Goal: Feedback & Contribution: Contribute content

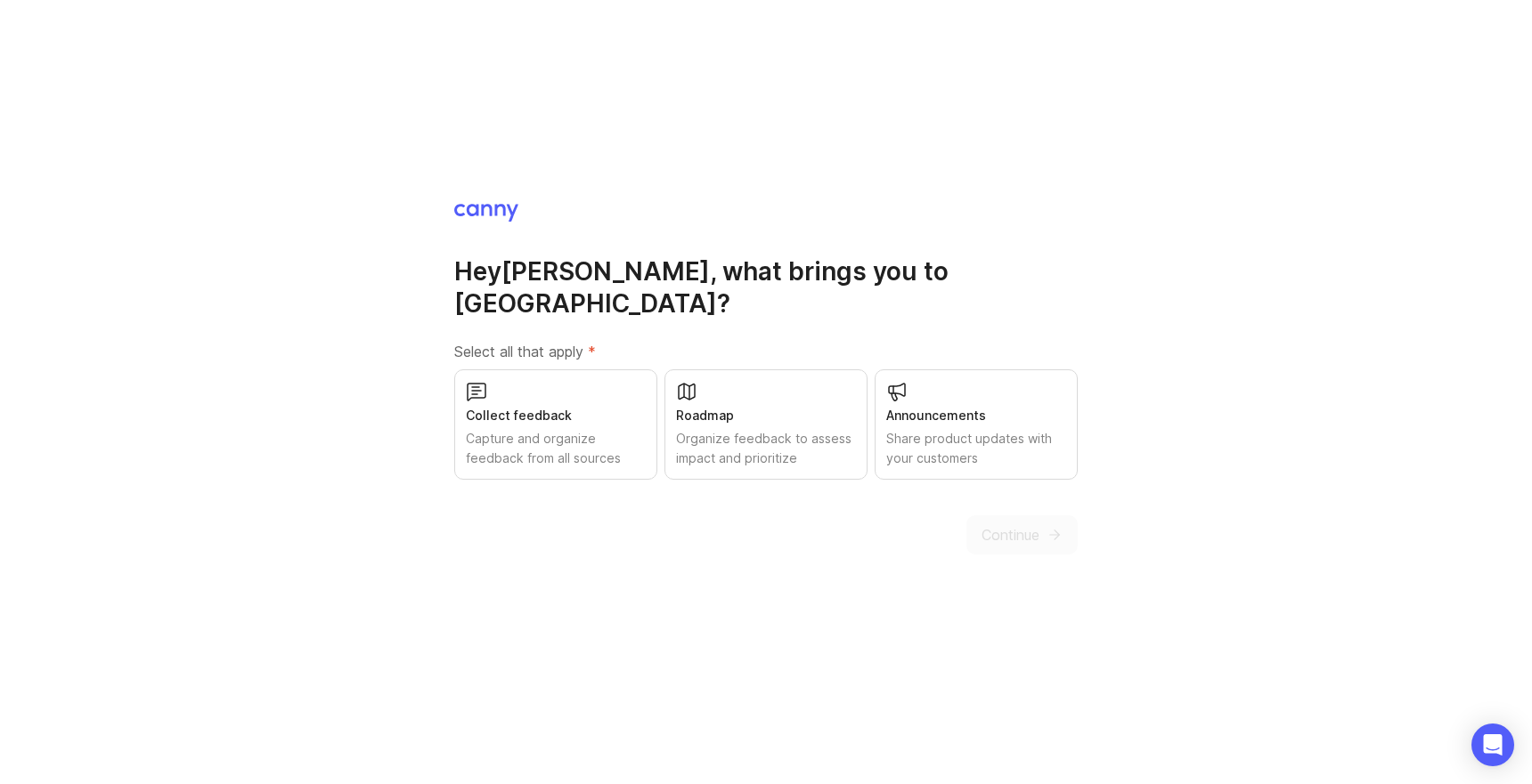
click at [555, 429] on div "Capture and organize feedback from all sources" at bounding box center [556, 449] width 180 height 39
click at [1037, 527] on span "Continue" at bounding box center [1010, 535] width 58 height 21
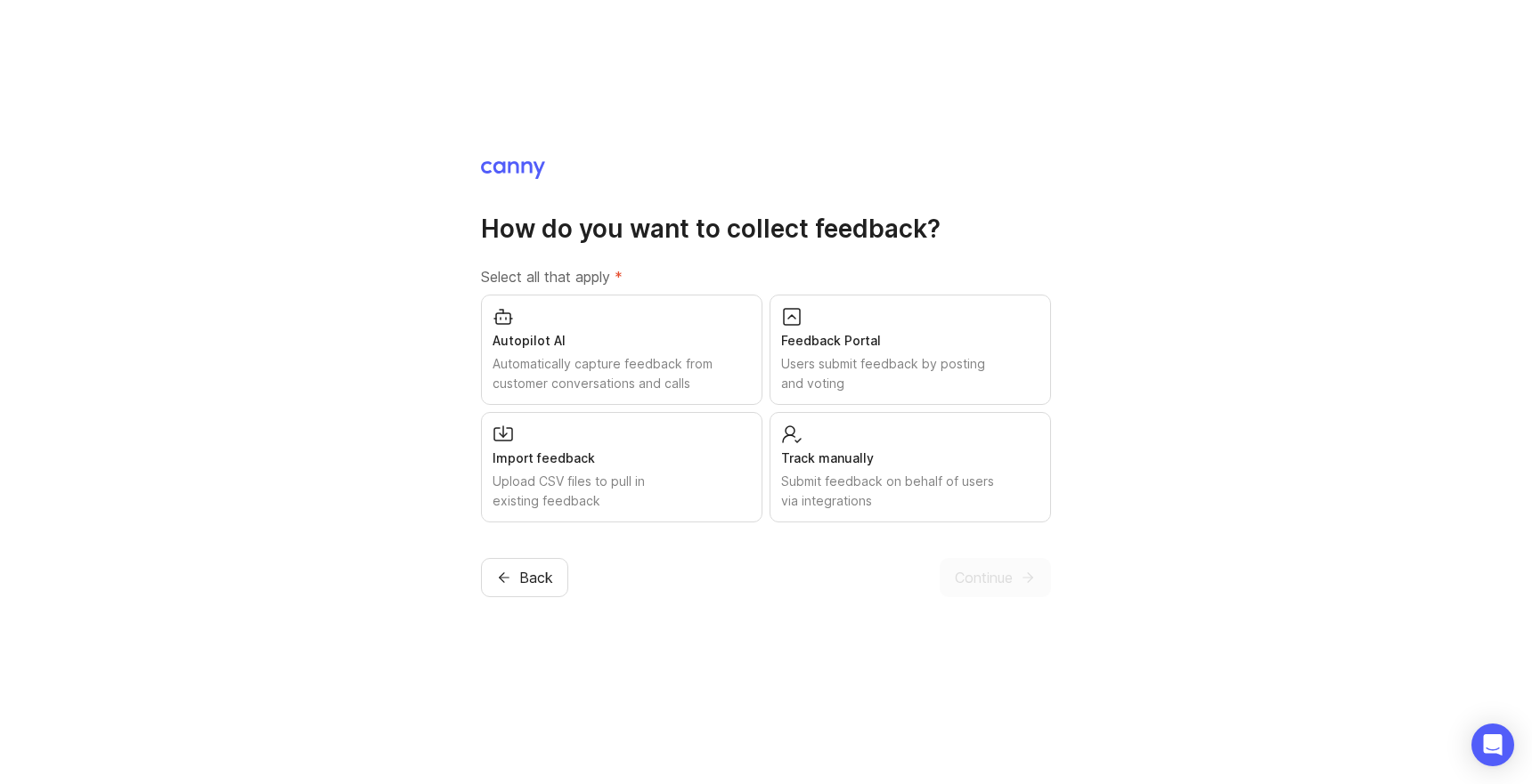
click at [660, 376] on div "Automatically capture feedback from customer conversations and calls" at bounding box center [622, 374] width 258 height 39
click at [870, 328] on div "Feedback Portal Users submit feedback by posting and voting" at bounding box center [910, 350] width 282 height 110
click at [897, 444] on div "Track manually Submit feedback on behalf of users via integrations" at bounding box center [910, 467] width 282 height 110
click at [978, 599] on div "How do you want to collect feedback? Select all that apply * Autopilot AI Autom…" at bounding box center [766, 392] width 1532 height 784
click at [972, 578] on span "Continue" at bounding box center [983, 577] width 58 height 21
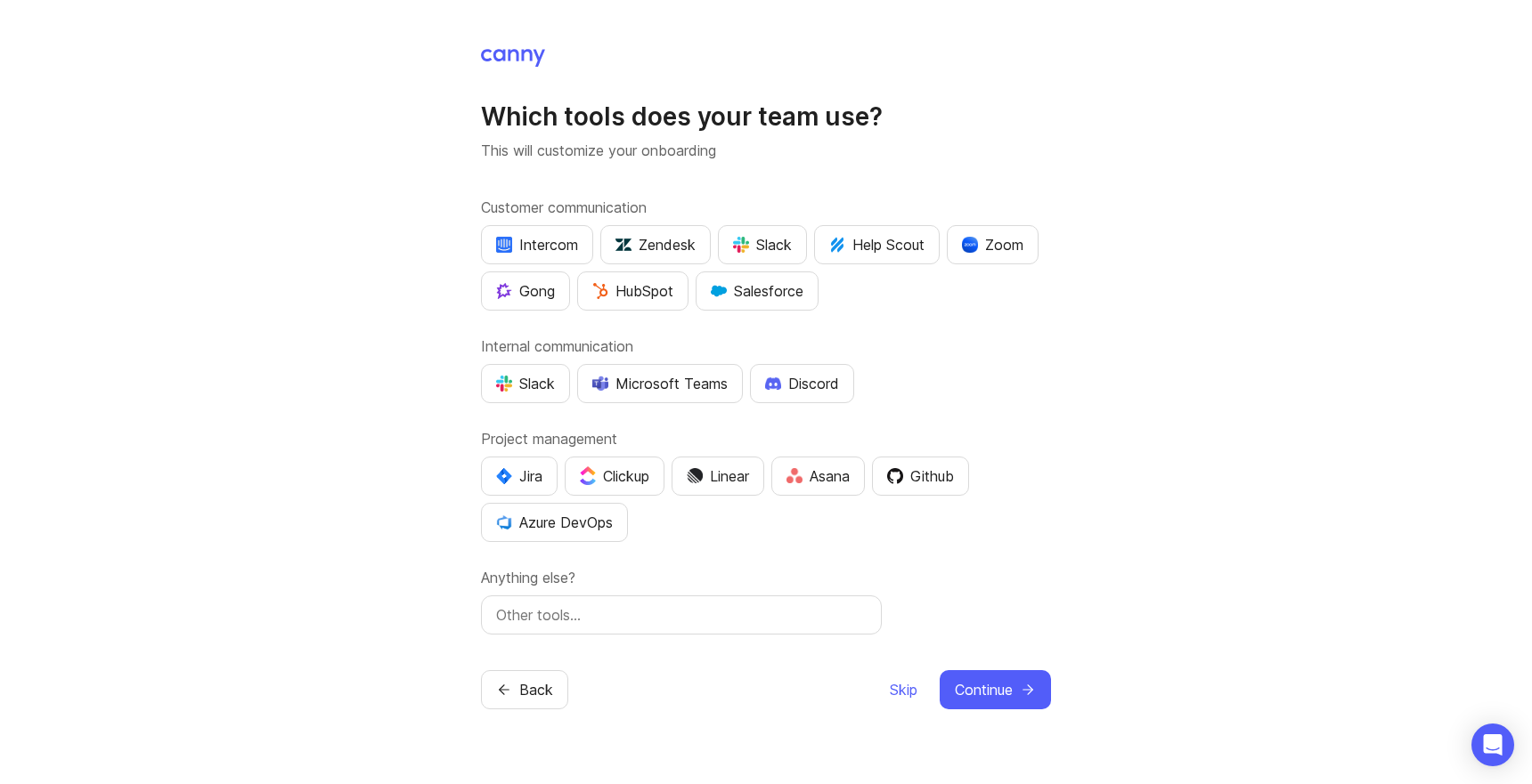
click at [629, 295] on div "HubSpot" at bounding box center [633, 291] width 81 height 21
click at [545, 377] on div "Slack" at bounding box center [526, 384] width 59 height 21
click at [759, 243] on div "Slack" at bounding box center [762, 245] width 59 height 21
click at [903, 476] on img "button" at bounding box center [895, 477] width 16 height 16
click at [549, 476] on button "Jira" at bounding box center [520, 477] width 77 height 39
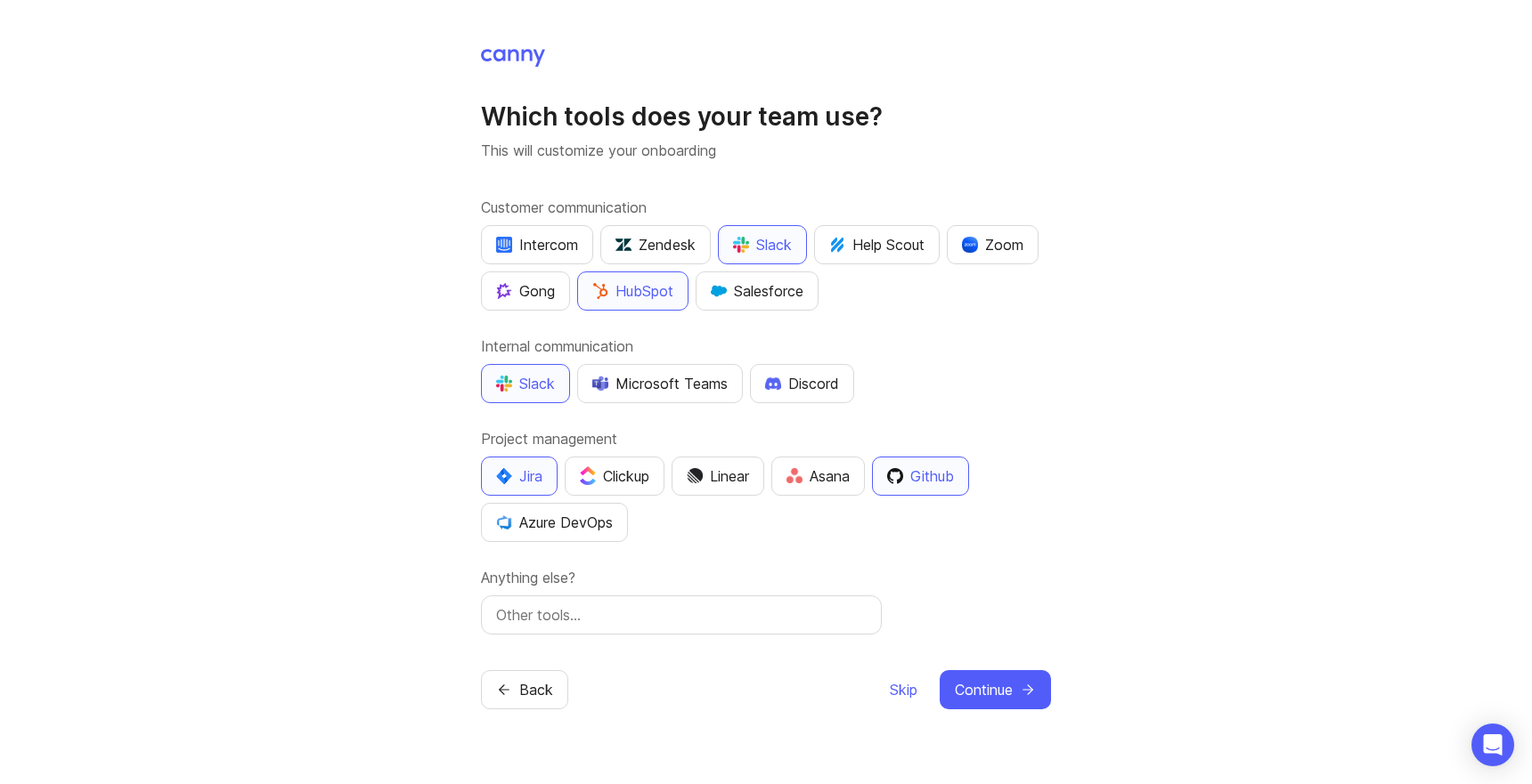
click at [946, 463] on button "Github" at bounding box center [920, 477] width 97 height 39
drag, startPoint x: 1012, startPoint y: 699, endPoint x: 455, endPoint y: 281, distance: 696.4
click at [455, 281] on div "Which tools does your team use? This will customize your onboarding Customer co…" at bounding box center [766, 392] width 1532 height 784
click at [550, 299] on div "Gong" at bounding box center [526, 291] width 59 height 21
click at [979, 686] on span "Continue" at bounding box center [983, 690] width 58 height 21
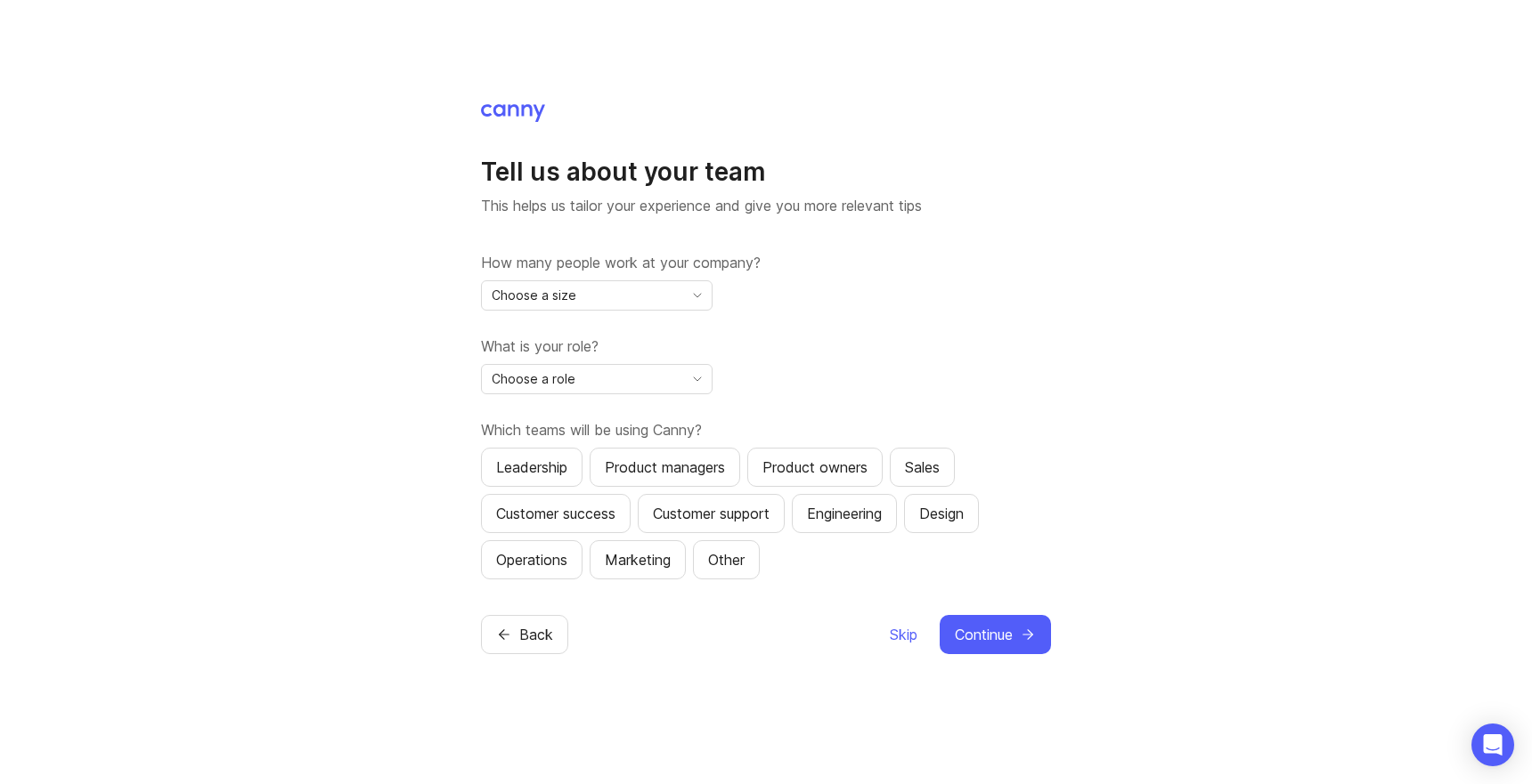
click at [592, 293] on div "Choose a size" at bounding box center [583, 296] width 201 height 29
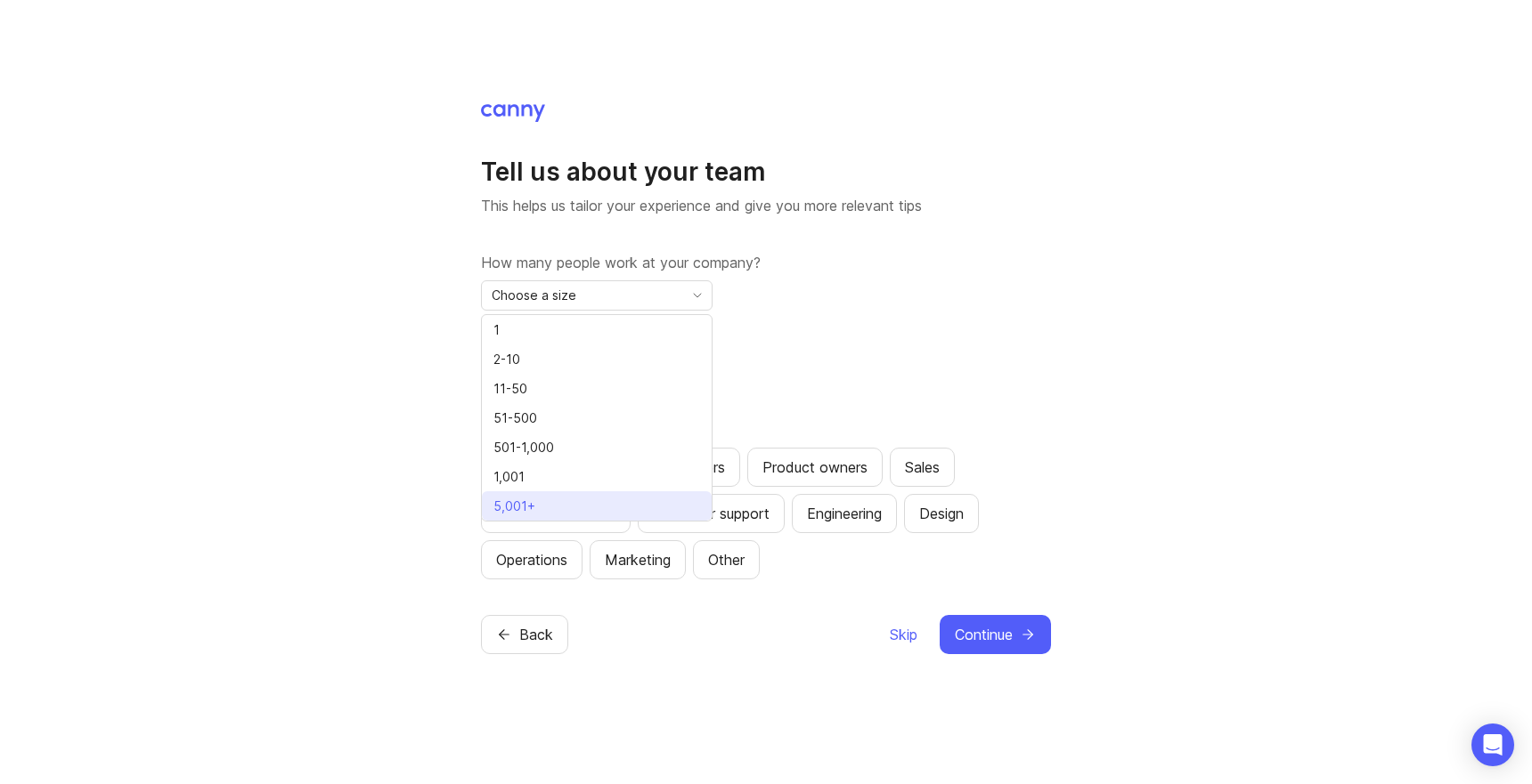
click at [554, 500] on li "5,001+" at bounding box center [597, 506] width 230 height 29
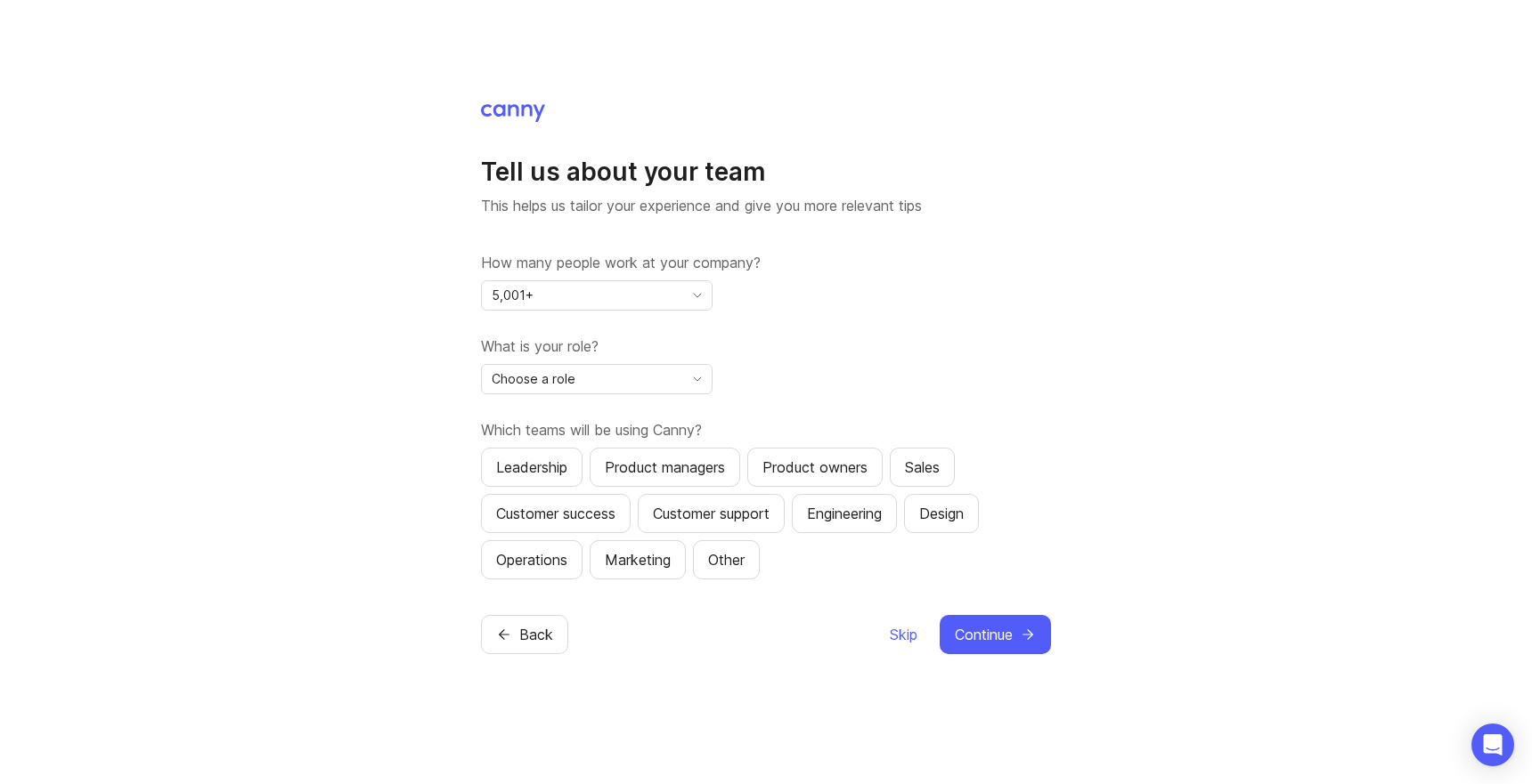
click at [573, 385] on div "Choose a role" at bounding box center [583, 380] width 201 height 29
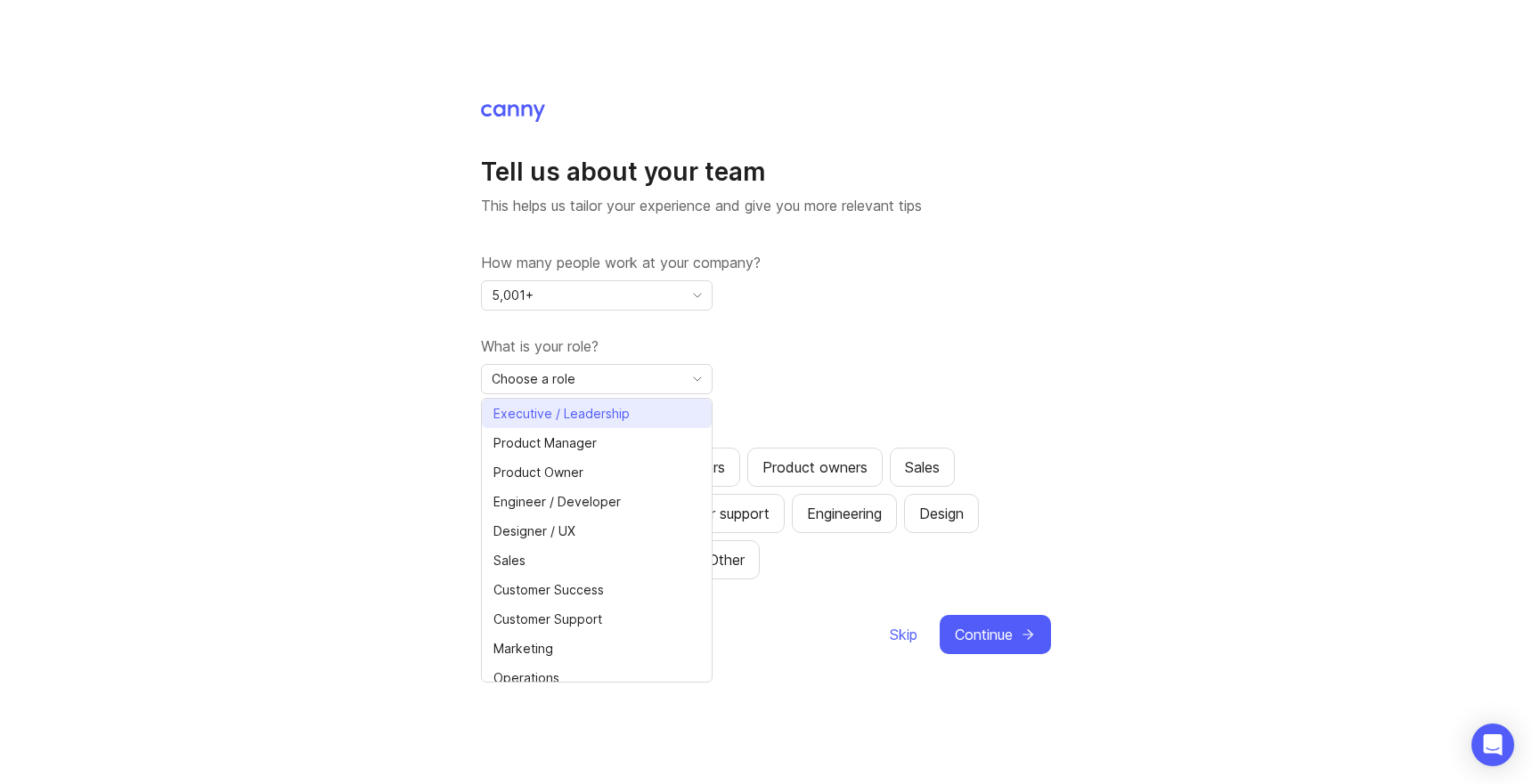
click at [587, 411] on span "Executive / Leadership" at bounding box center [561, 414] width 136 height 20
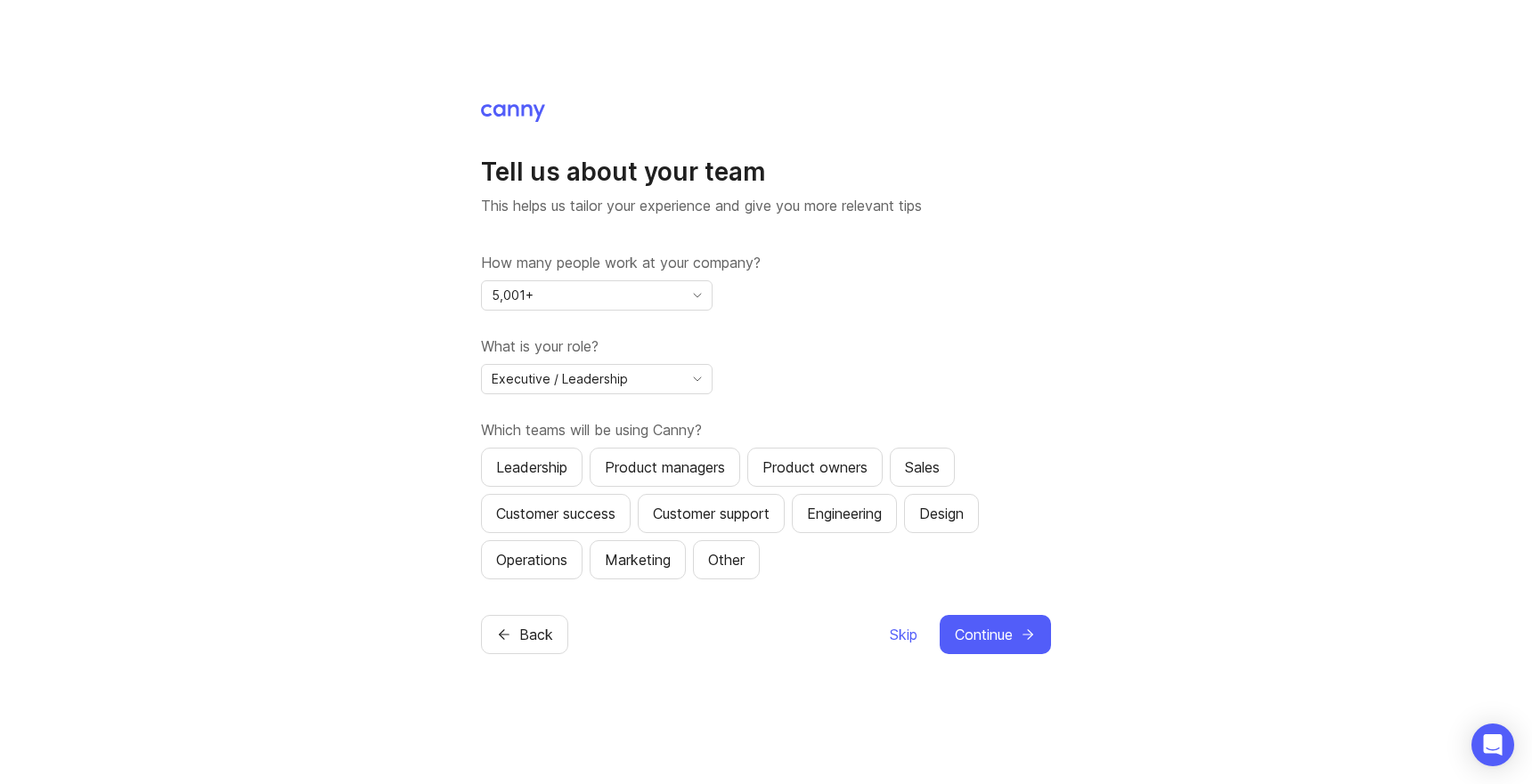
click at [586, 373] on span "Executive / Leadership" at bounding box center [560, 380] width 136 height 20
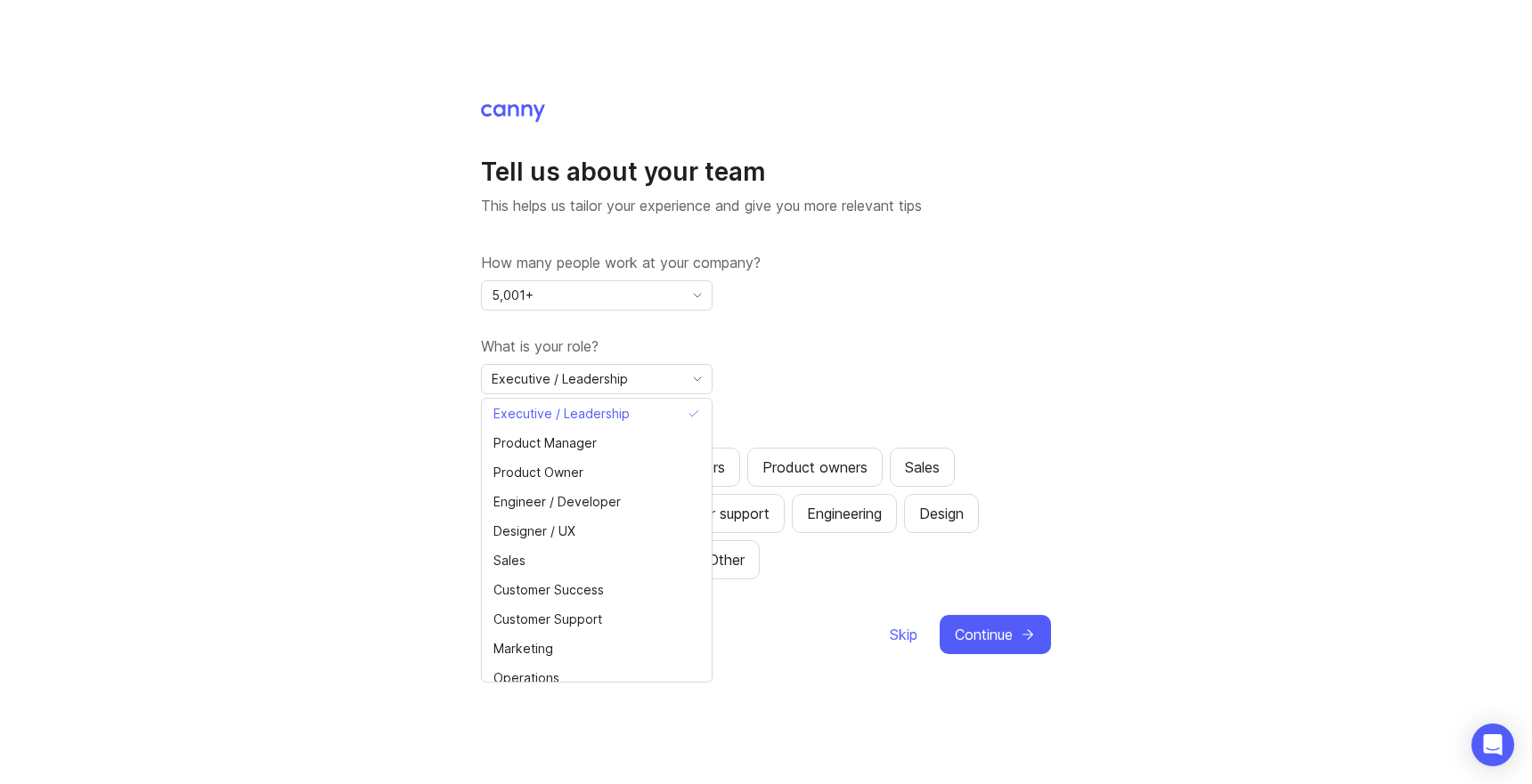
click at [791, 385] on div "What is your role? Executive / Leadership" at bounding box center [766, 365] width 570 height 59
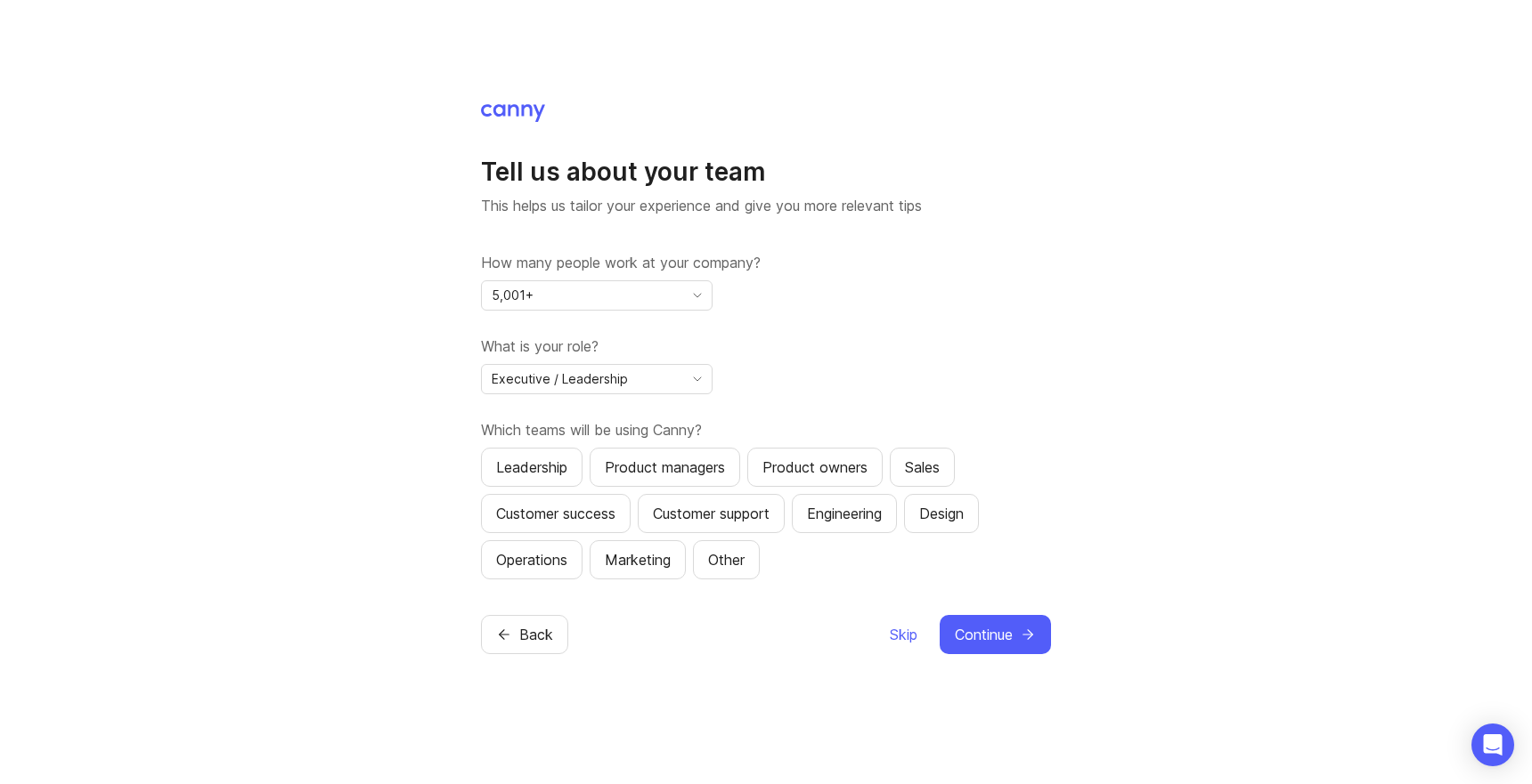
click at [674, 473] on div "Product managers" at bounding box center [665, 468] width 120 height 21
click at [604, 507] on div "Customer success" at bounding box center [556, 514] width 119 height 21
click at [923, 465] on div "Sales" at bounding box center [922, 468] width 35 height 21
click at [807, 475] on div "Product owners" at bounding box center [815, 468] width 105 height 21
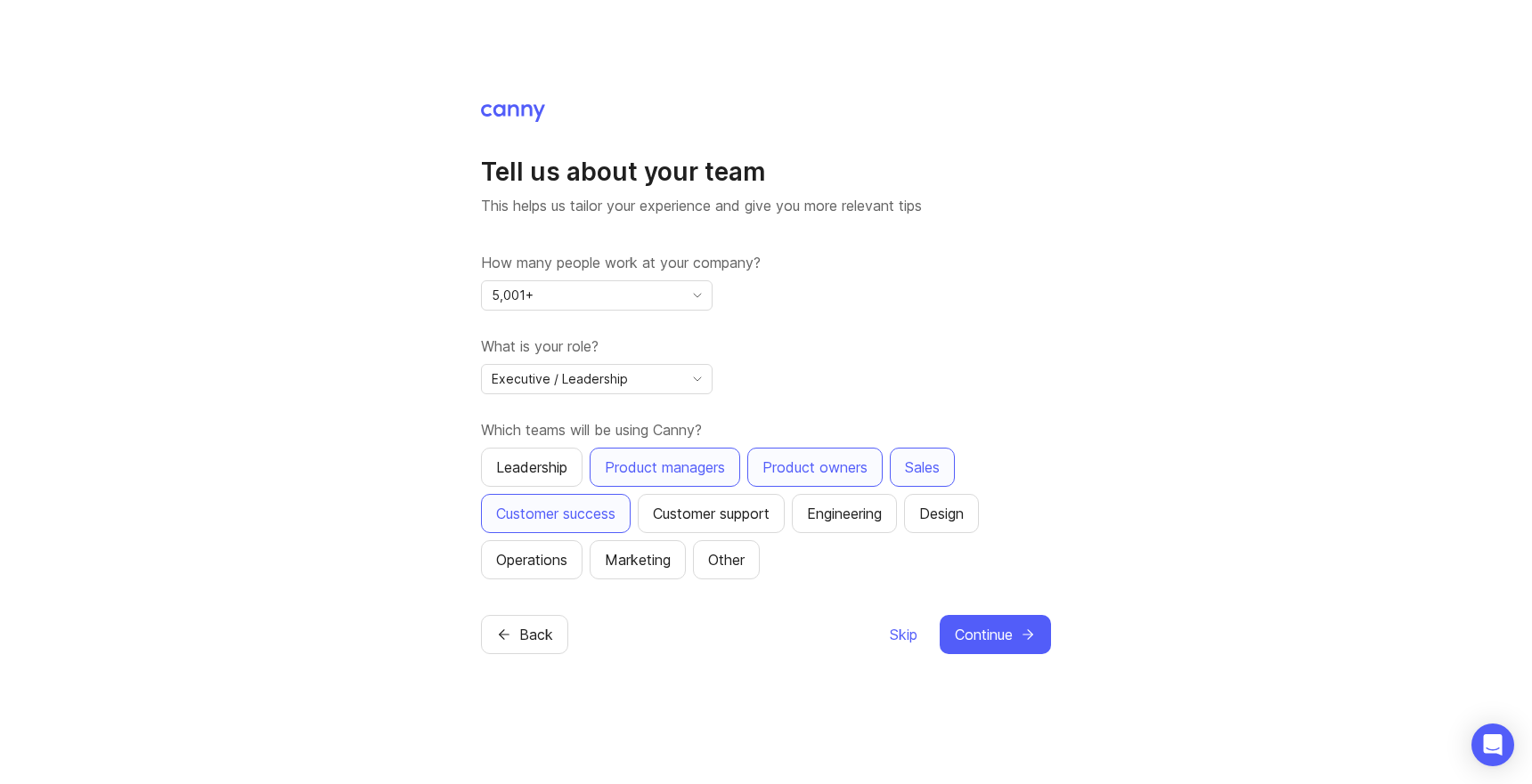
click at [765, 526] on button "Customer support" at bounding box center [711, 514] width 147 height 39
click at [977, 644] on span "Continue" at bounding box center [983, 635] width 58 height 21
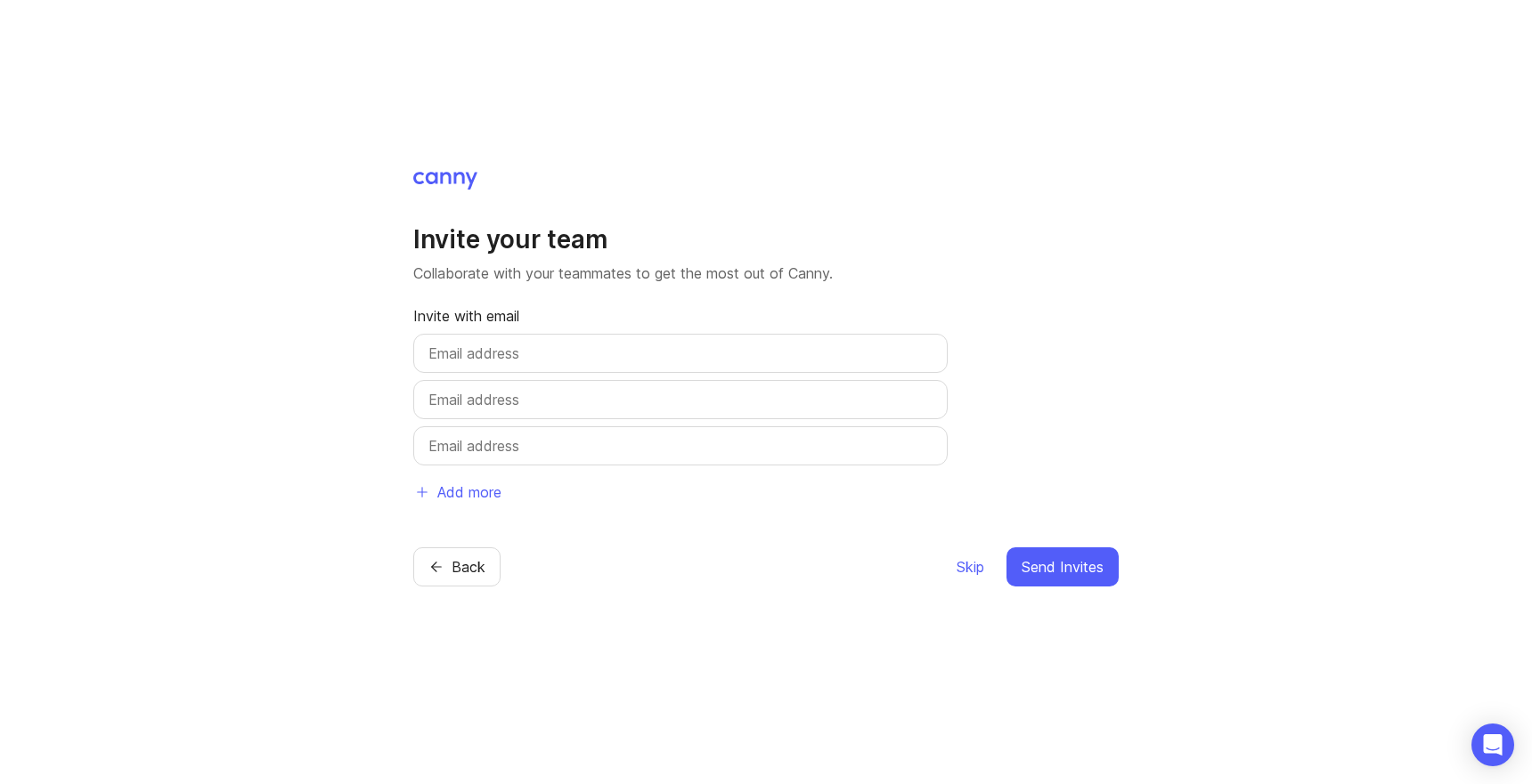
click at [961, 571] on span "Skip" at bounding box center [970, 568] width 28 height 21
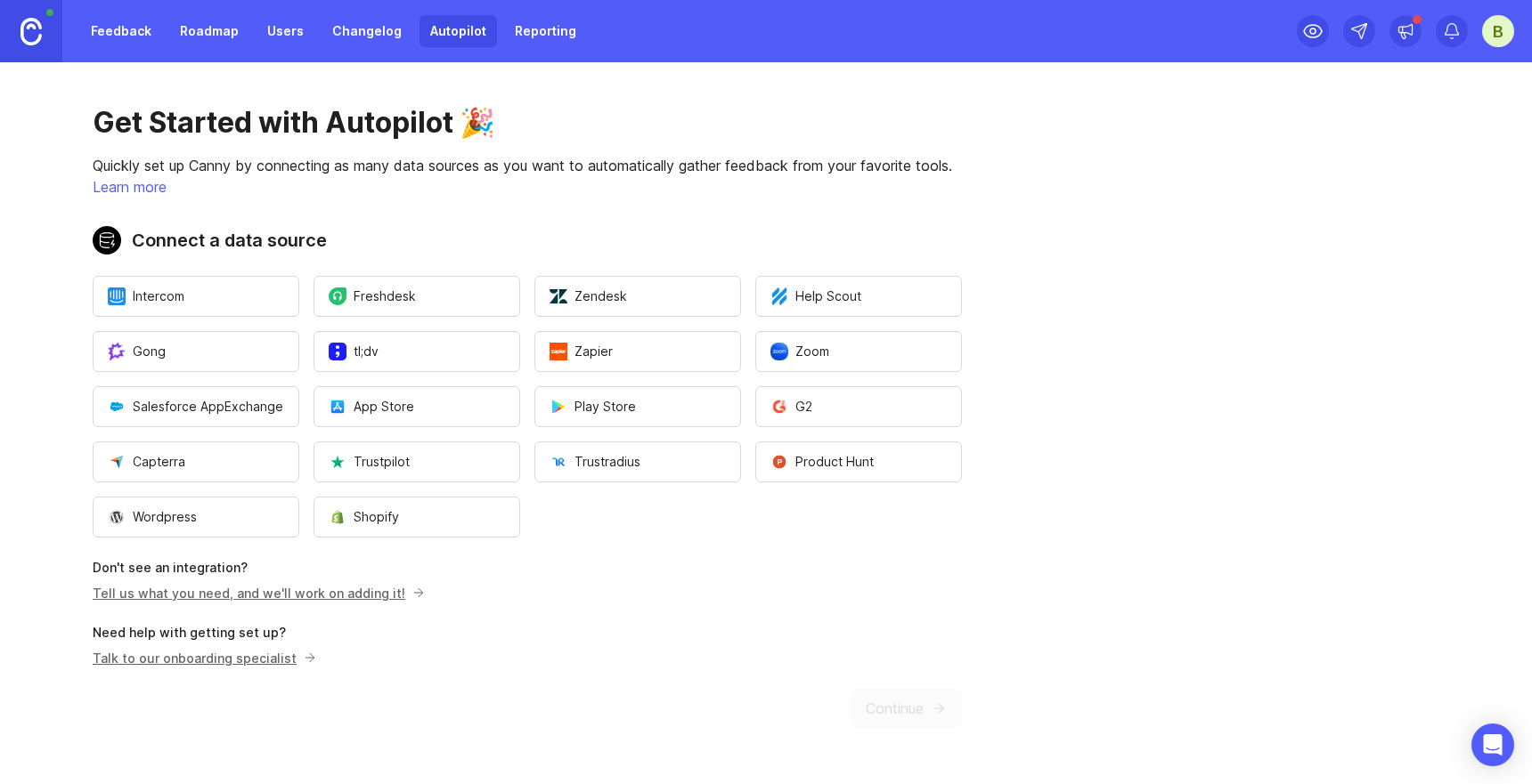
click at [197, 364] on button "Gong" at bounding box center [196, 352] width 207 height 41
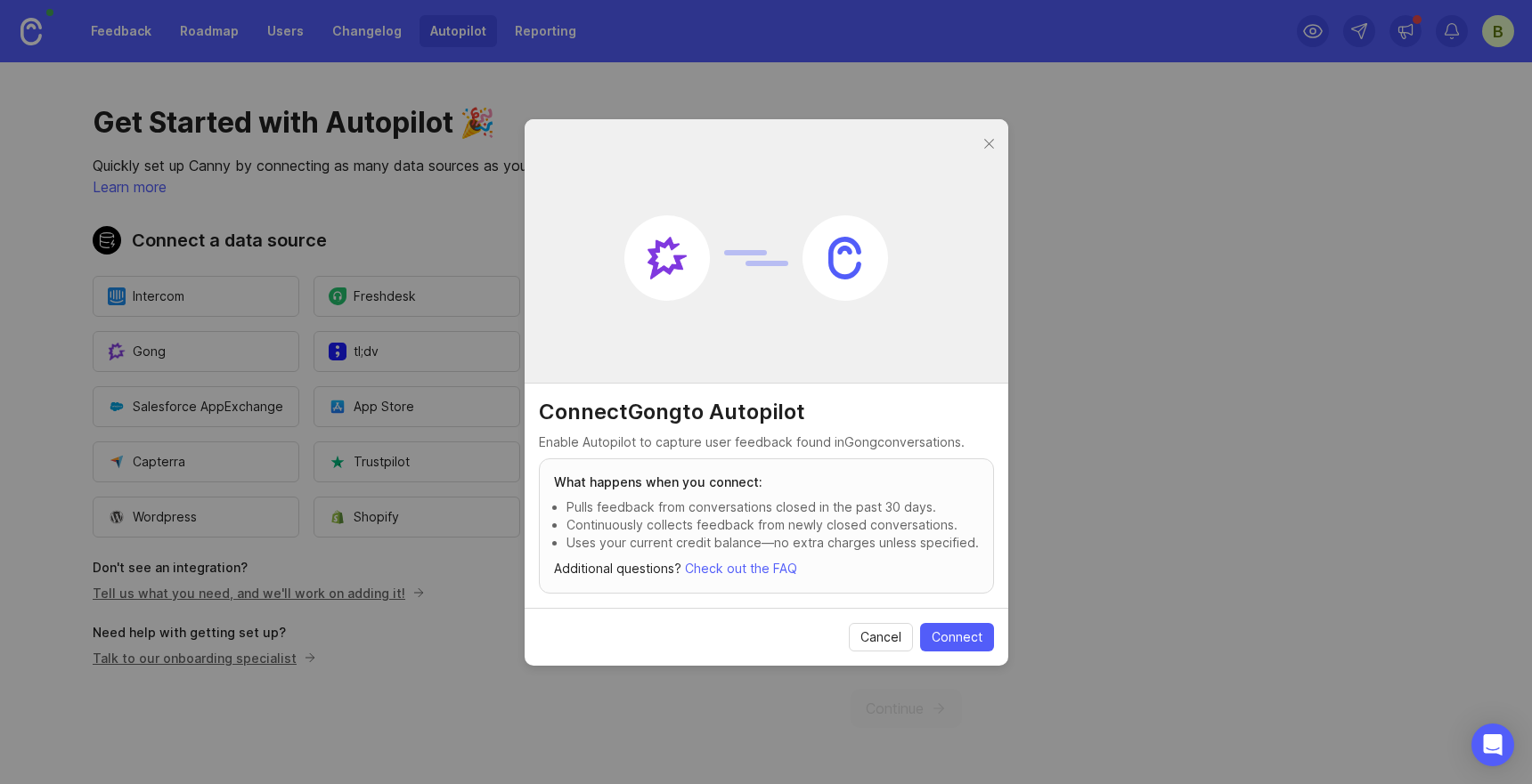
click at [875, 633] on span "Cancel" at bounding box center [881, 638] width 41 height 18
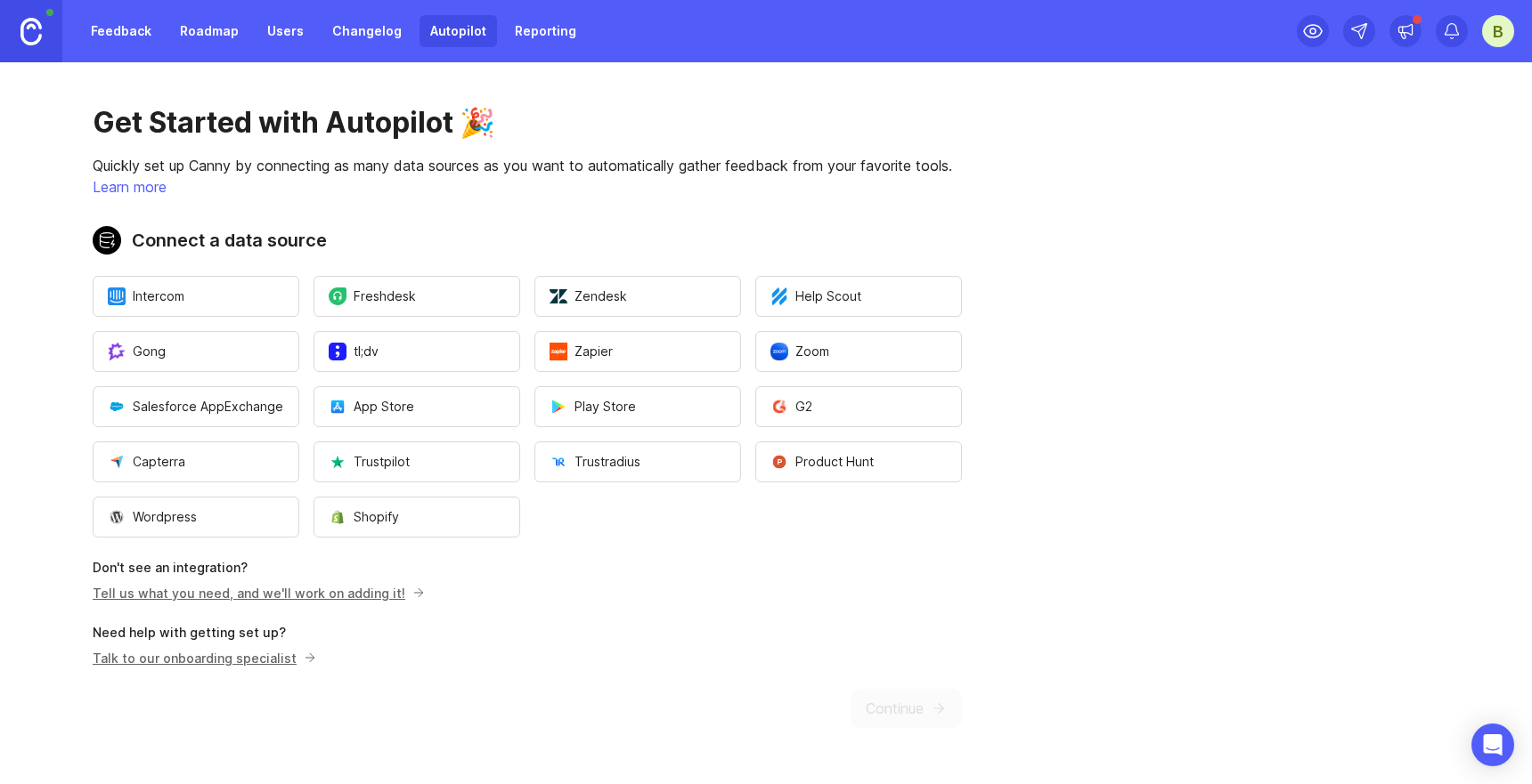
drag, startPoint x: 248, startPoint y: 662, endPoint x: 532, endPoint y: 648, distance: 284.3
click at [531, 648] on div "Get Started with Autopilot 🎉 Quickly set up Canny by connecting as many data so…" at bounding box center [527, 416] width 1054 height 708
click at [873, 710] on div "Get Started with Autopilot 🎉 Quickly set up Canny by connecting as many data so…" at bounding box center [527, 416] width 1054 height 708
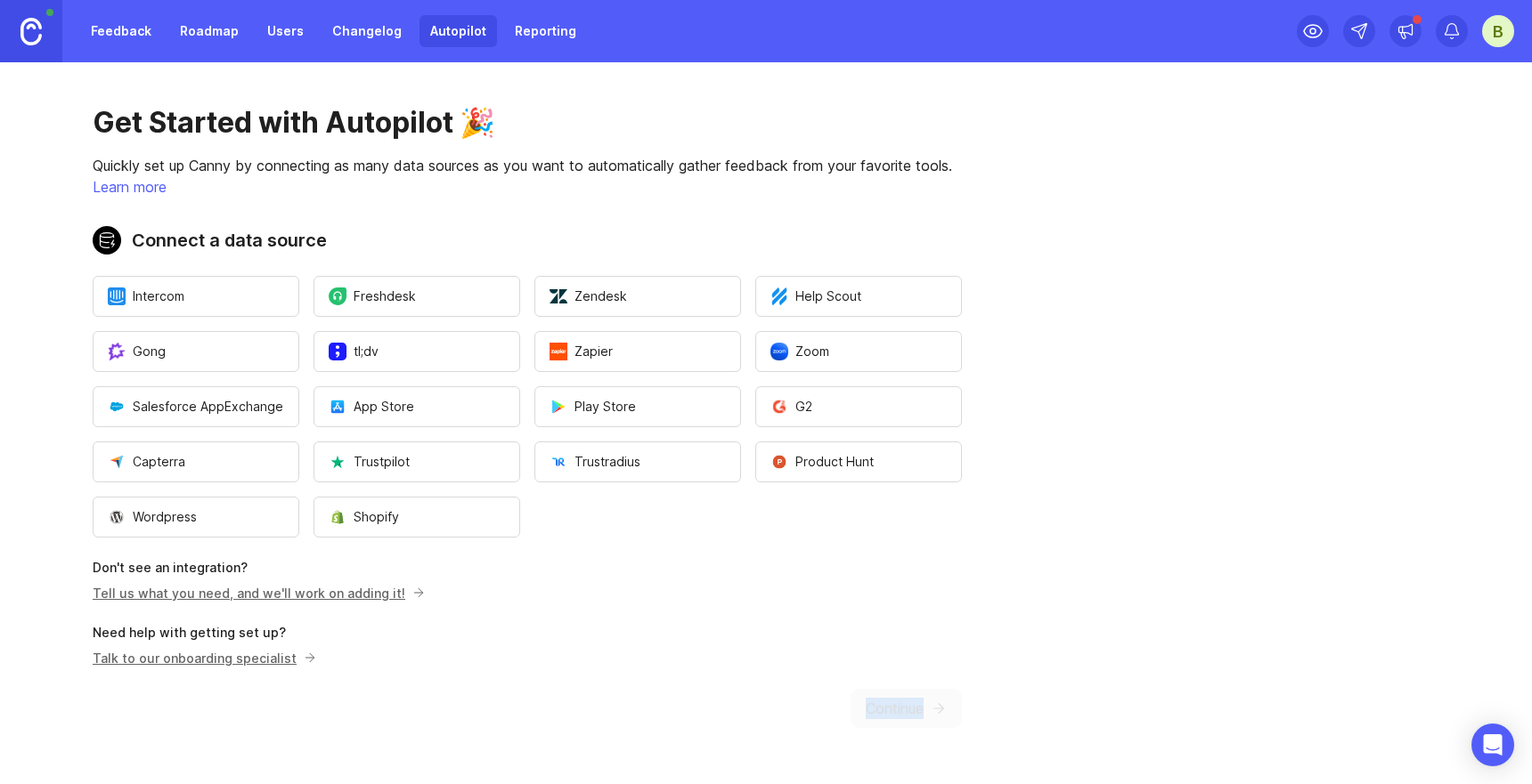
click at [873, 710] on div "Get Started with Autopilot 🎉 Quickly set up Canny by connecting as many data so…" at bounding box center [527, 416] width 1054 height 708
click at [810, 341] on button "Zoom" at bounding box center [858, 352] width 207 height 41
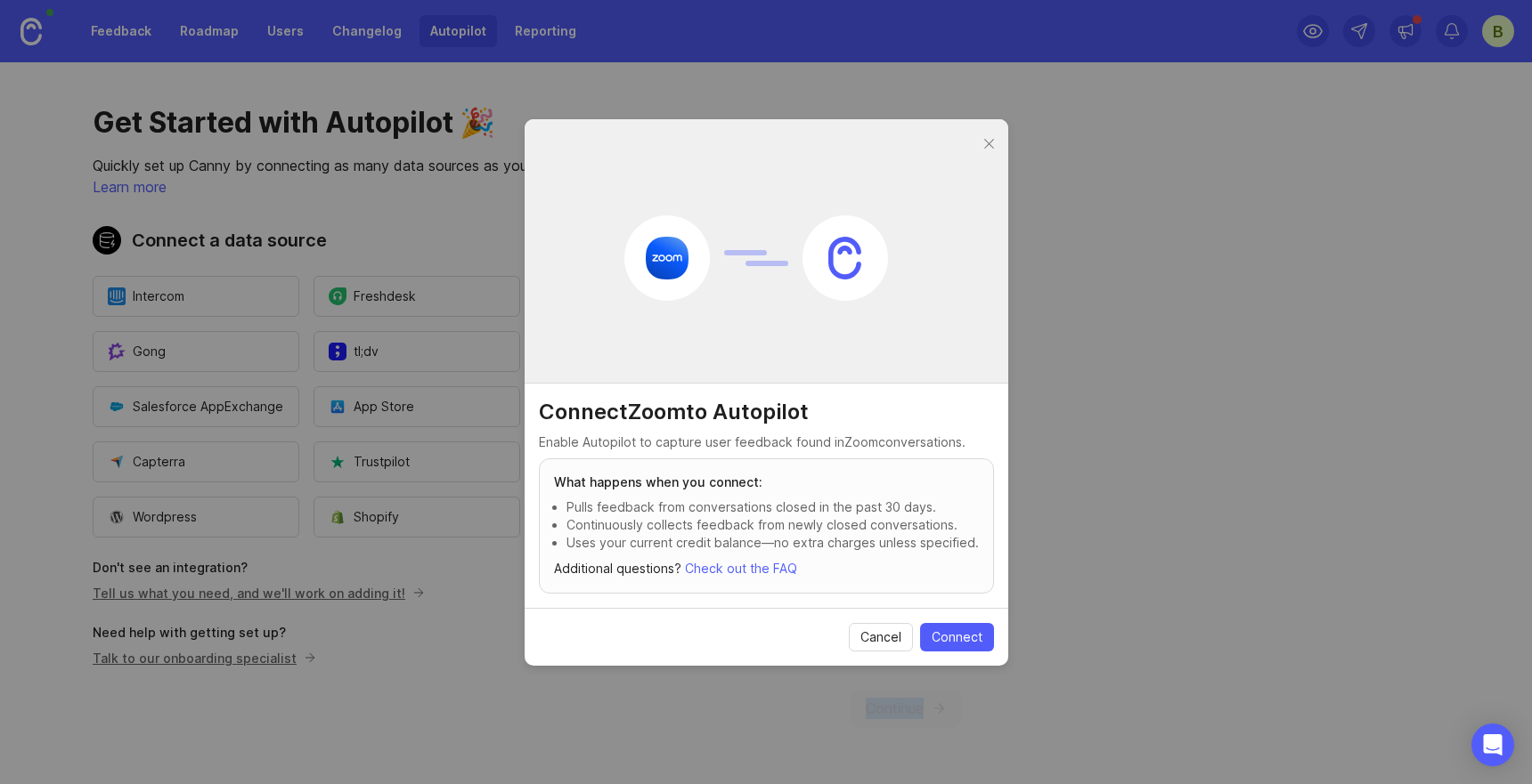
click at [963, 630] on span "Connect" at bounding box center [956, 638] width 51 height 18
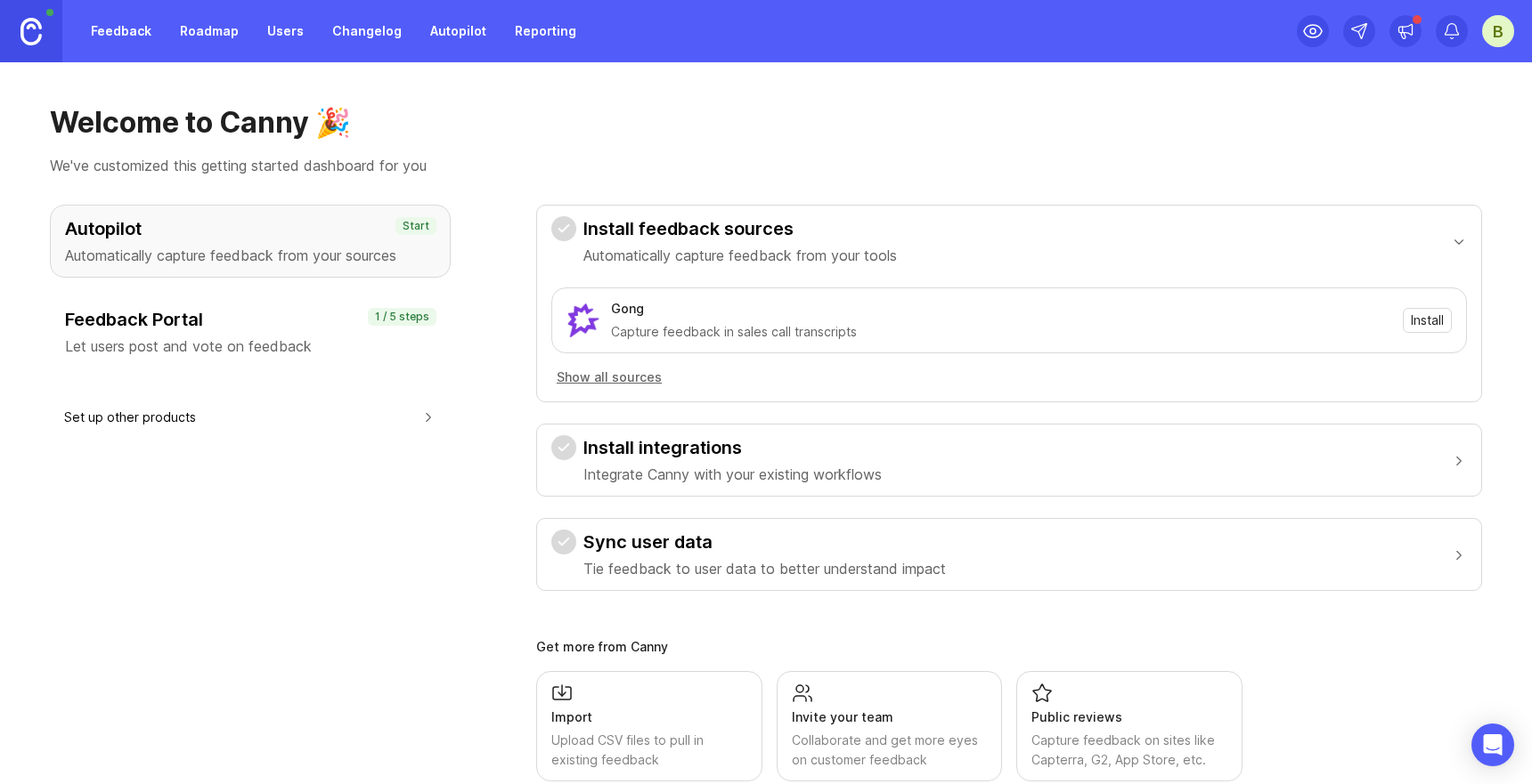
click at [177, 328] on h3 "Feedback Portal" at bounding box center [250, 320] width 371 height 25
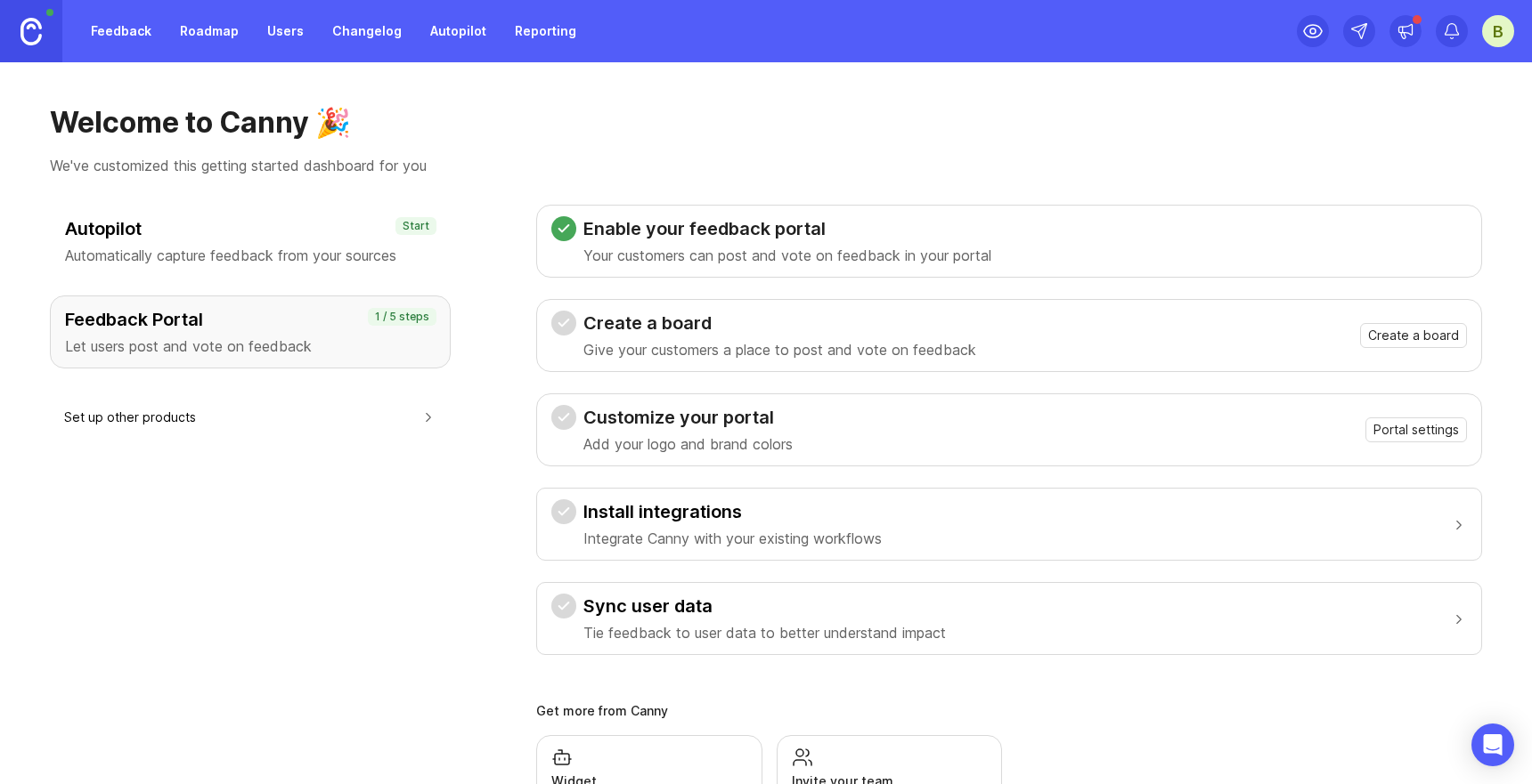
click at [1430, 338] on span "Create a board" at bounding box center [1413, 336] width 91 height 18
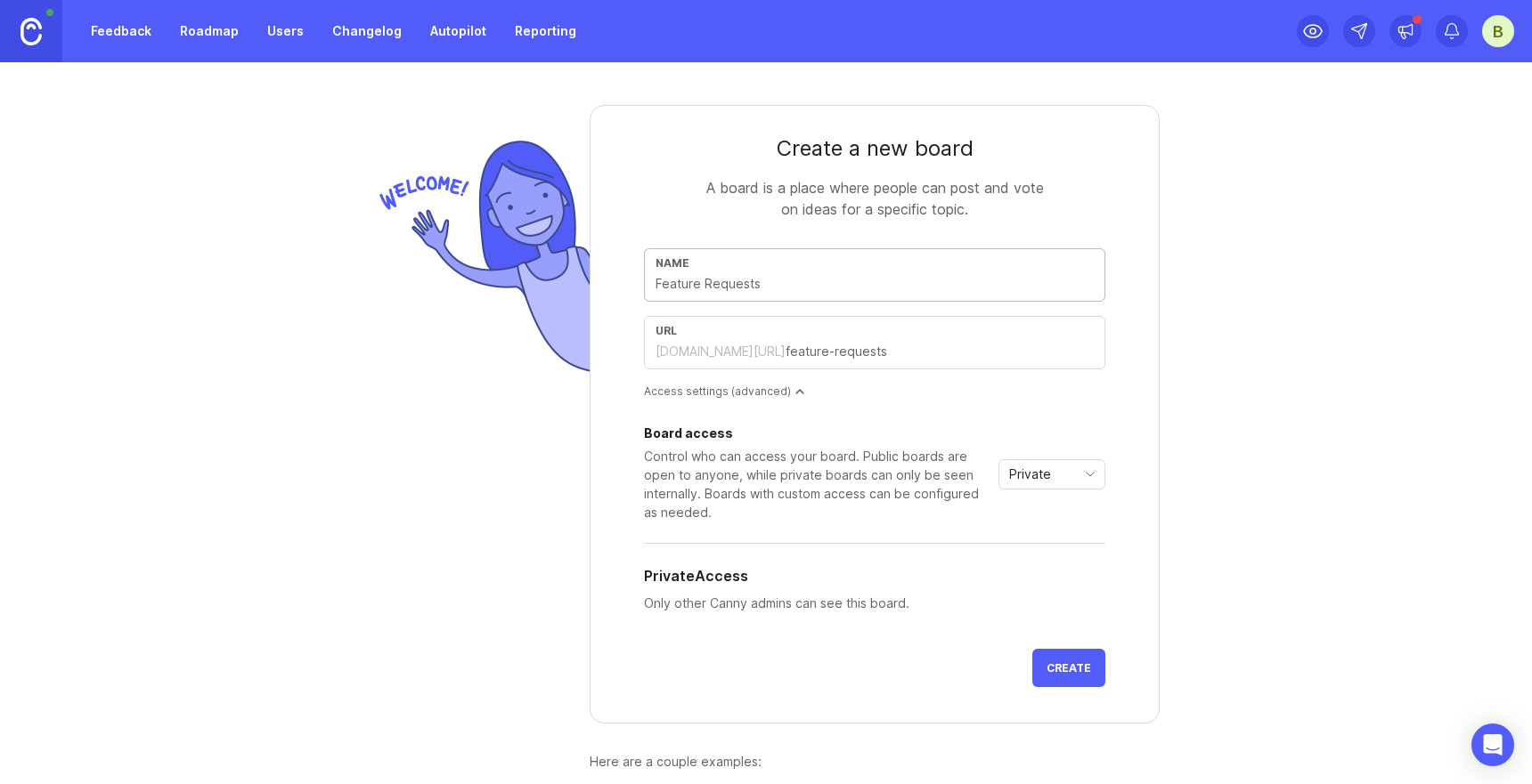
click at [751, 282] on input "text" at bounding box center [874, 284] width 438 height 20
click at [681, 359] on div "[DOMAIN_NAME][URL]" at bounding box center [720, 352] width 130 height 18
click at [1074, 663] on span "Create" at bounding box center [1069, 667] width 45 height 13
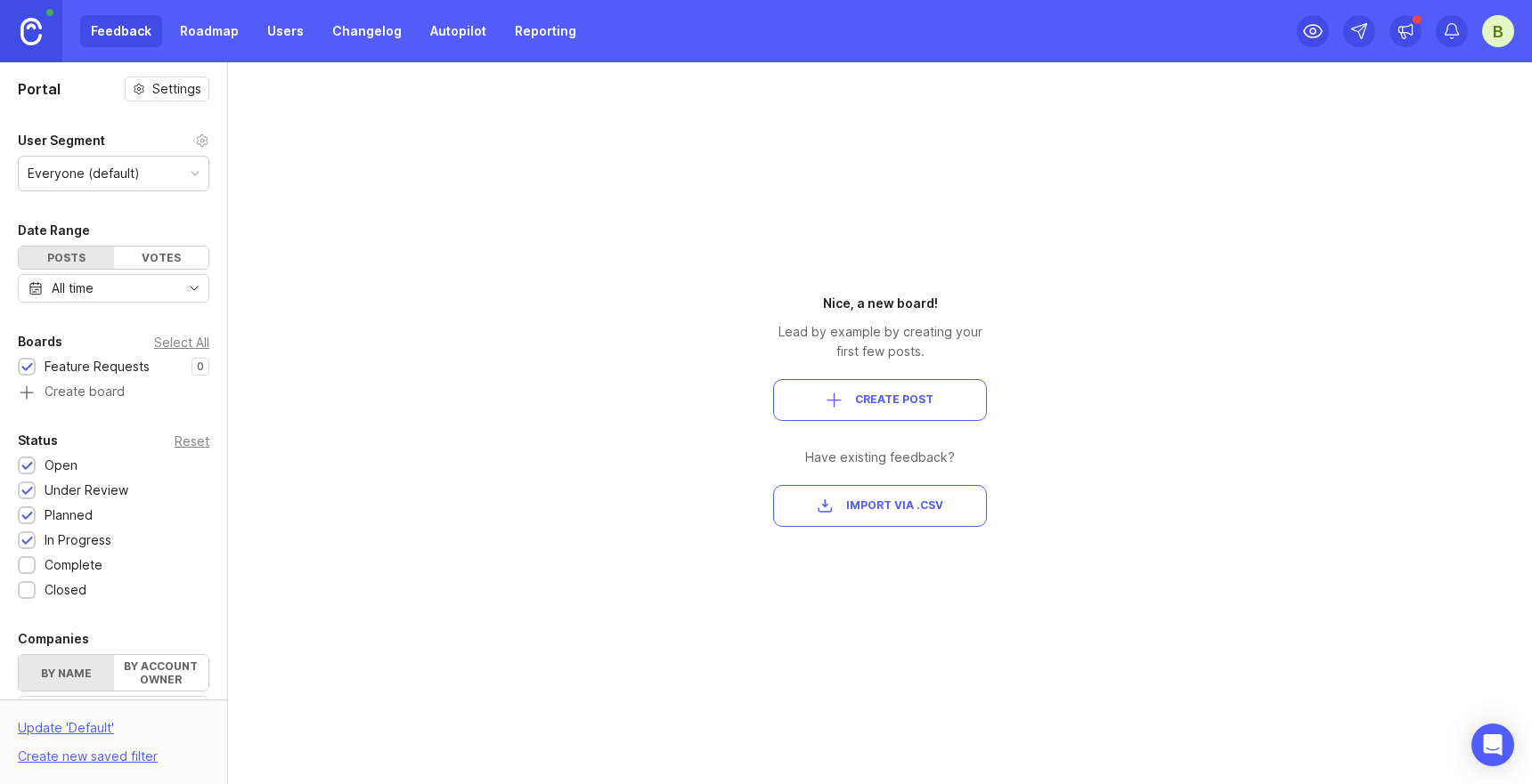
click at [884, 398] on span "Create Post" at bounding box center [894, 400] width 78 height 15
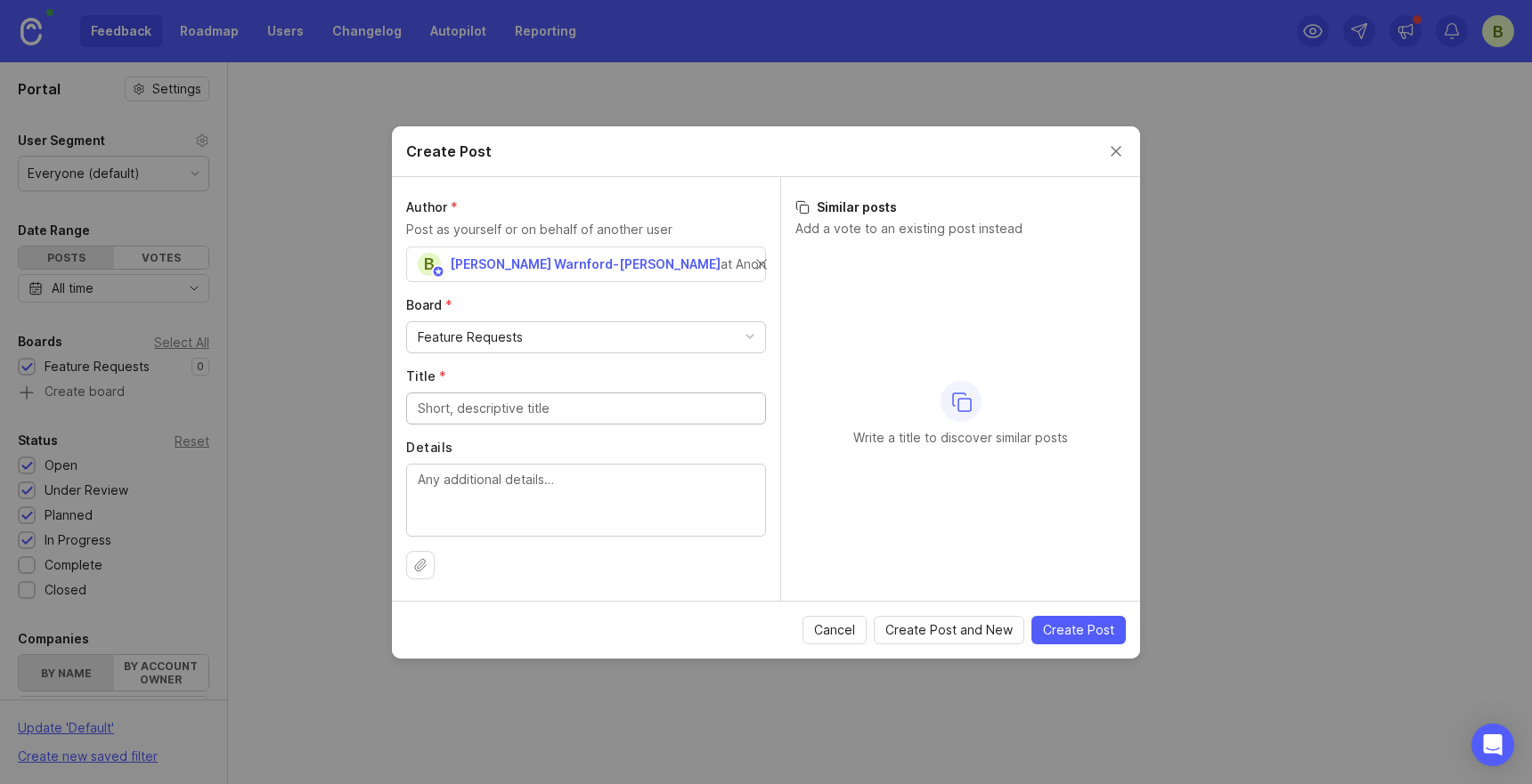
click at [513, 407] on input "Title *" at bounding box center [586, 409] width 337 height 20
type input "webhooks"
click at [488, 502] on textarea "Details" at bounding box center [586, 500] width 337 height 59
type textarea "want wbhooks"
click at [1088, 623] on span "Create Post" at bounding box center [1078, 631] width 71 height 18
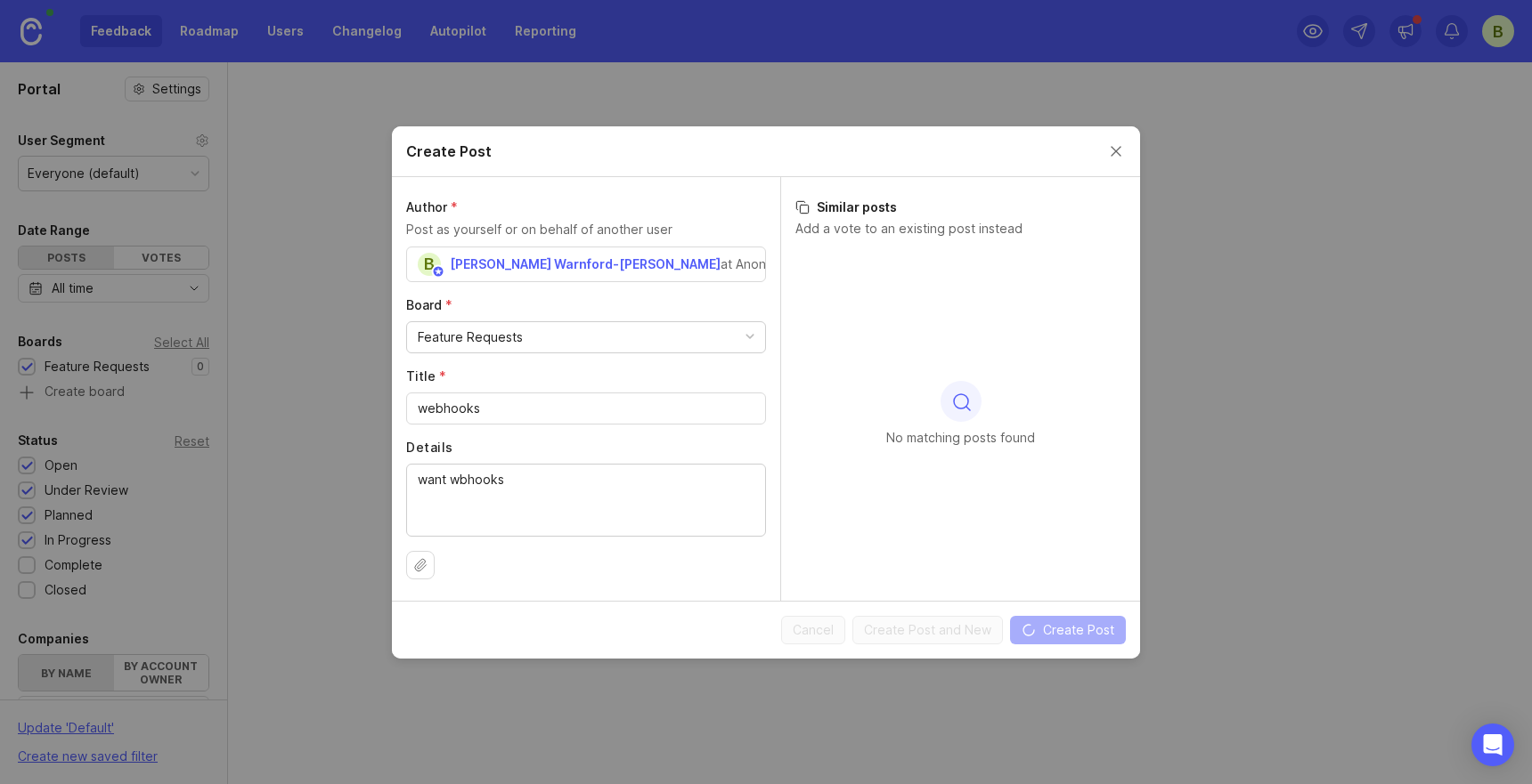
click at [460, 481] on div "Portal Settings User Segment Everyone (default) Date Range Posts Votes All time…" at bounding box center [766, 423] width 1532 height 722
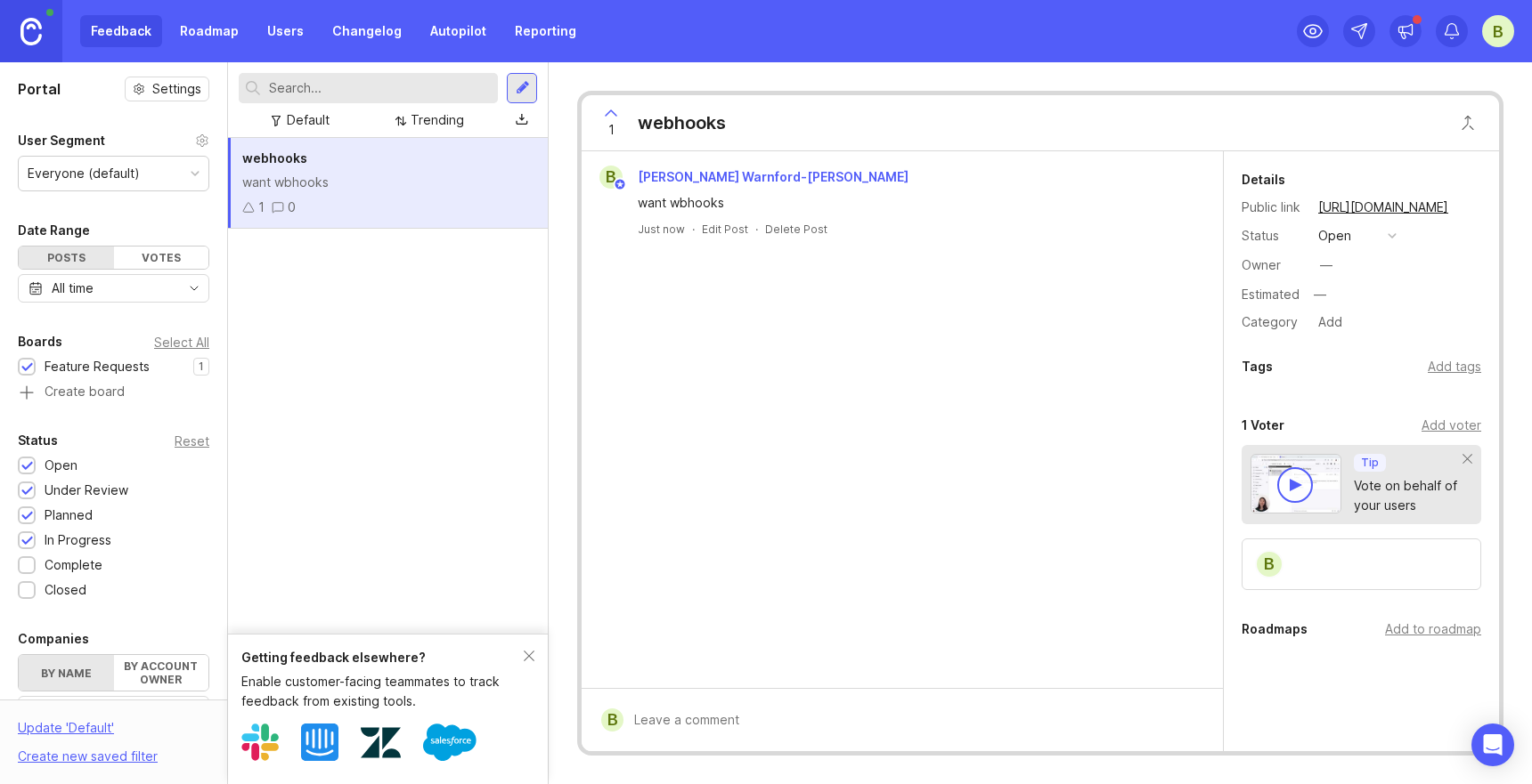
click at [679, 199] on div "want wbhooks" at bounding box center [913, 203] width 550 height 20
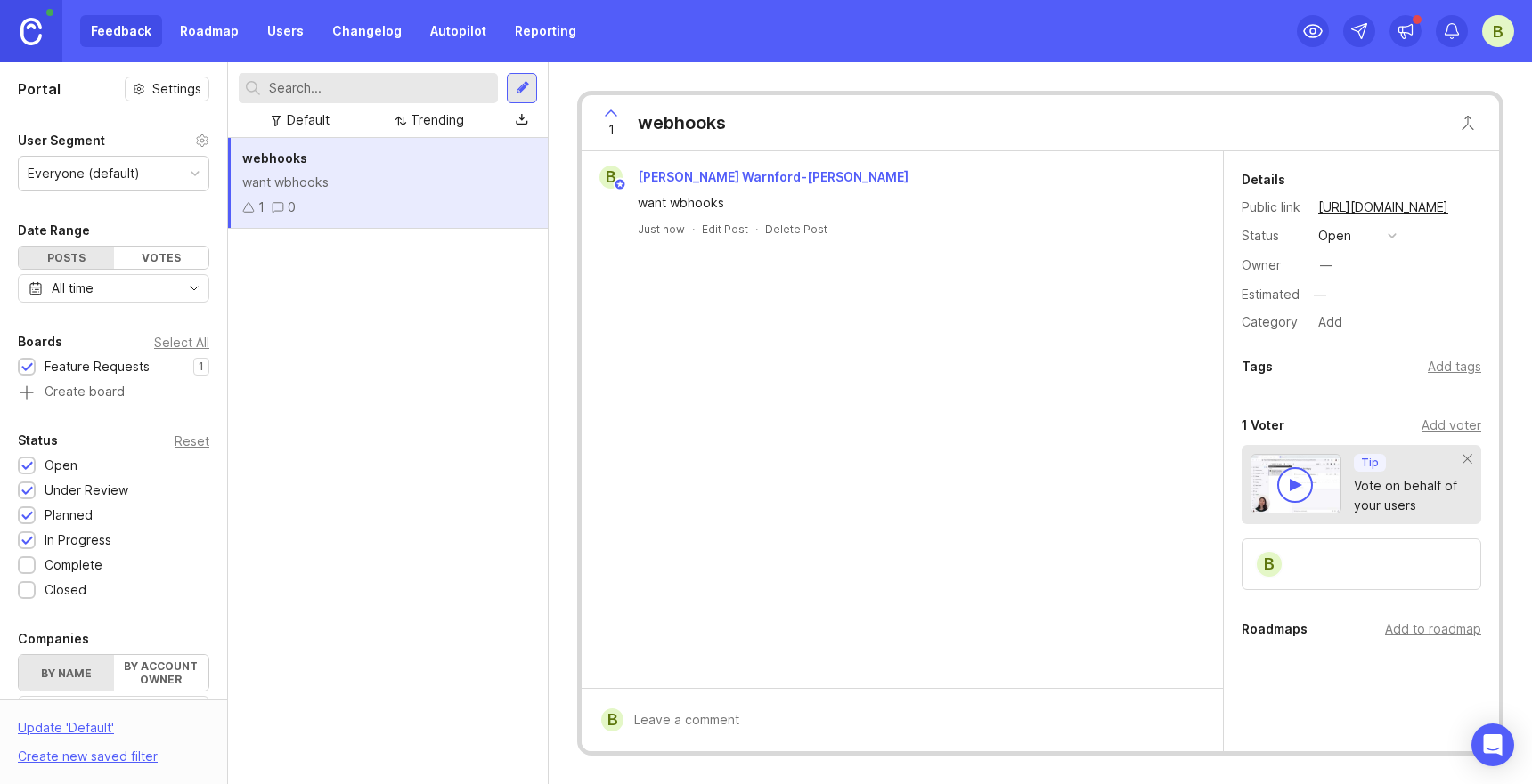
click at [311, 184] on div "want wbhooks" at bounding box center [388, 183] width 291 height 20
click at [677, 202] on div "want wbhooks" at bounding box center [913, 203] width 550 height 20
click at [1448, 424] on div "Add voter" at bounding box center [1451, 426] width 60 height 20
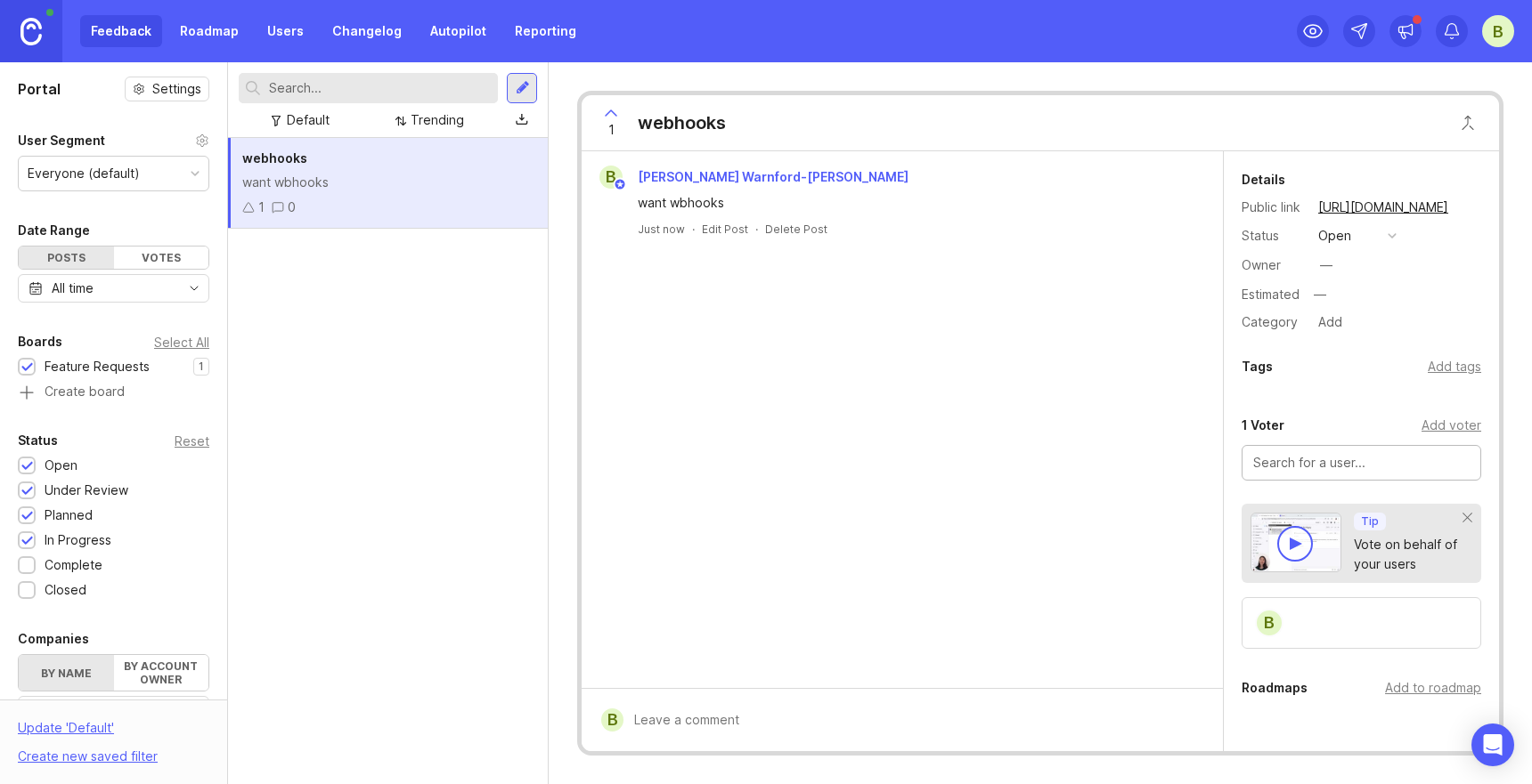
click at [1340, 463] on input "text" at bounding box center [1361, 463] width 217 height 20
click at [1148, 444] on div "B [PERSON_NAME]-[PERSON_NAME] want wbhooks Just now · Edit Post · Delete Post" at bounding box center [903, 420] width 642 height 537
click at [1270, 263] on div "Owner" at bounding box center [1273, 265] width 62 height 20
click at [1370, 257] on div "Owner —" at bounding box center [1361, 265] width 240 height 27
click at [1325, 272] on div "—" at bounding box center [1326, 265] width 12 height 20
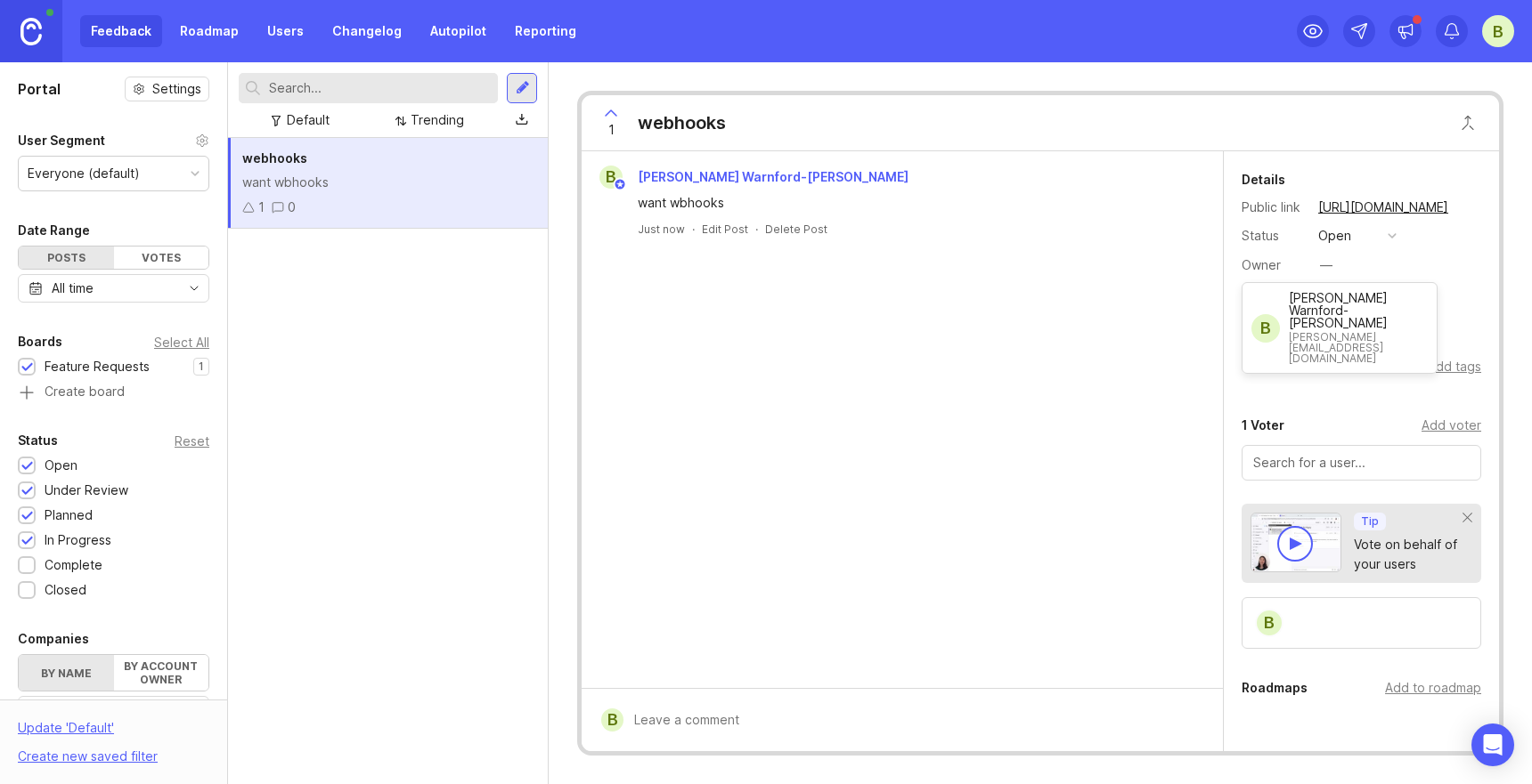
click at [1225, 353] on div "Details Public link [URL][DOMAIN_NAME] Status open Owner — Estimated — Category…" at bounding box center [1361, 510] width 275 height 716
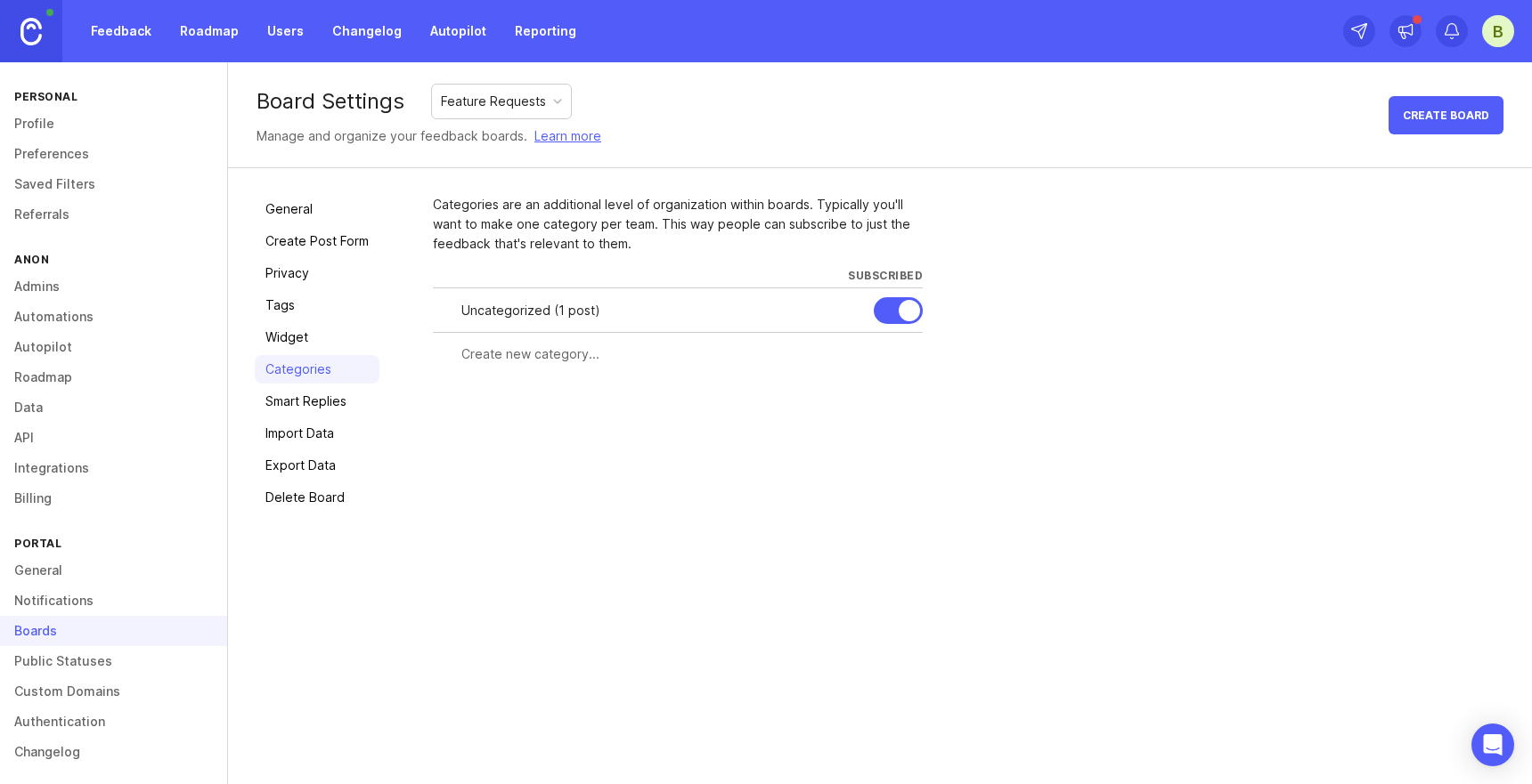
click at [532, 359] on input "text" at bounding box center [687, 355] width 451 height 20
click at [52, 663] on link "Public Statuses" at bounding box center [113, 662] width 227 height 30
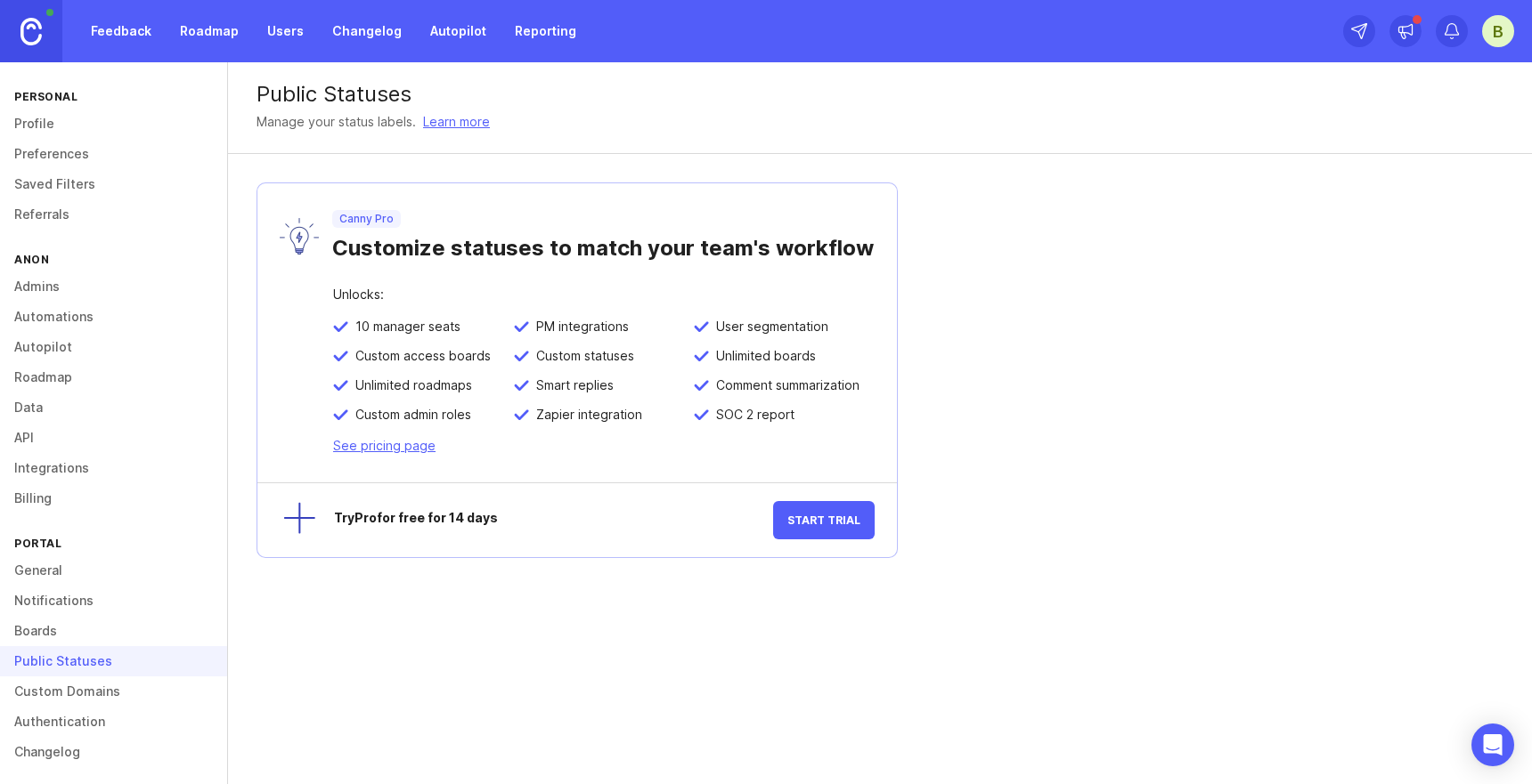
click at [94, 691] on link "Custom Domains" at bounding box center [113, 691] width 227 height 30
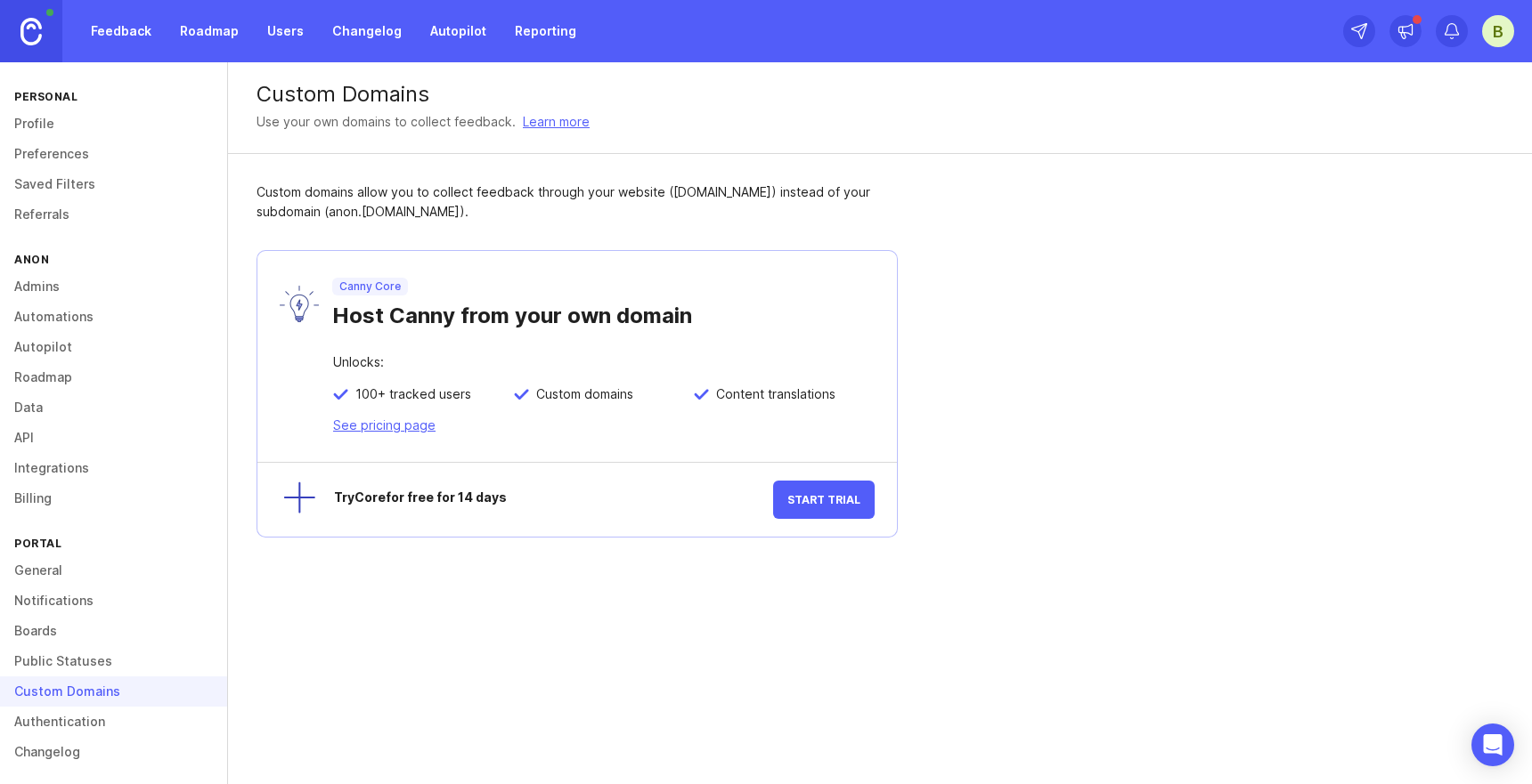
click at [67, 719] on link "Authentication" at bounding box center [113, 722] width 227 height 30
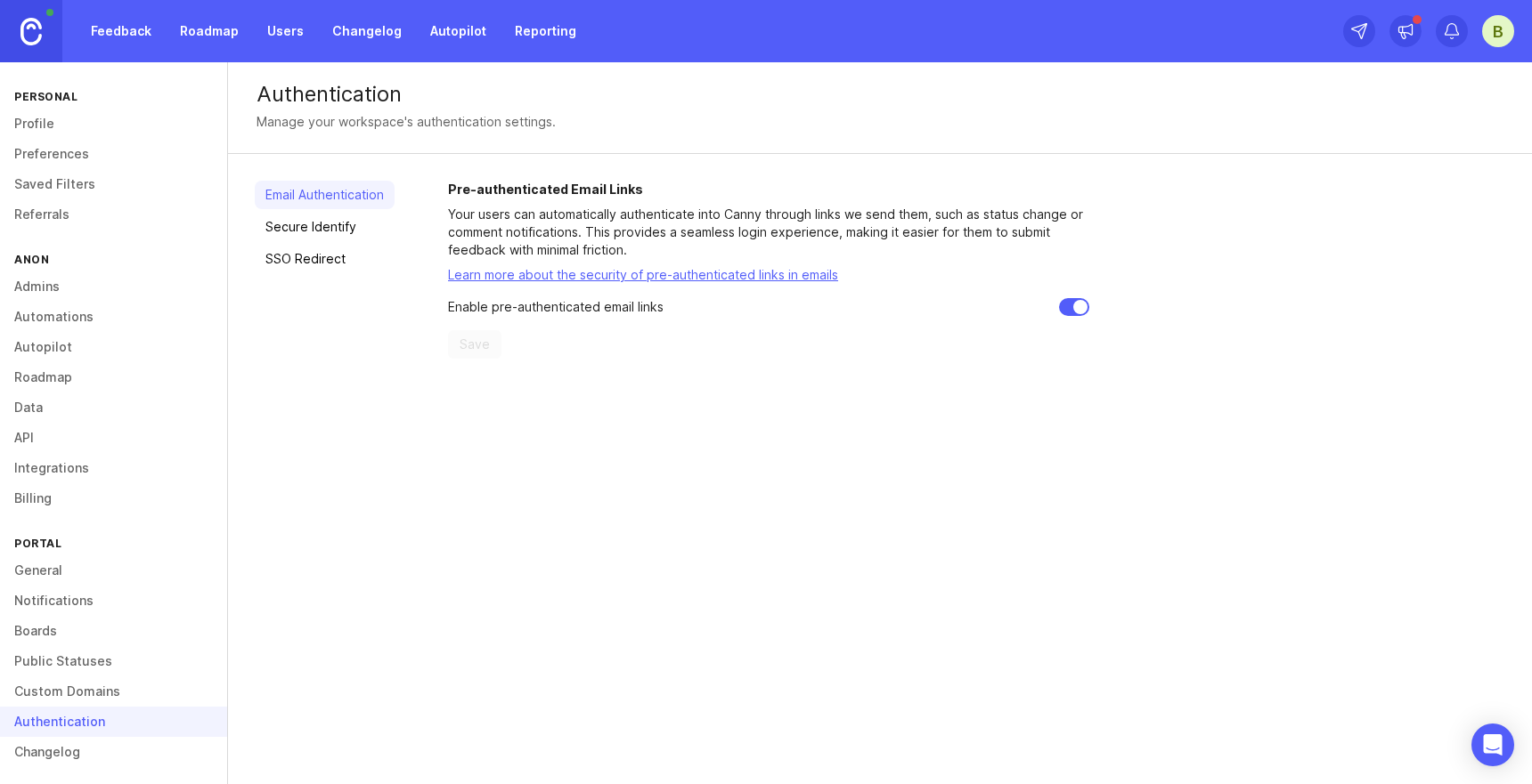
click at [68, 631] on link "Boards" at bounding box center [113, 632] width 227 height 30
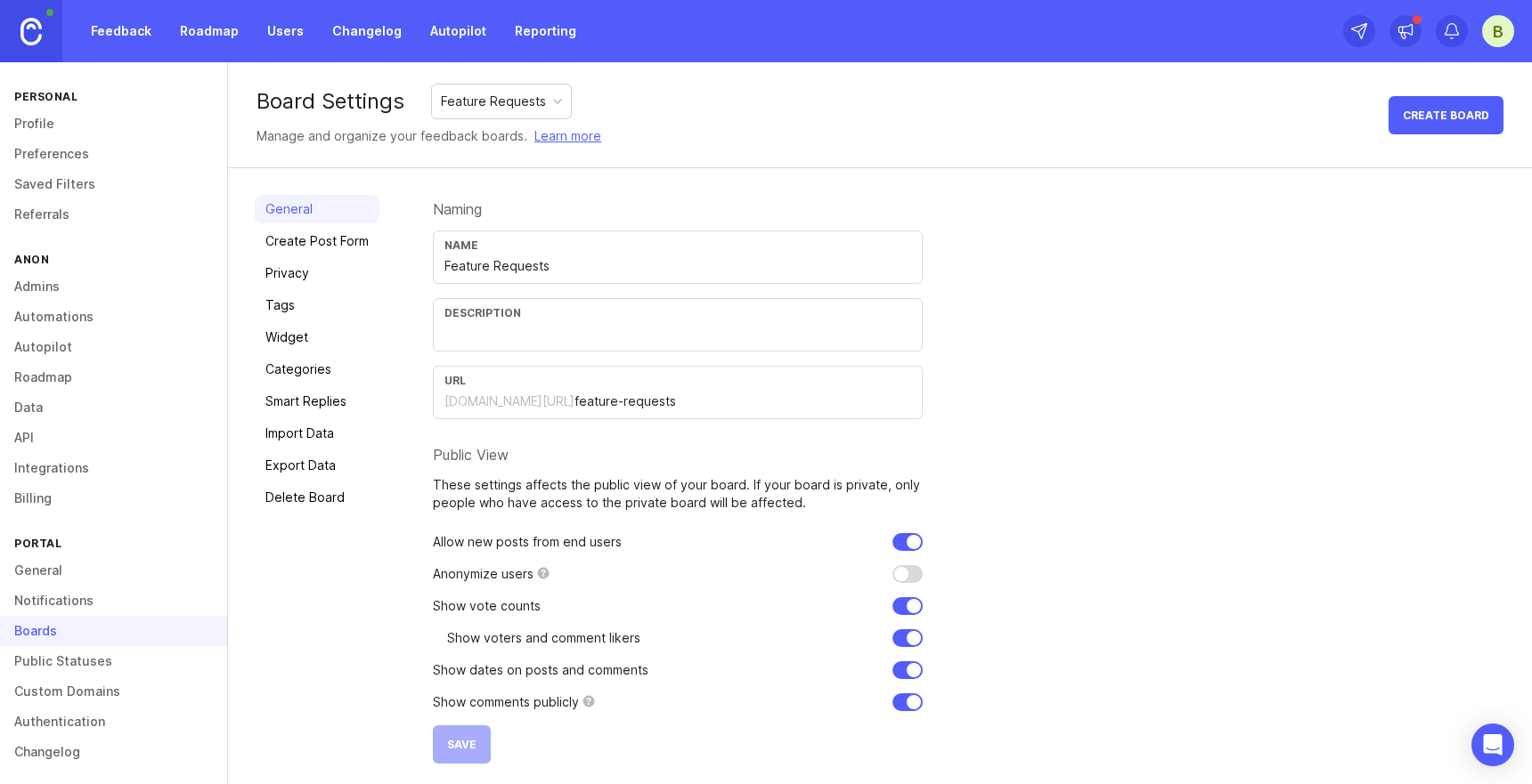
click at [68, 600] on link "Notifications" at bounding box center [113, 601] width 227 height 30
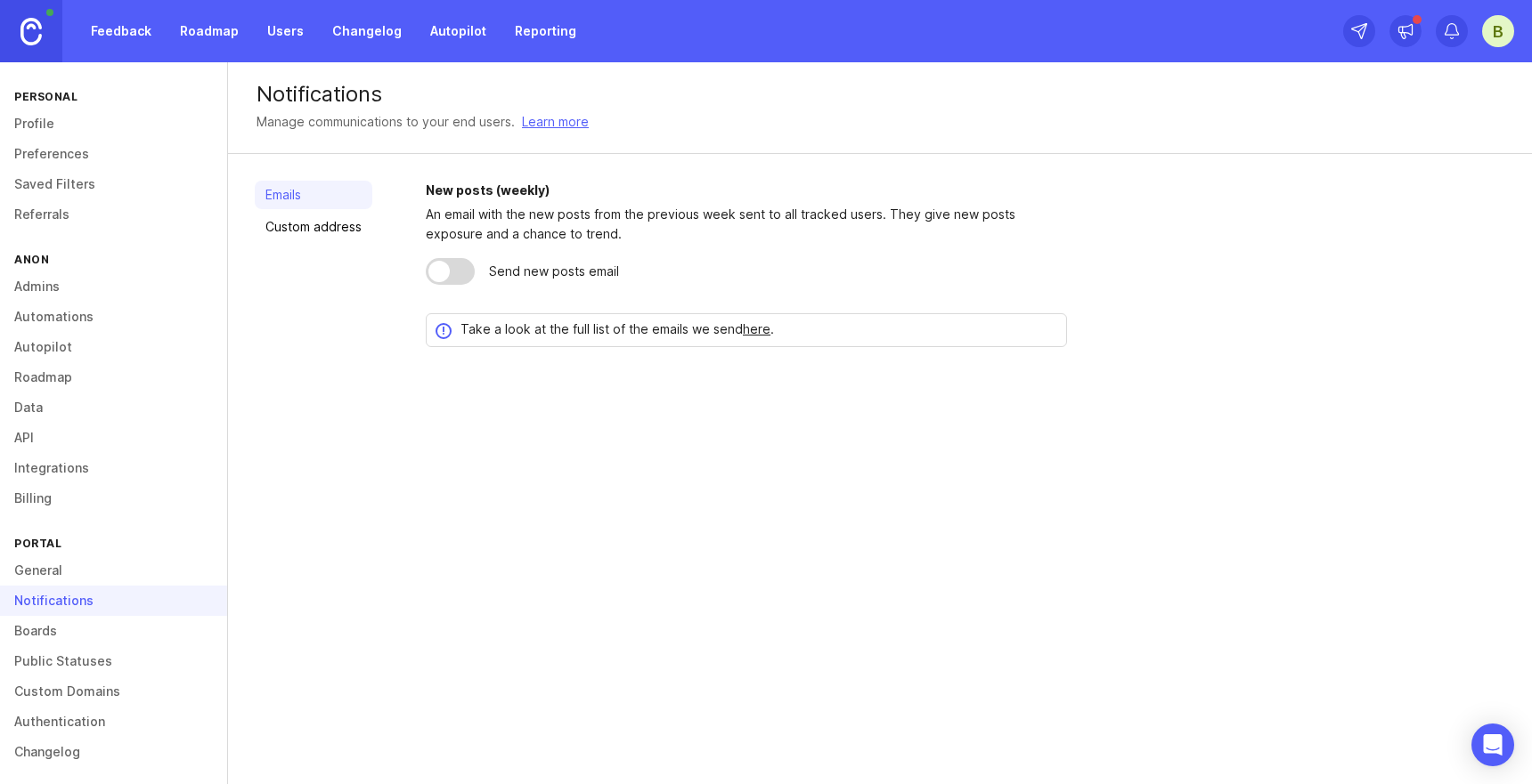
click at [63, 567] on link "General" at bounding box center [113, 571] width 227 height 30
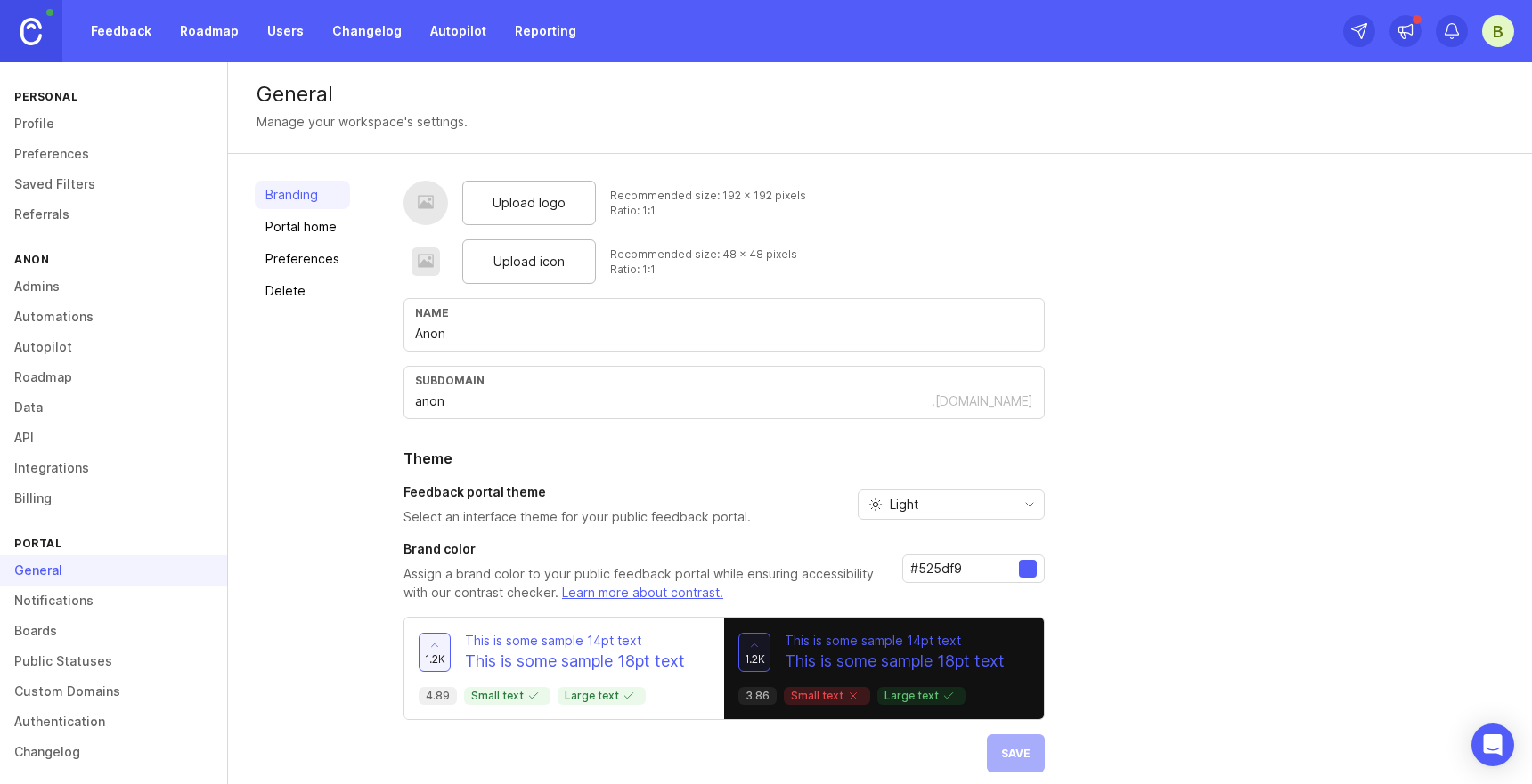
click at [68, 495] on link "Billing" at bounding box center [113, 499] width 227 height 30
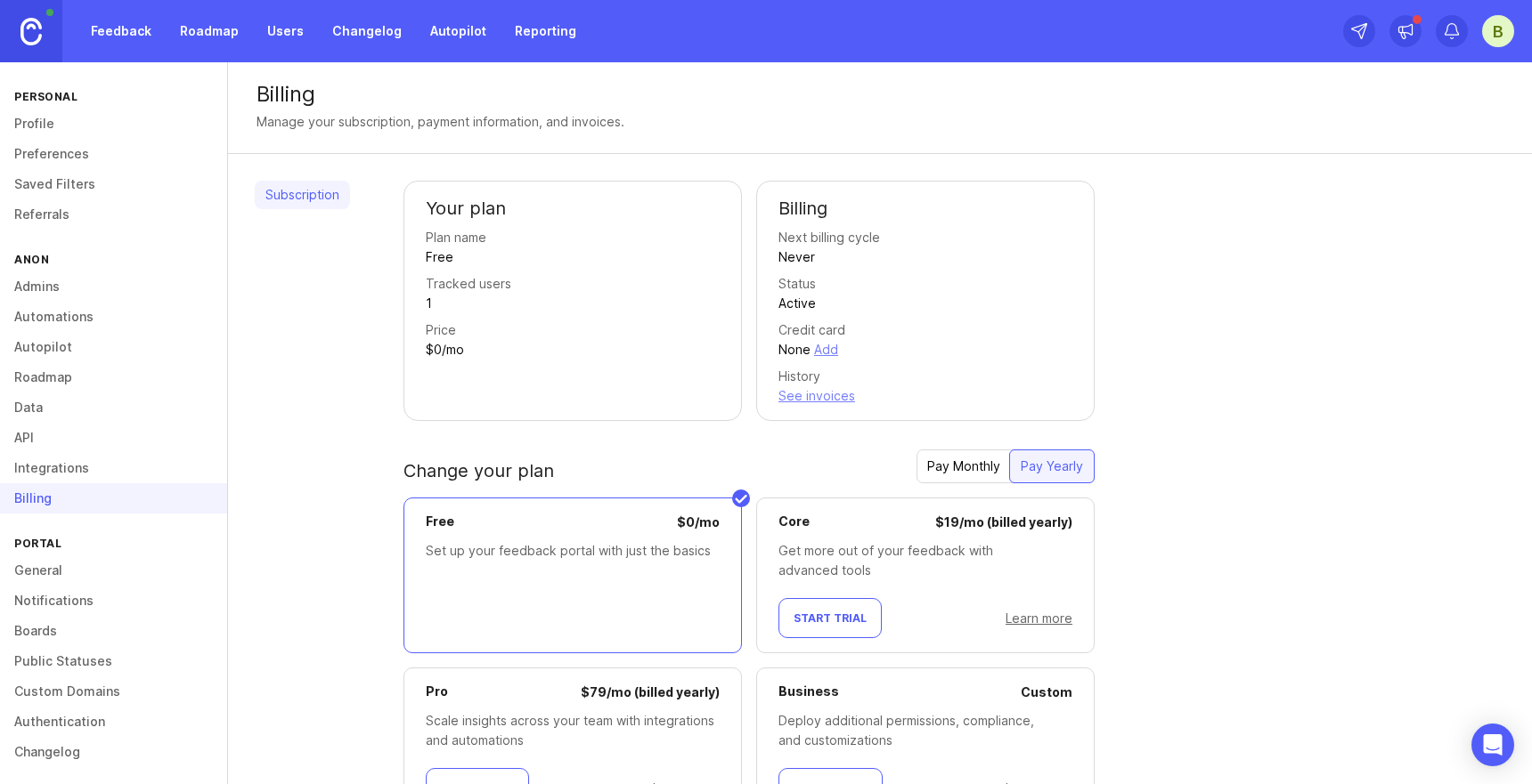
click at [67, 461] on link "Integrations" at bounding box center [113, 469] width 227 height 30
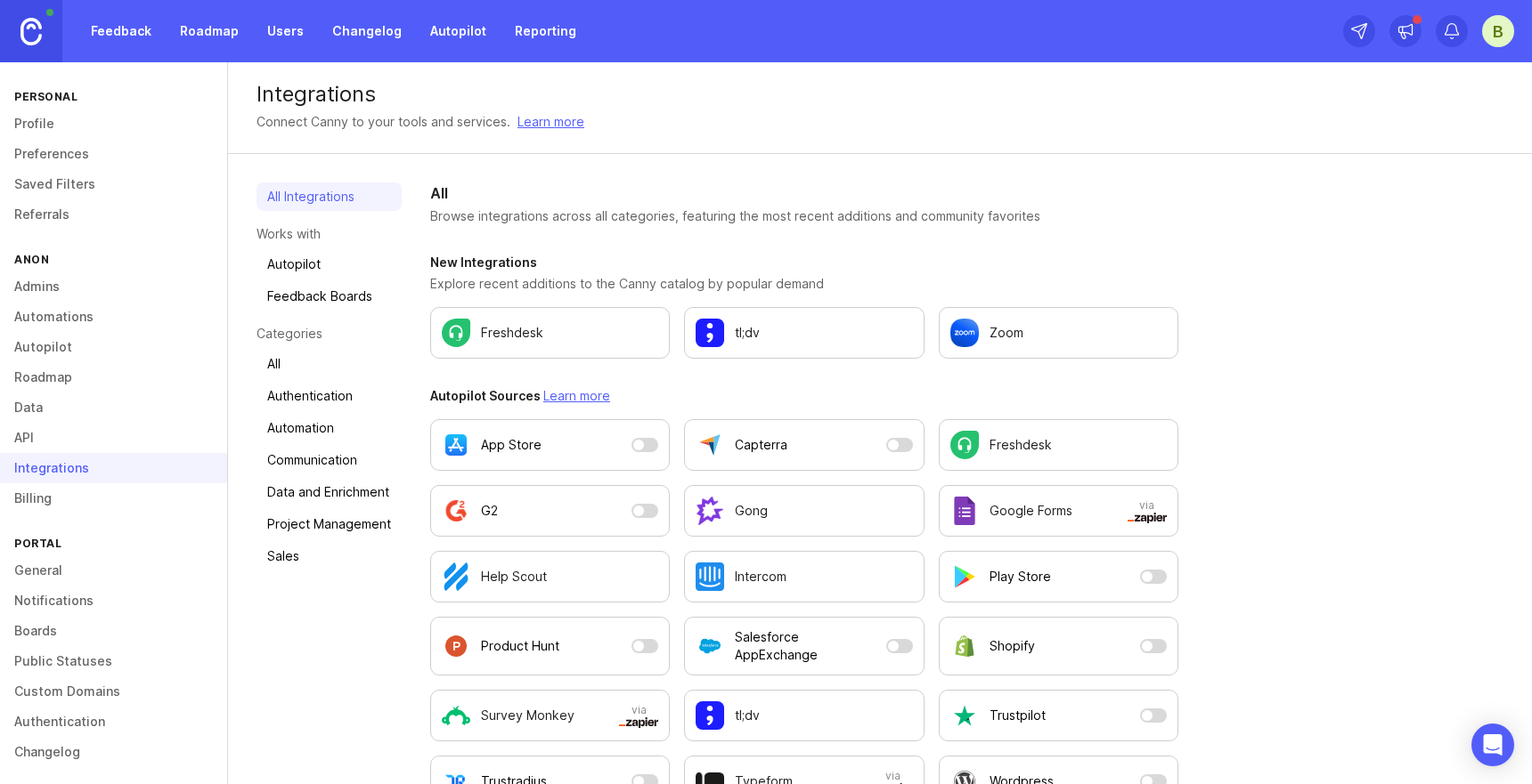
click at [51, 426] on link "API" at bounding box center [113, 438] width 227 height 30
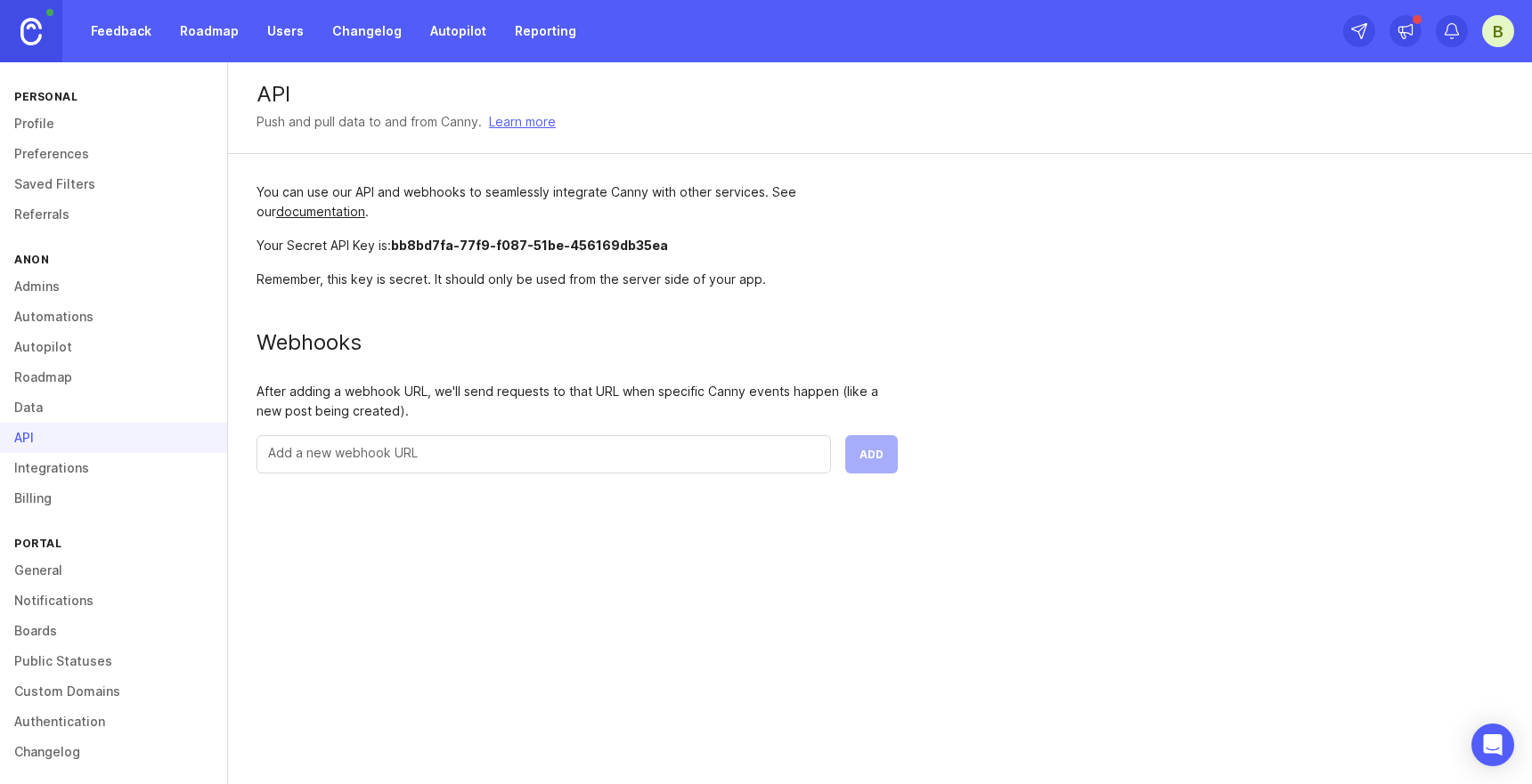
click at [51, 400] on link "Data" at bounding box center [113, 408] width 227 height 30
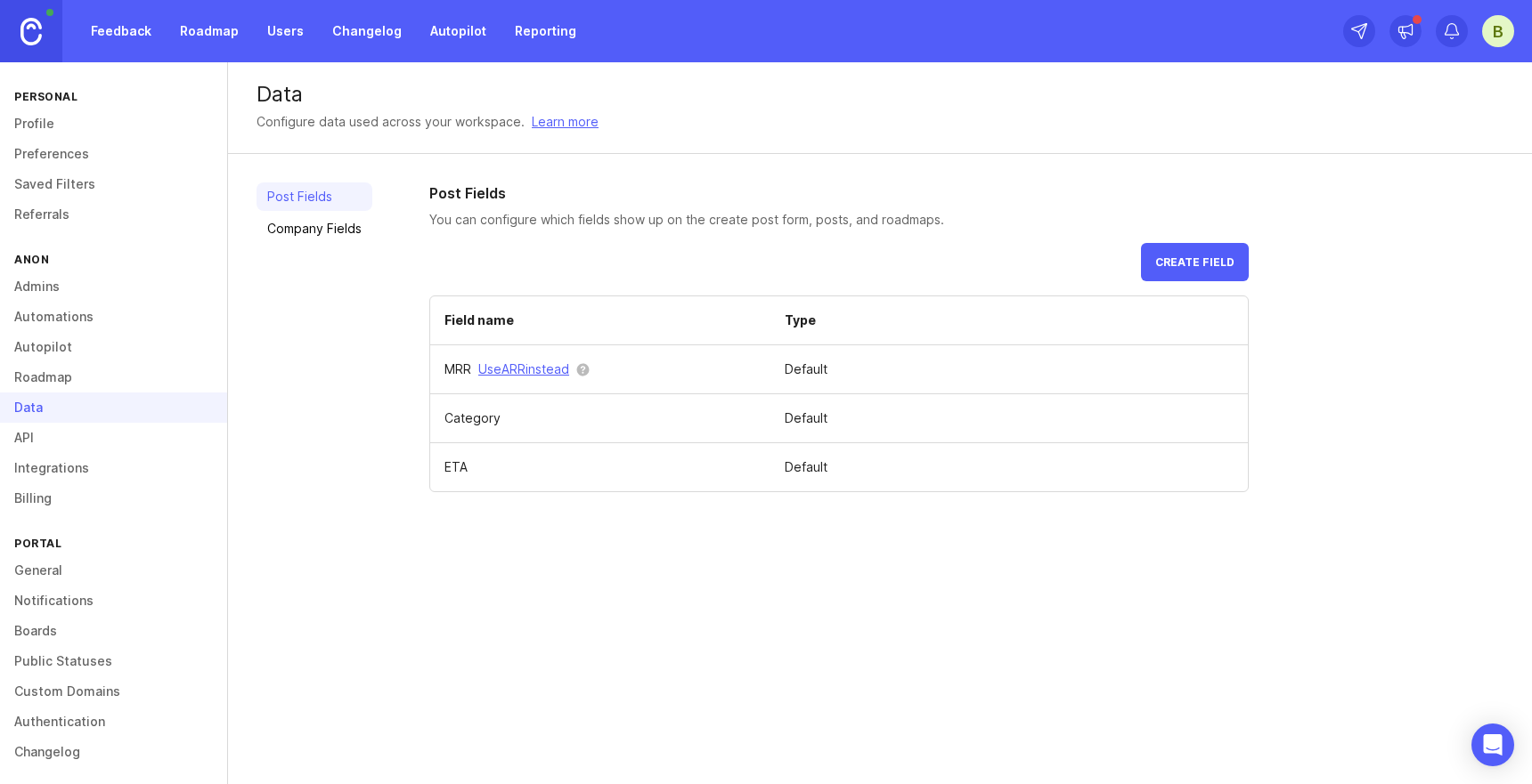
click at [340, 230] on link "Company Fields" at bounding box center [315, 229] width 116 height 29
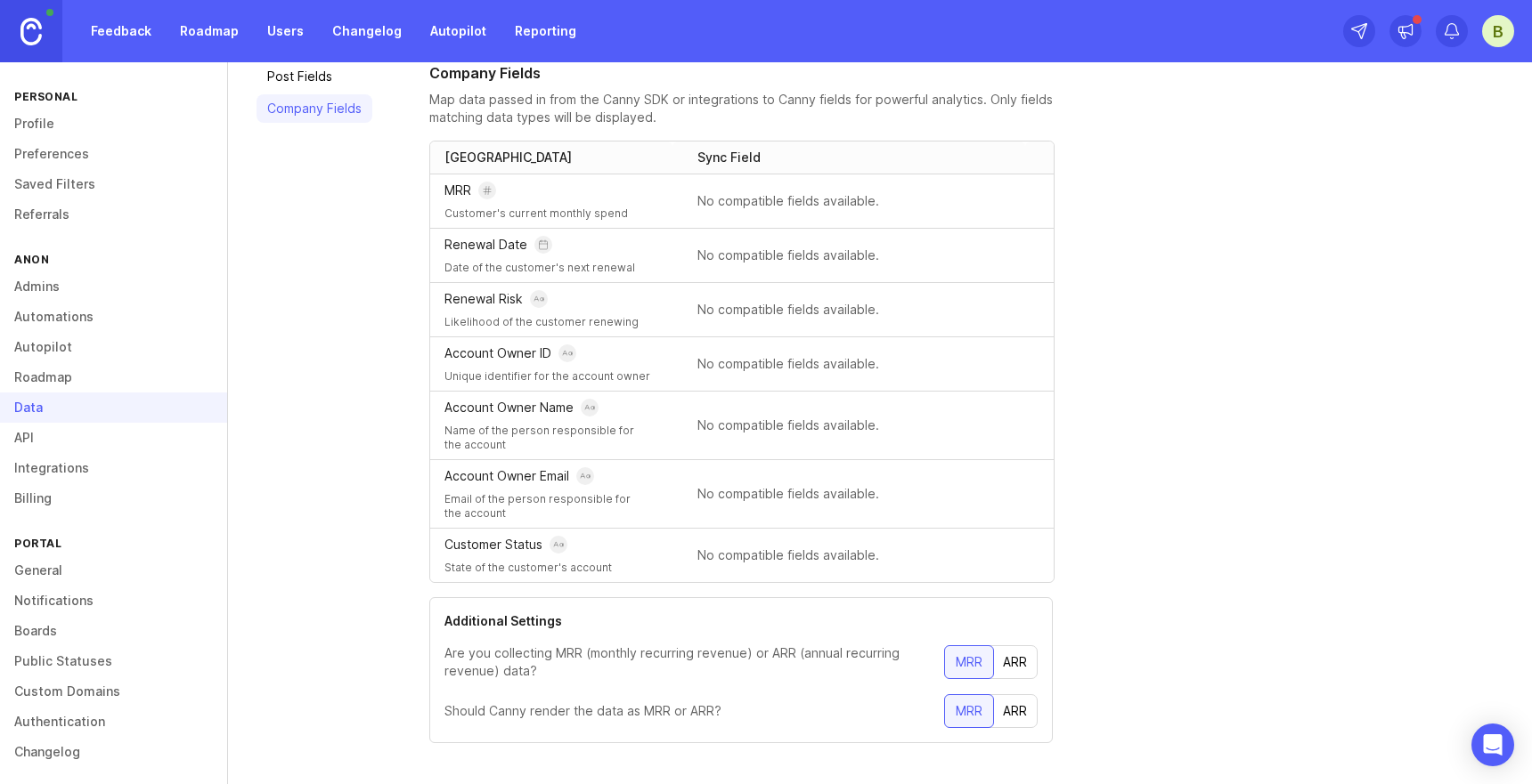
scroll to position [136, 0]
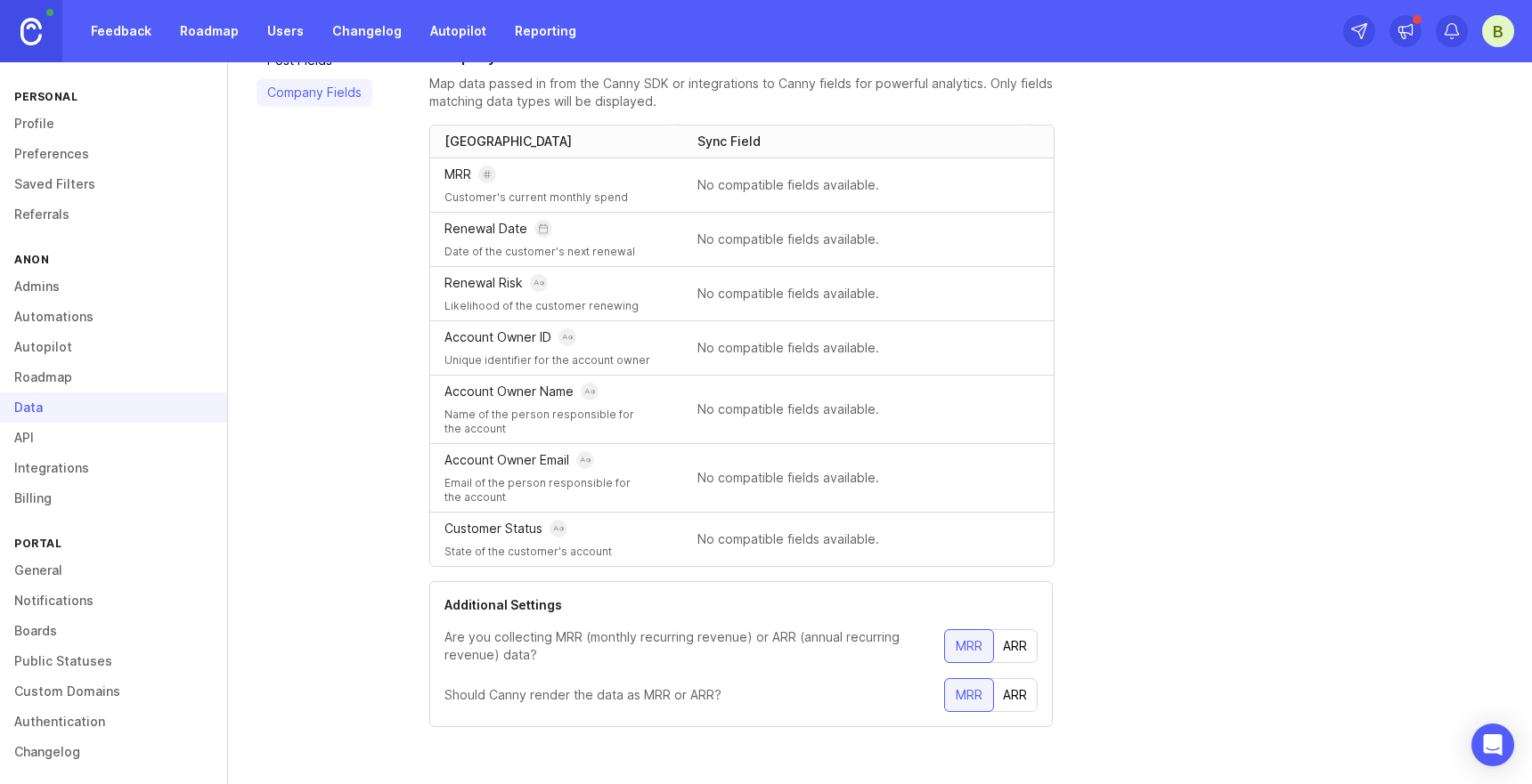
click at [1020, 631] on div "ARR" at bounding box center [1014, 647] width 45 height 32
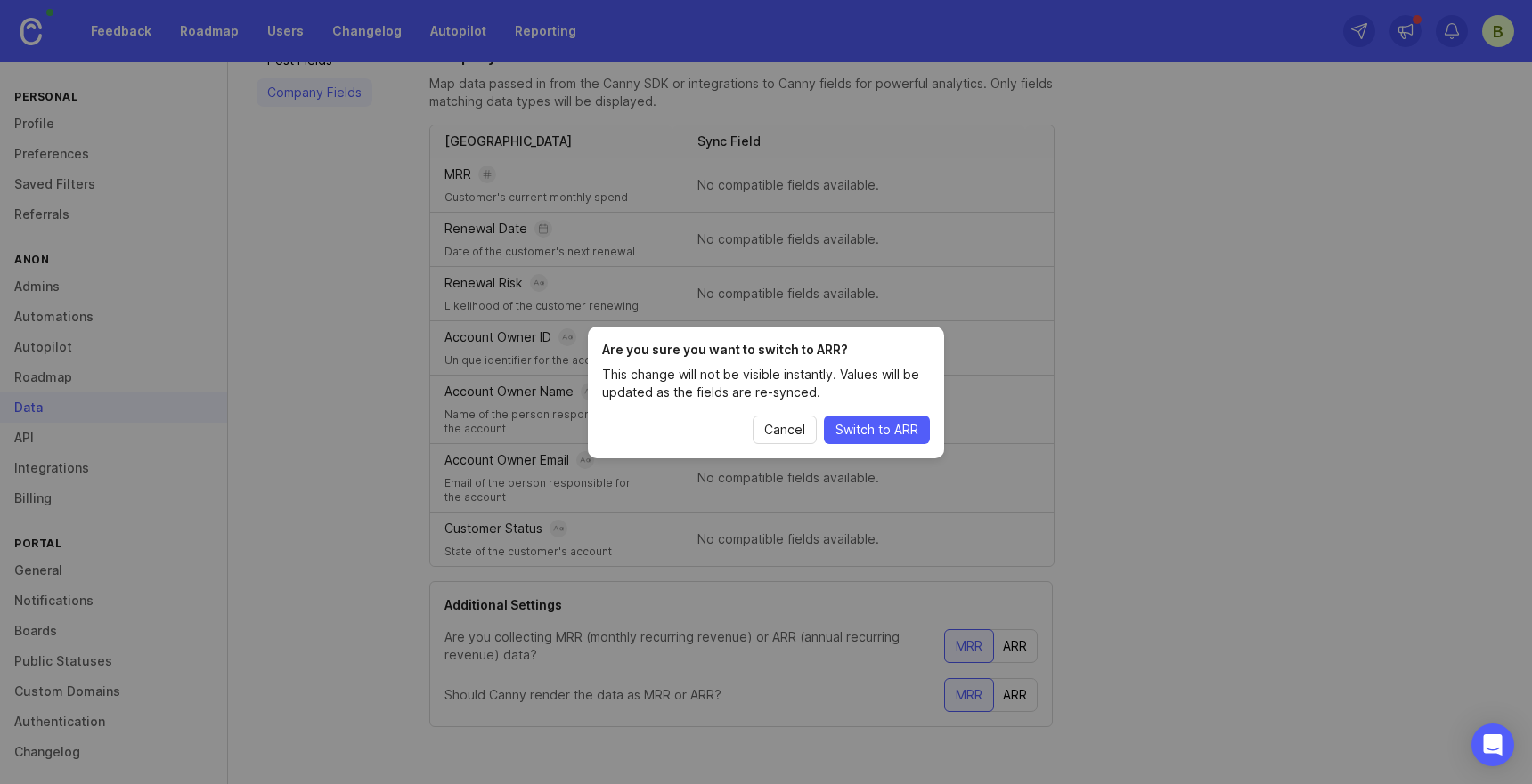
click at [890, 429] on span "Switch to ARR" at bounding box center [876, 430] width 83 height 18
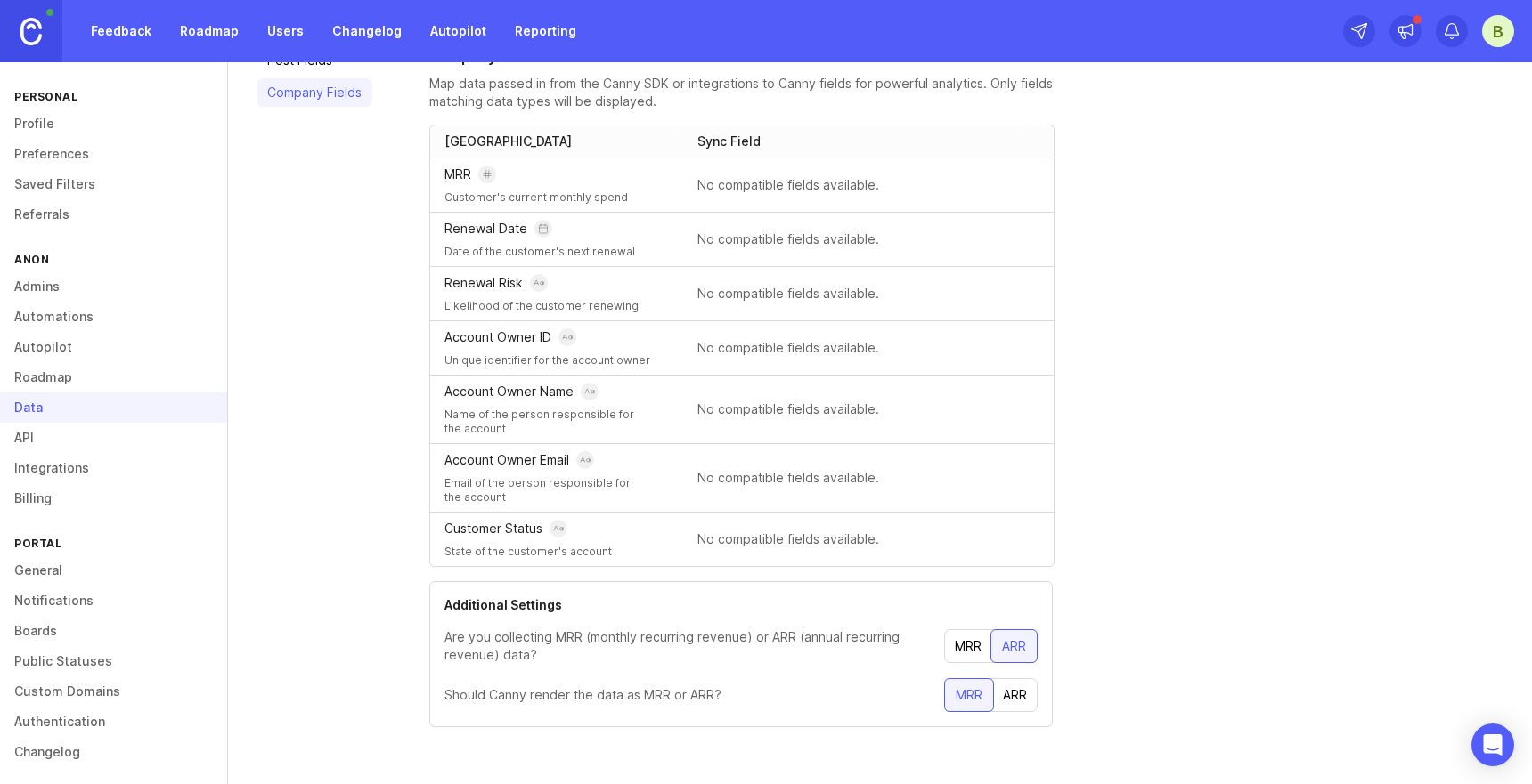
click at [1022, 690] on div "ARR" at bounding box center [1014, 695] width 45 height 32
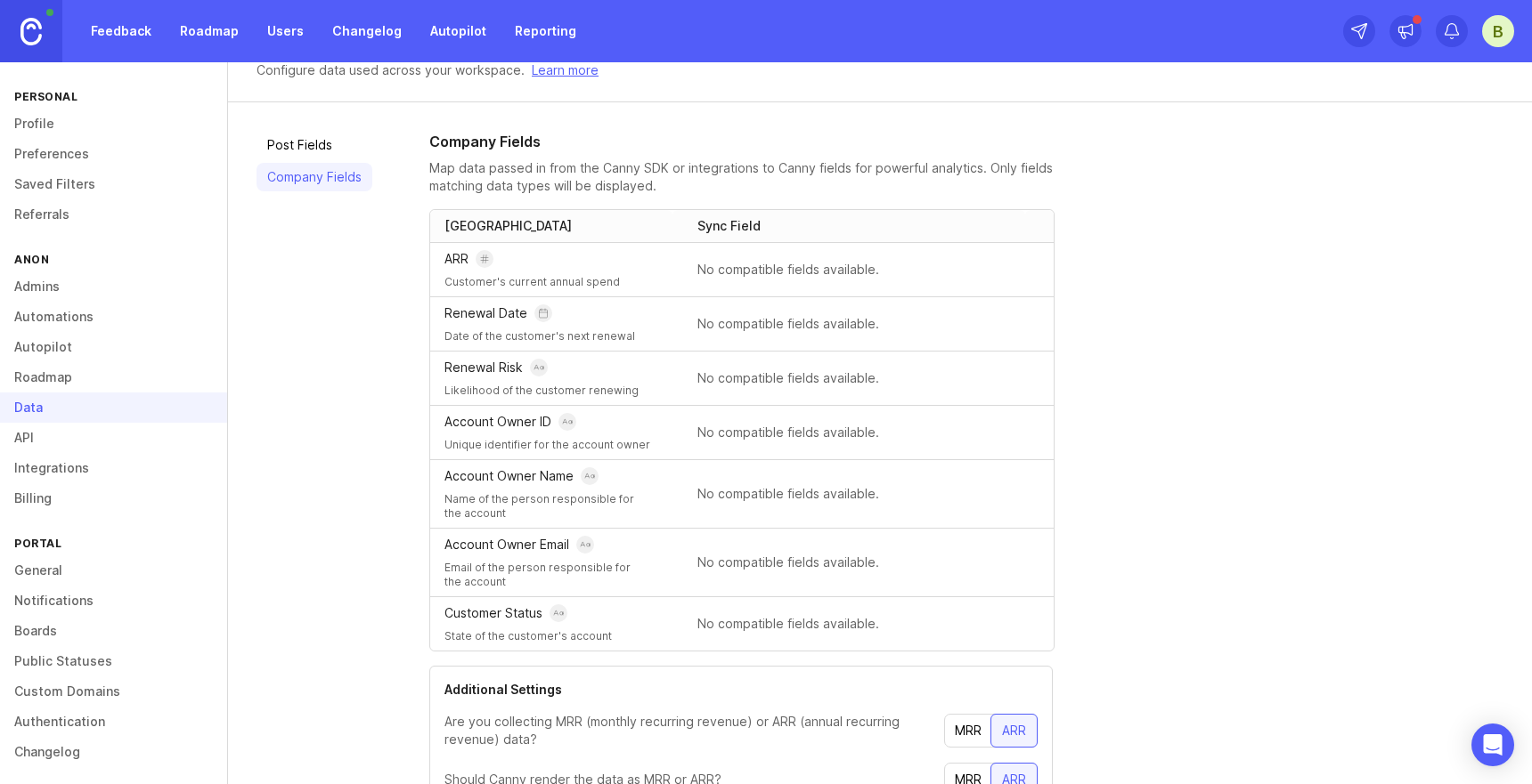
scroll to position [0, 0]
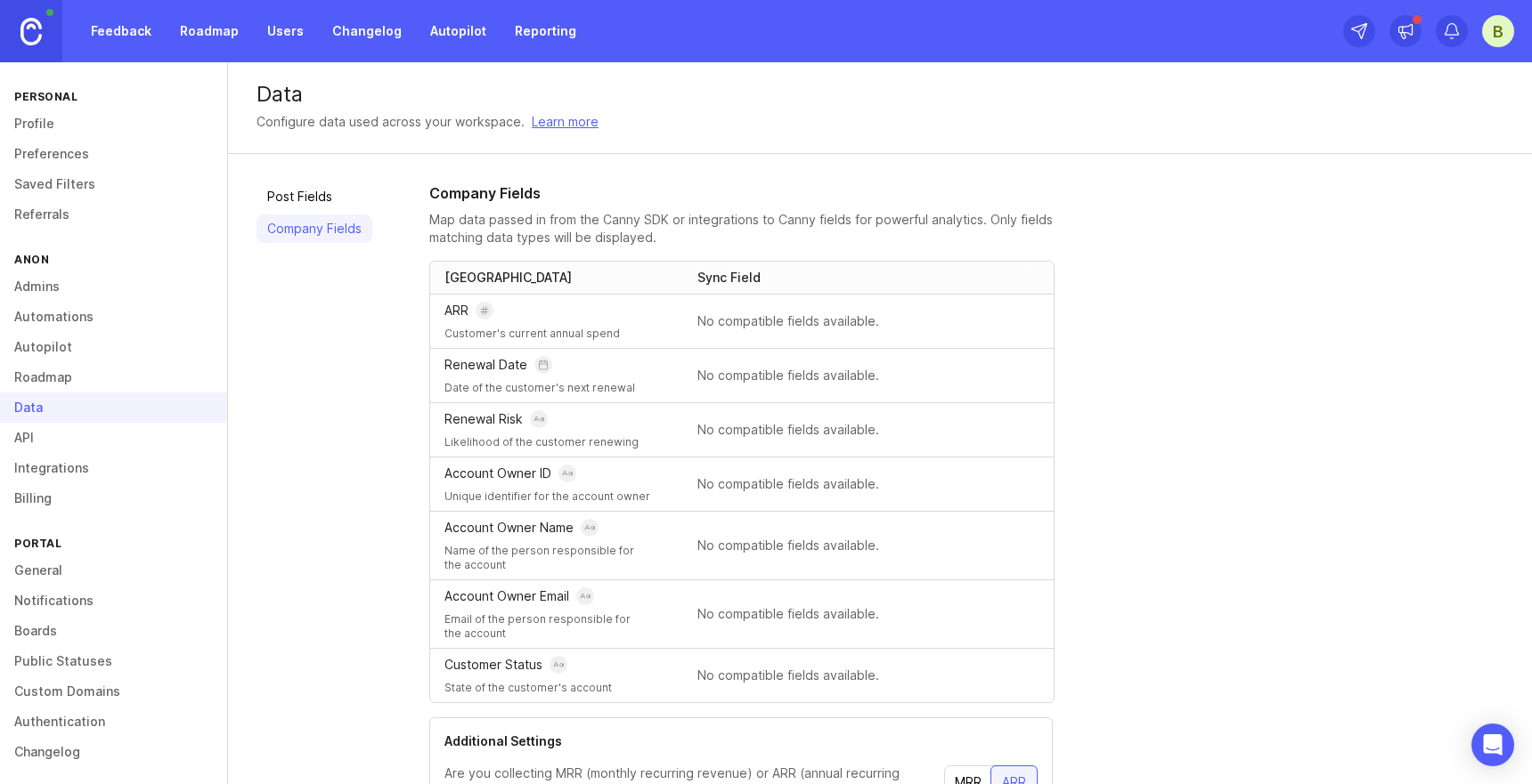
click at [28, 446] on link "API" at bounding box center [113, 438] width 227 height 30
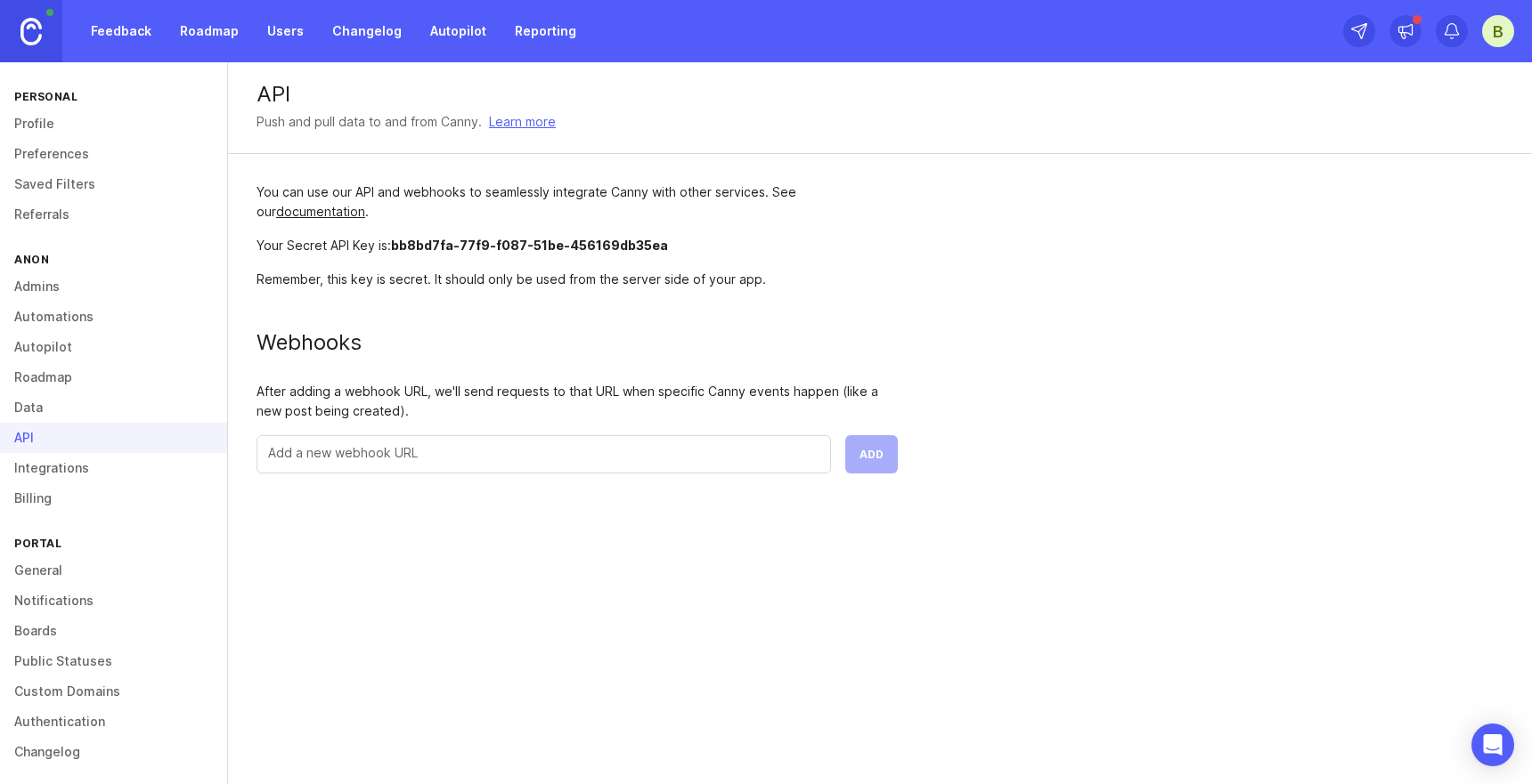
click at [37, 473] on link "Integrations" at bounding box center [113, 469] width 227 height 30
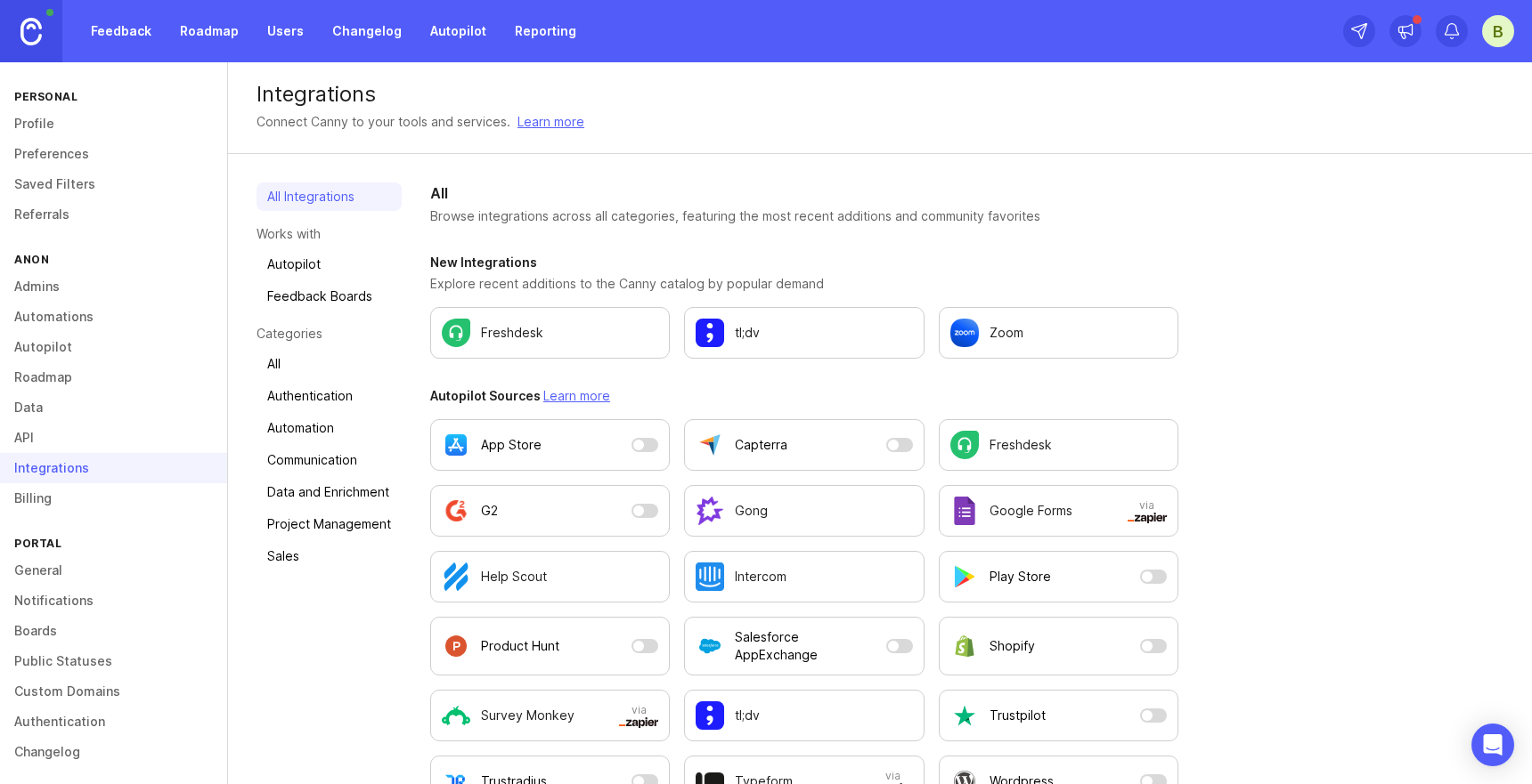
click at [49, 377] on link "Roadmap" at bounding box center [113, 378] width 227 height 30
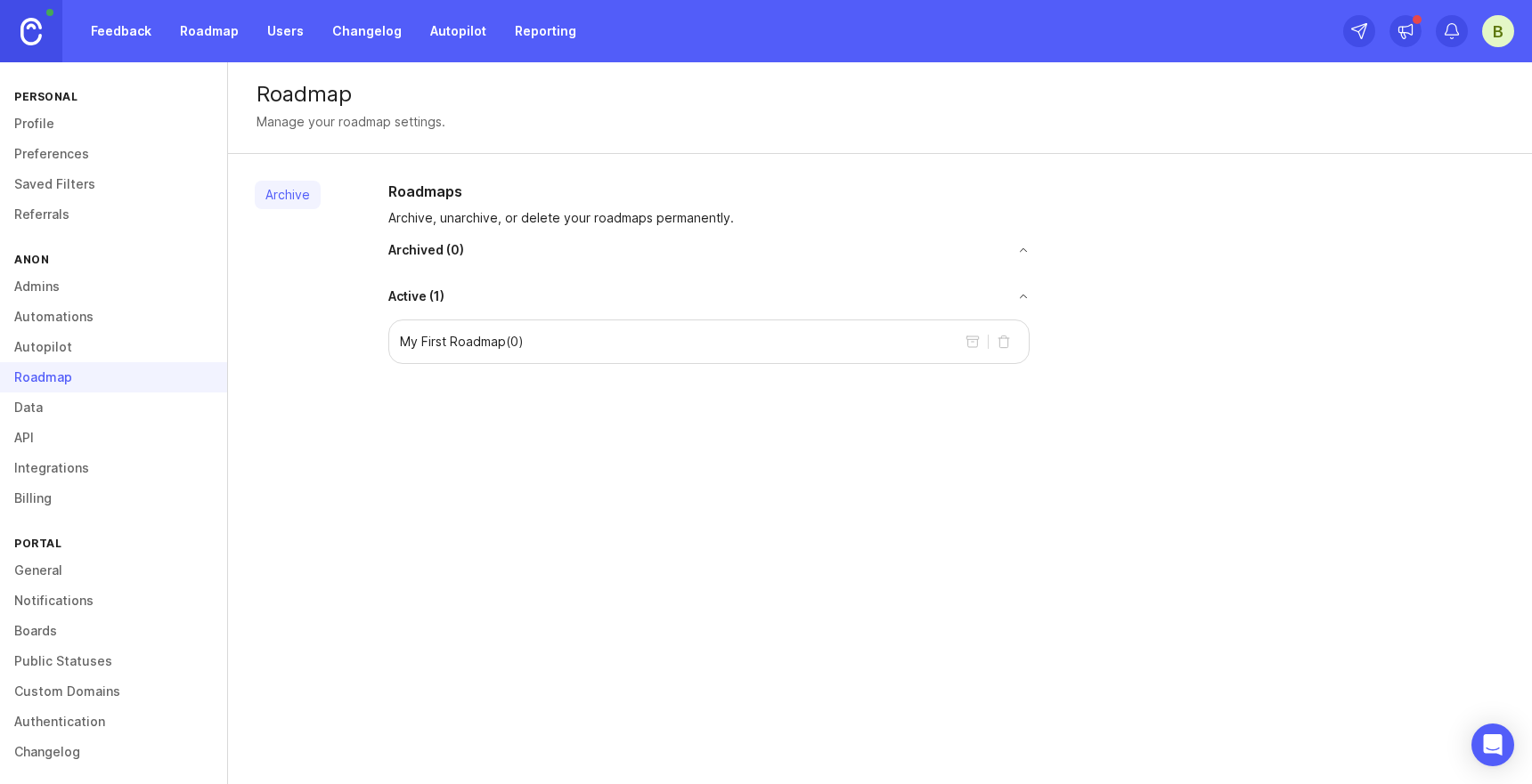
click at [478, 298] on button "toggle for accordion" at bounding box center [737, 297] width 586 height 12
click at [473, 300] on button "toggle for accordion" at bounding box center [737, 297] width 586 height 12
click at [98, 345] on link "Autopilot" at bounding box center [113, 347] width 227 height 30
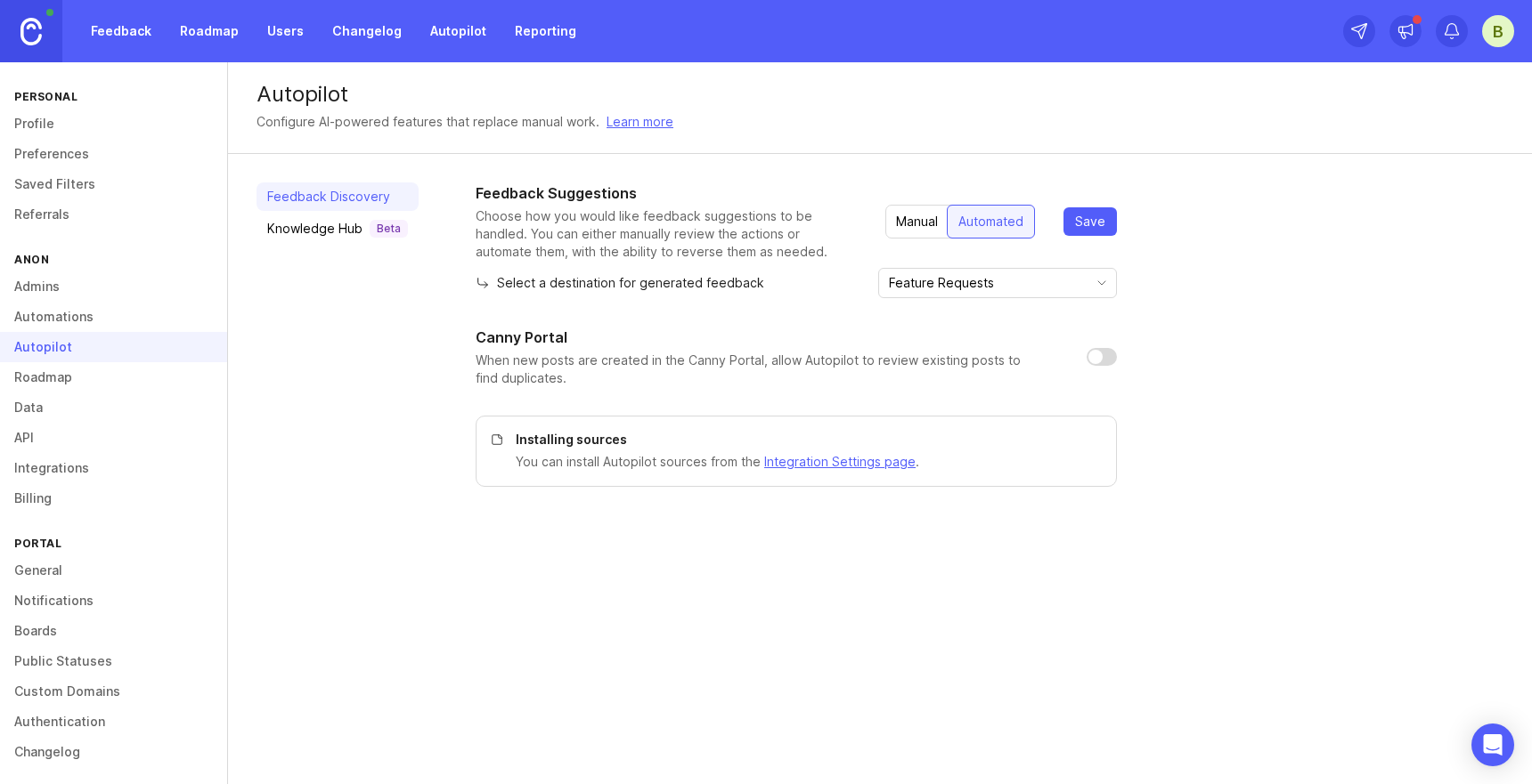
click at [917, 227] on div "Manual" at bounding box center [916, 222] width 63 height 32
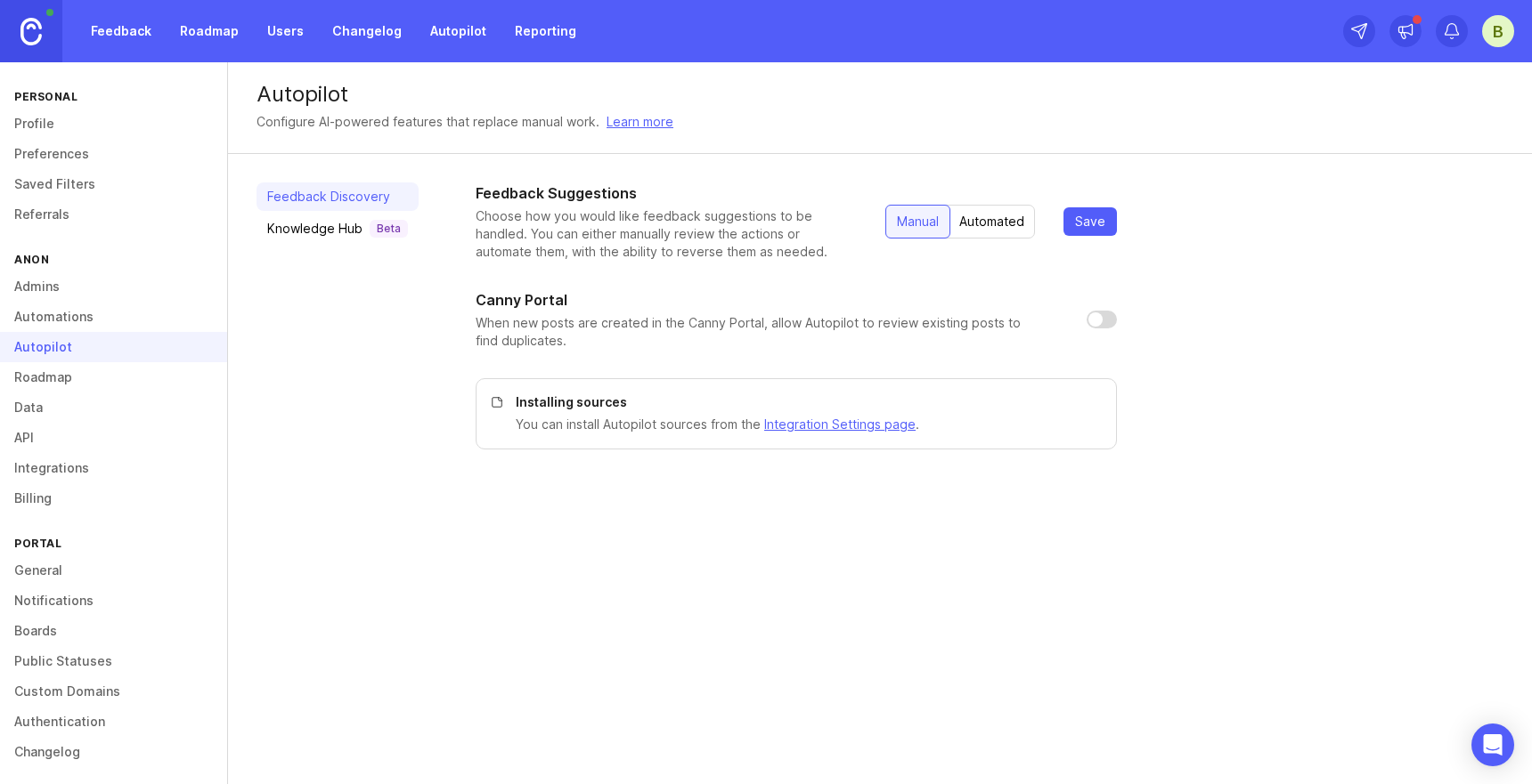
click at [980, 219] on div "Automated" at bounding box center [991, 222] width 86 height 32
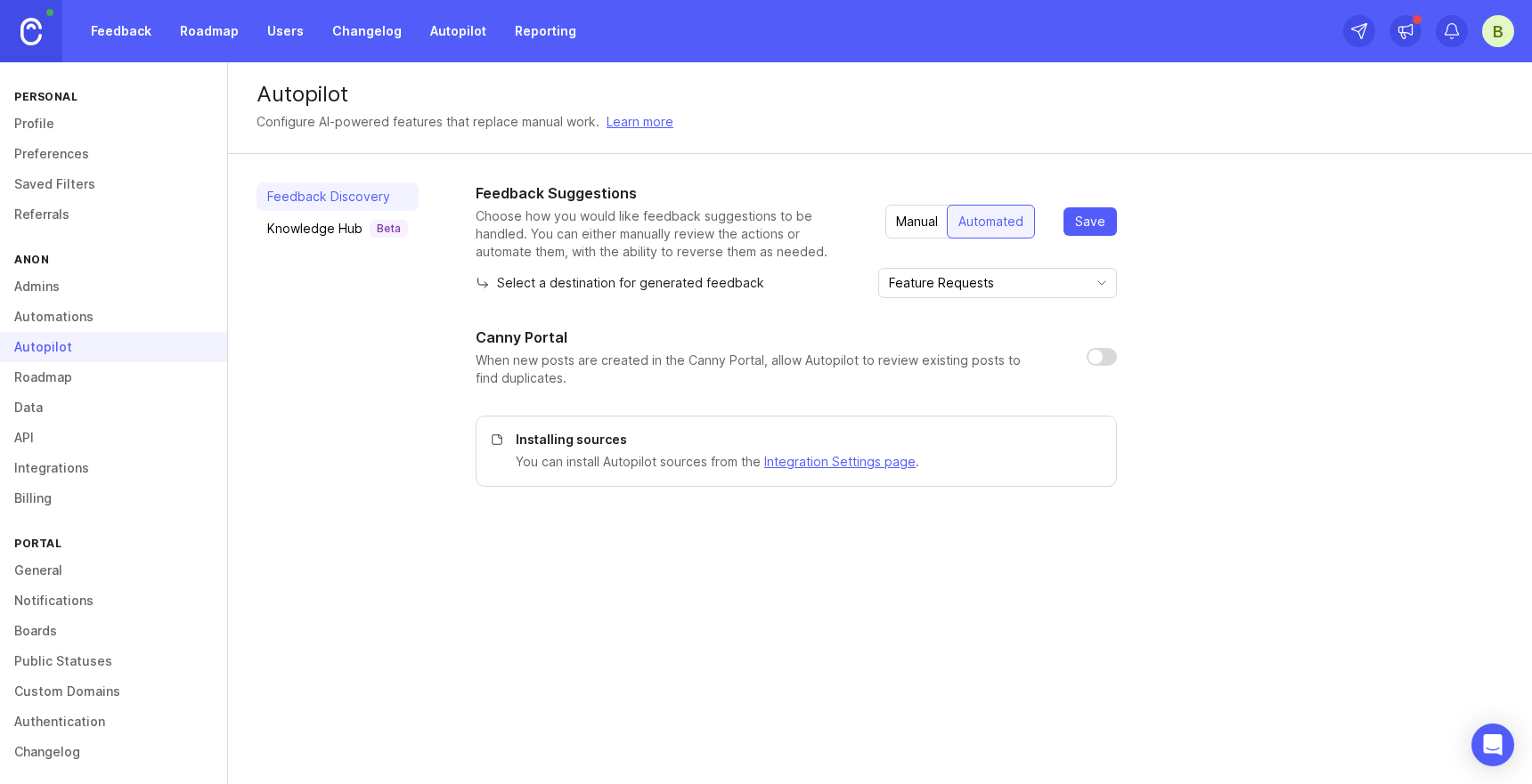
click at [81, 314] on link "Automations" at bounding box center [113, 317] width 227 height 30
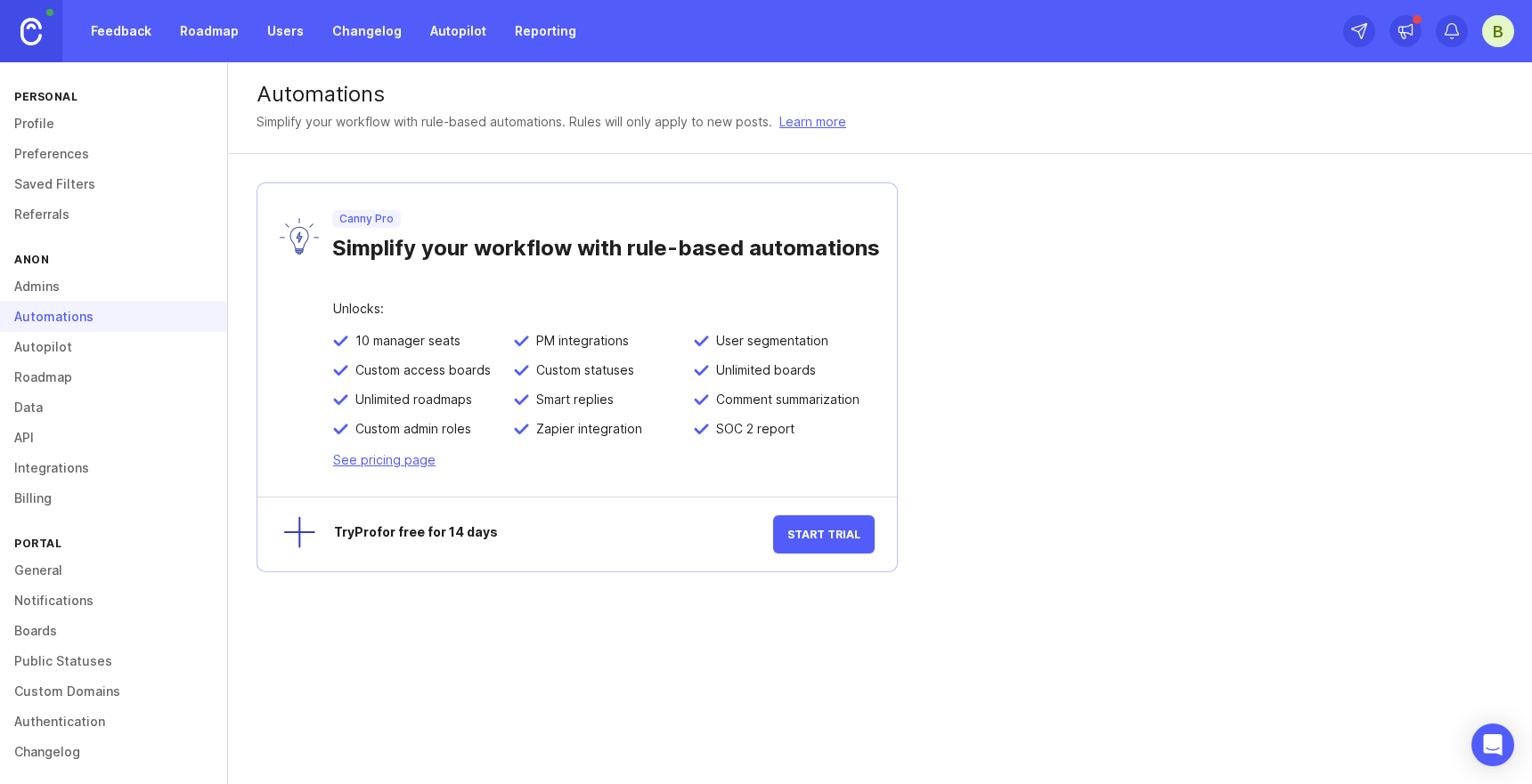
click at [379, 465] on link "See pricing page" at bounding box center [384, 460] width 102 height 15
click at [389, 457] on link "See pricing page" at bounding box center [384, 460] width 102 height 15
click at [60, 282] on link "Admins" at bounding box center [113, 287] width 227 height 30
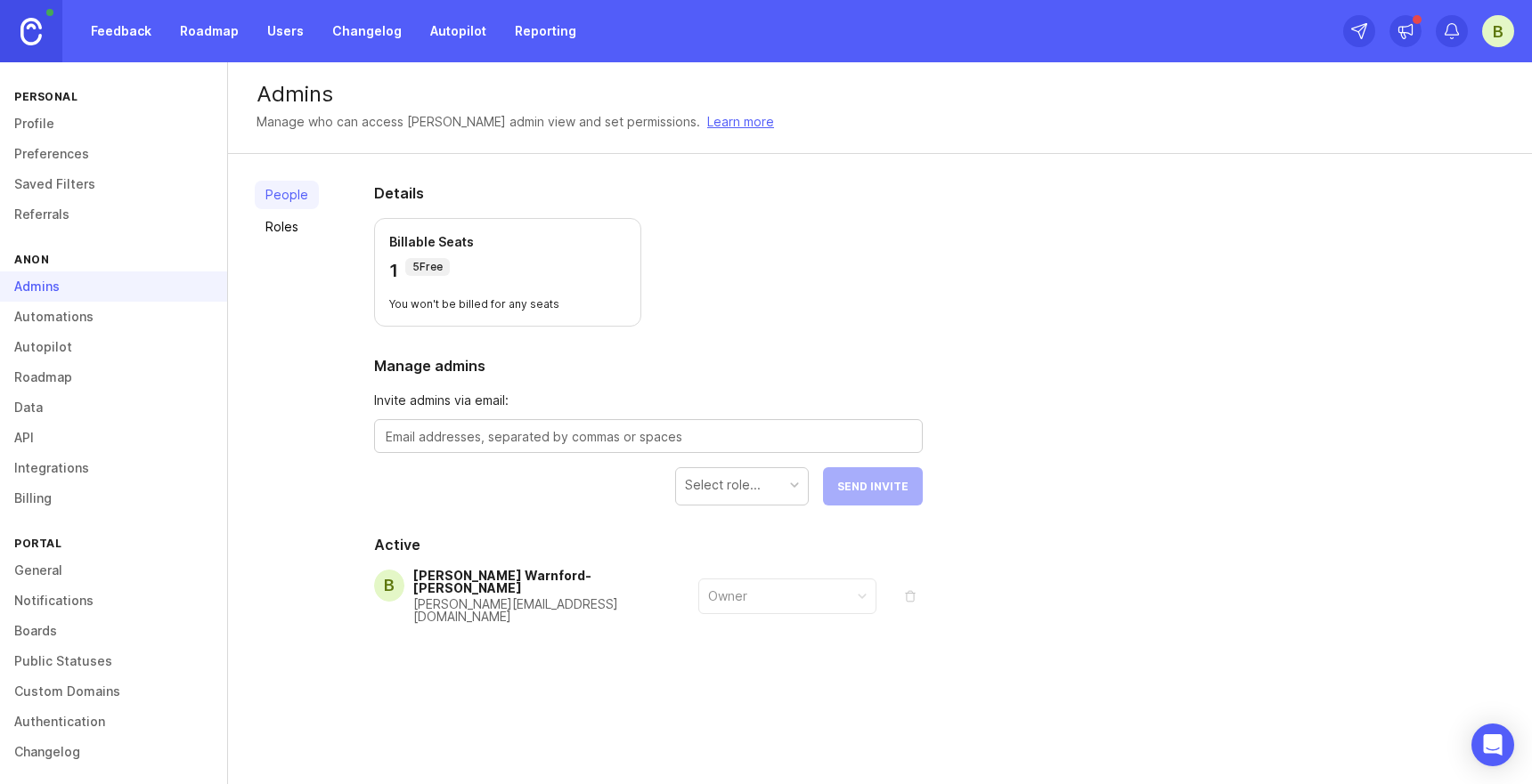
click at [76, 220] on link "Referrals" at bounding box center [113, 215] width 227 height 30
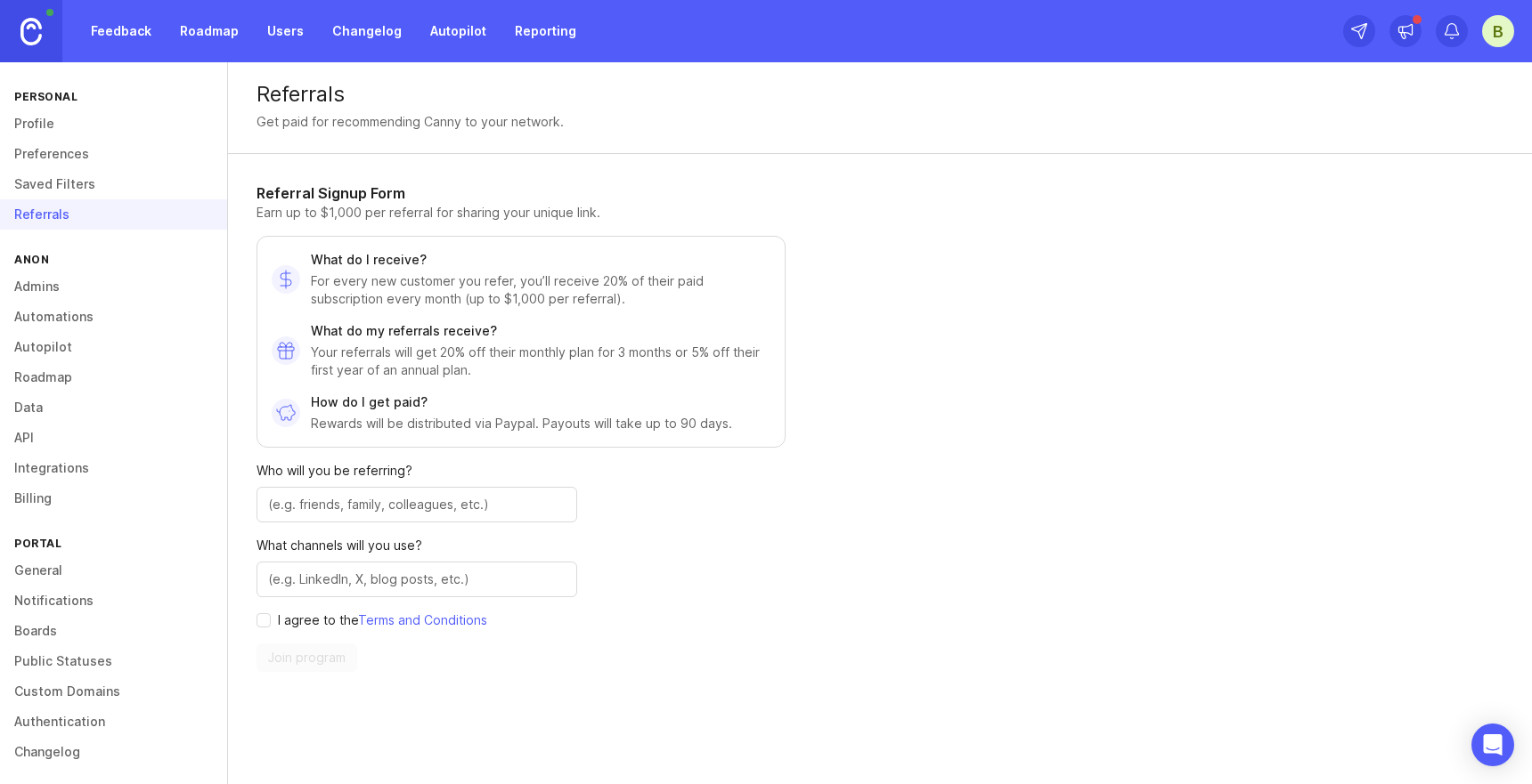
click at [90, 185] on link "Saved Filters" at bounding box center [113, 184] width 227 height 30
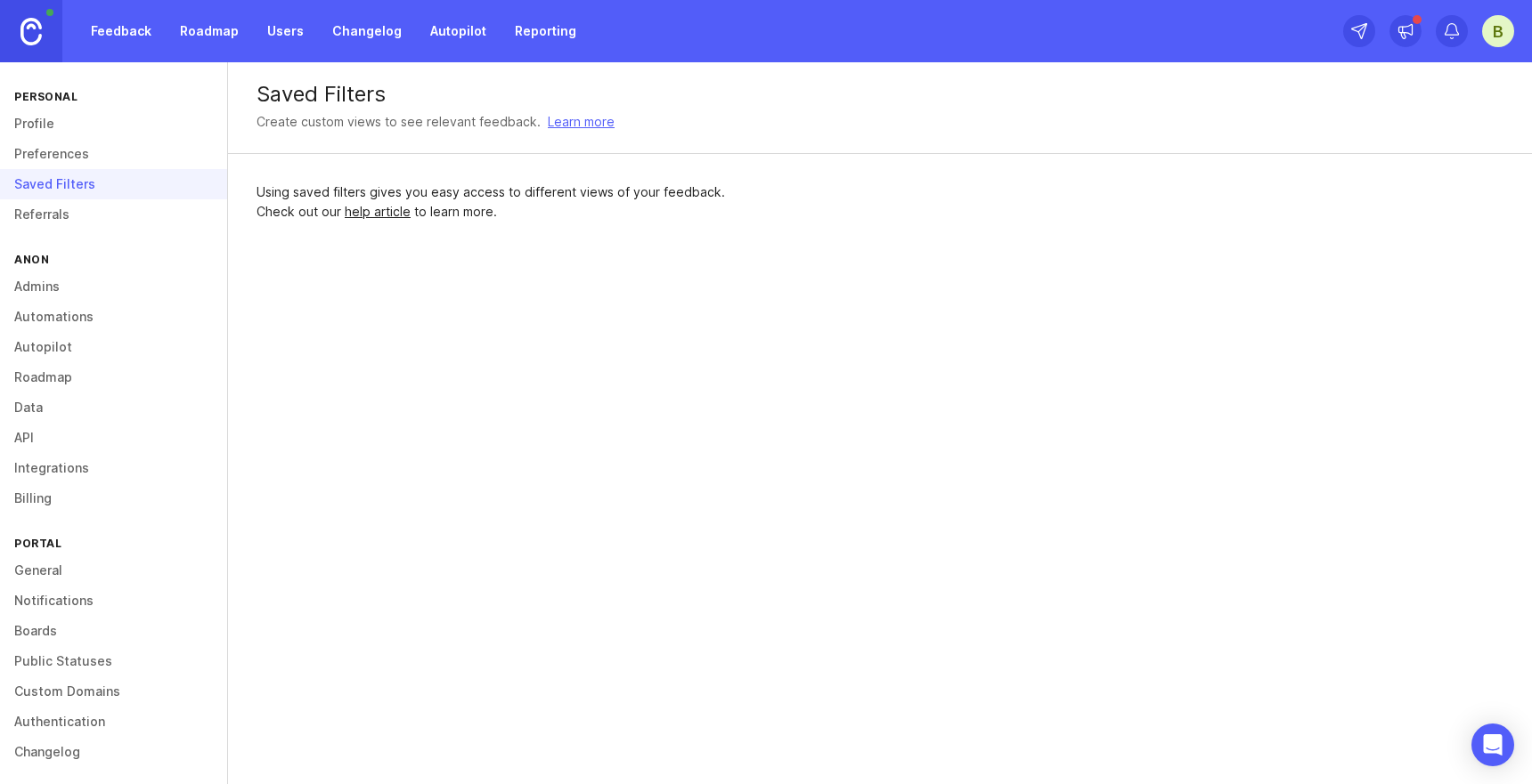
click at [85, 169] on div "Saved Filters" at bounding box center [113, 184] width 227 height 30
click at [205, 30] on link "Roadmap" at bounding box center [209, 31] width 80 height 32
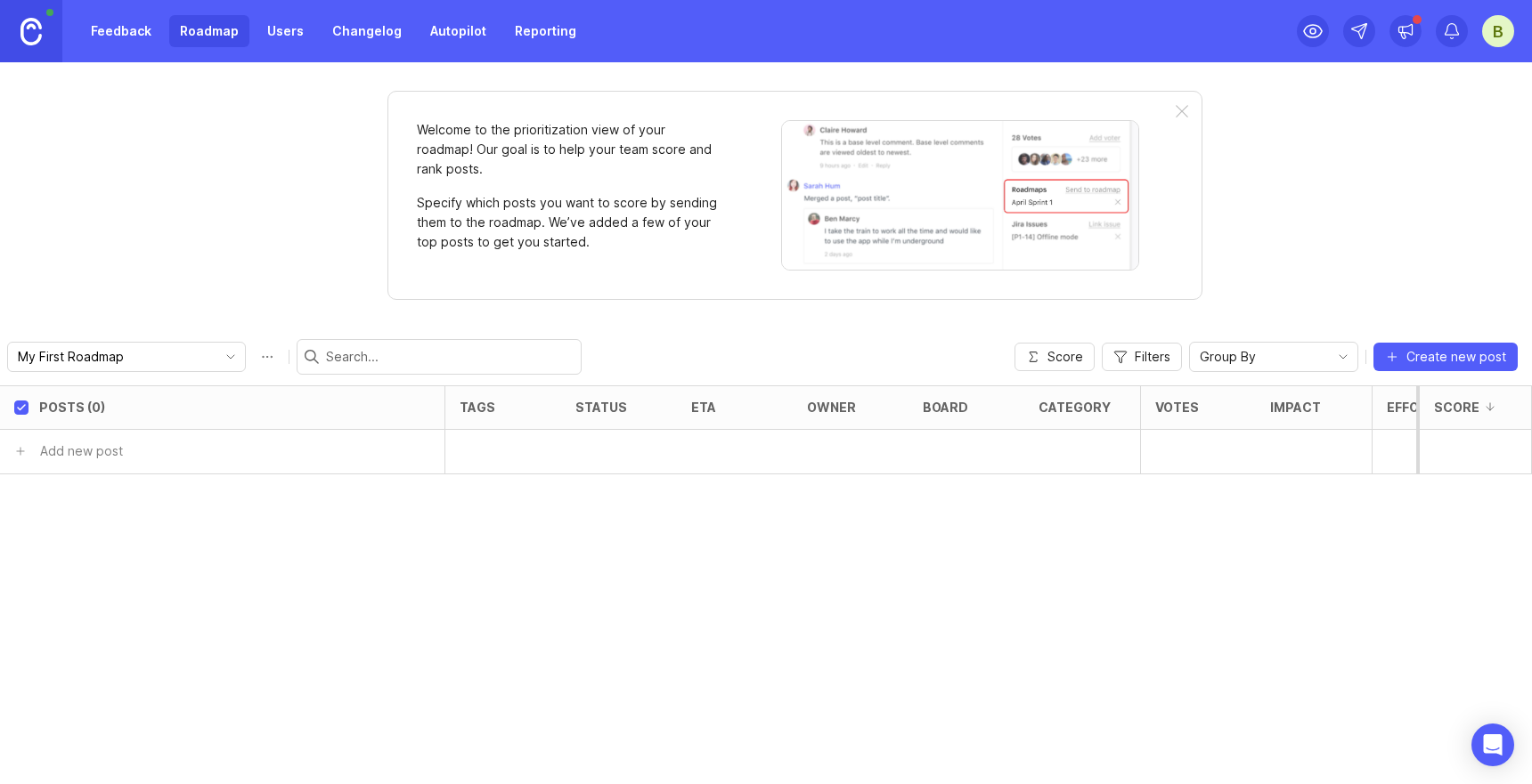
click at [152, 37] on link "Feedback" at bounding box center [121, 31] width 82 height 32
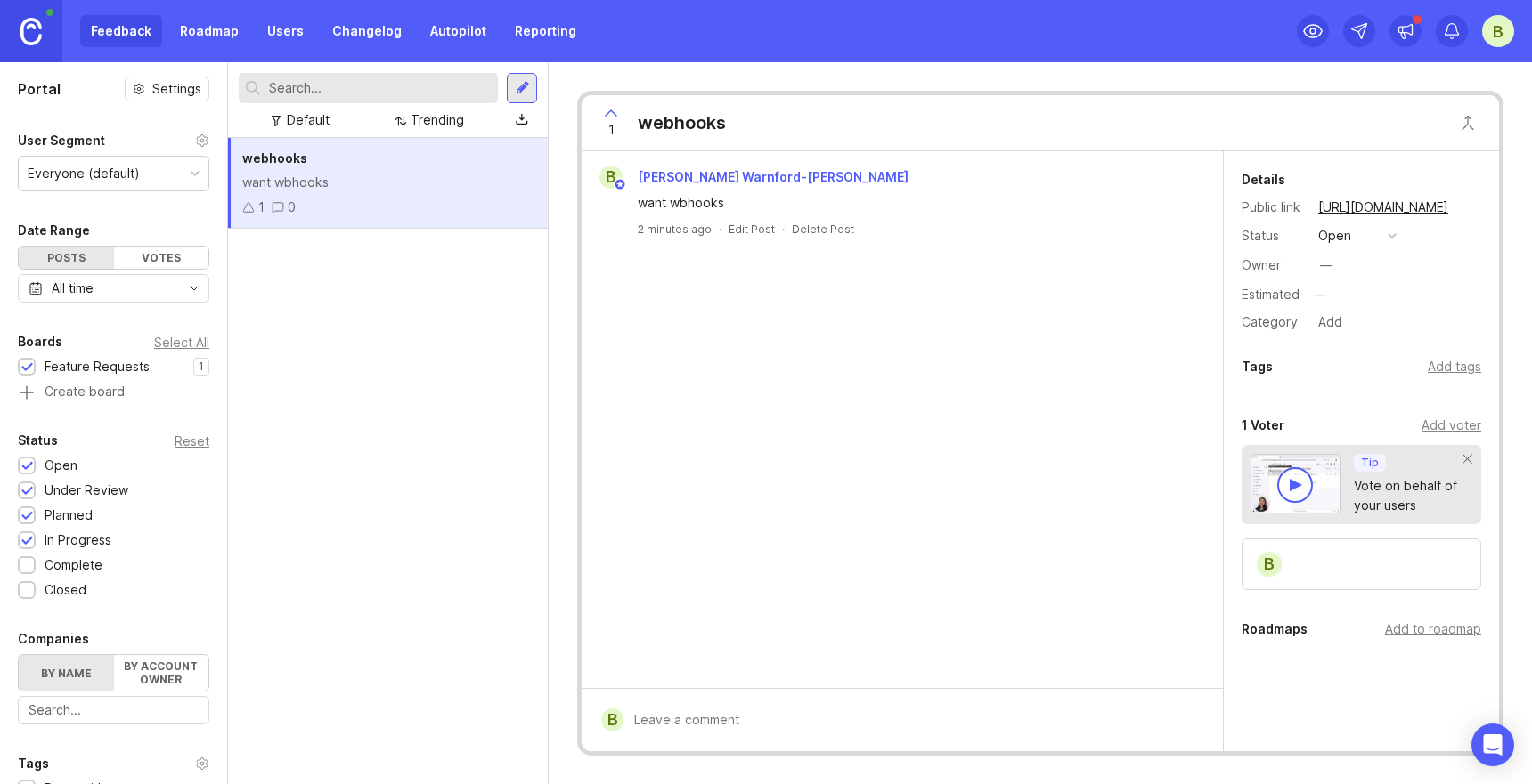
click at [533, 23] on link "Reporting" at bounding box center [545, 31] width 83 height 32
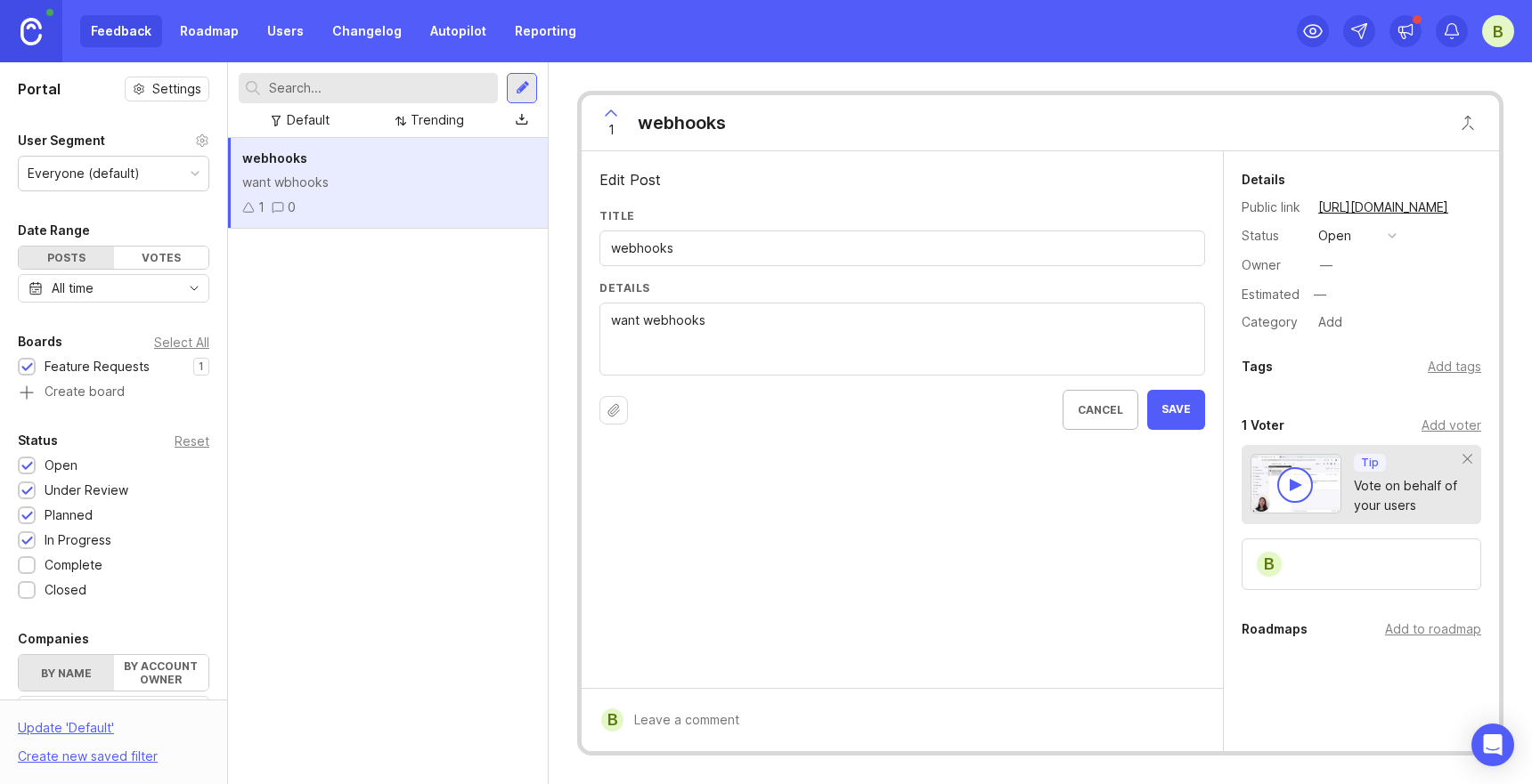
type textarea "want webhooks"
click at [1198, 404] on button "Save" at bounding box center [1176, 410] width 58 height 40
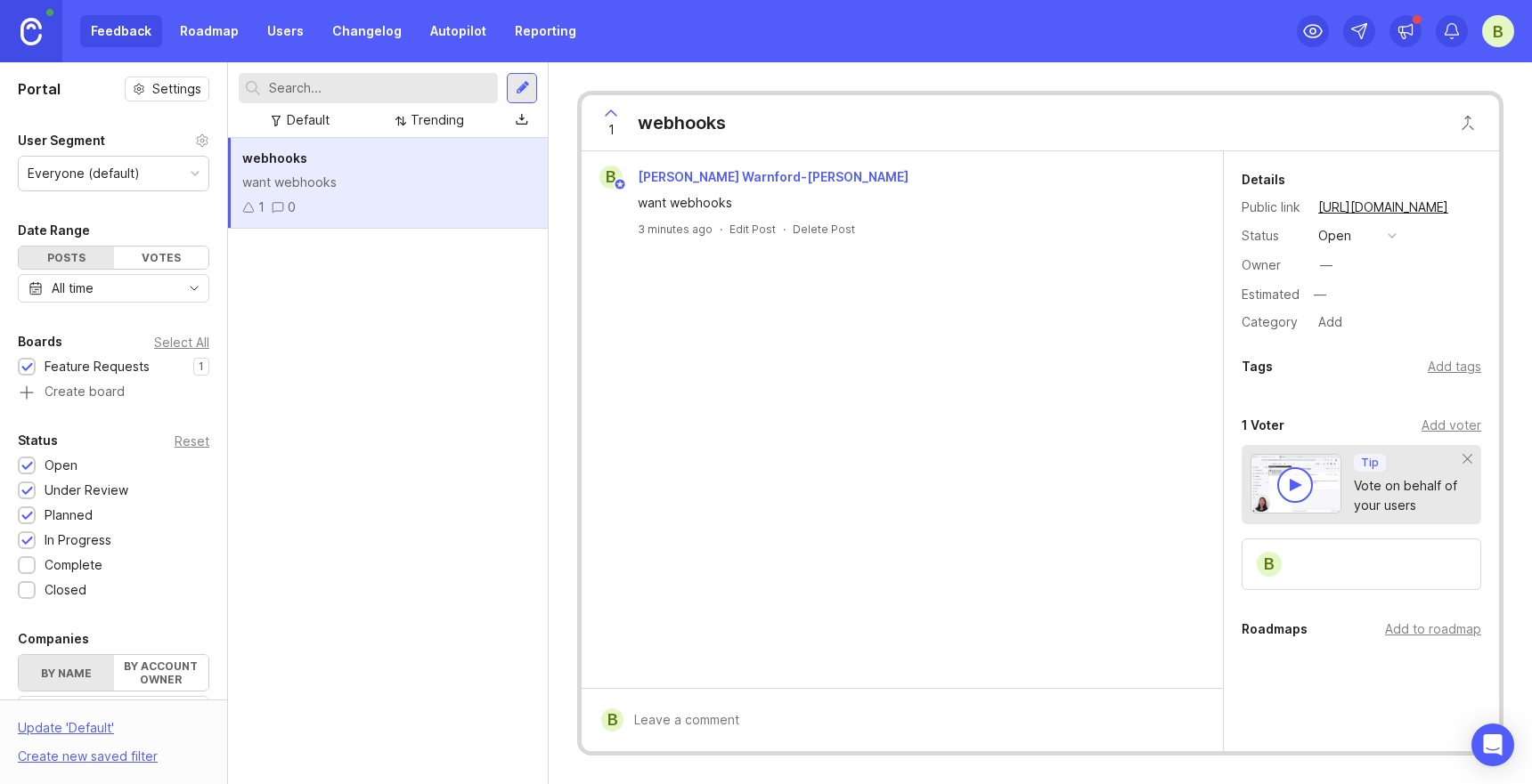
click at [611, 116] on icon at bounding box center [611, 113] width 21 height 21
click at [615, 110] on icon at bounding box center [611, 113] width 21 height 21
click at [615, 114] on icon at bounding box center [611, 113] width 11 height 5
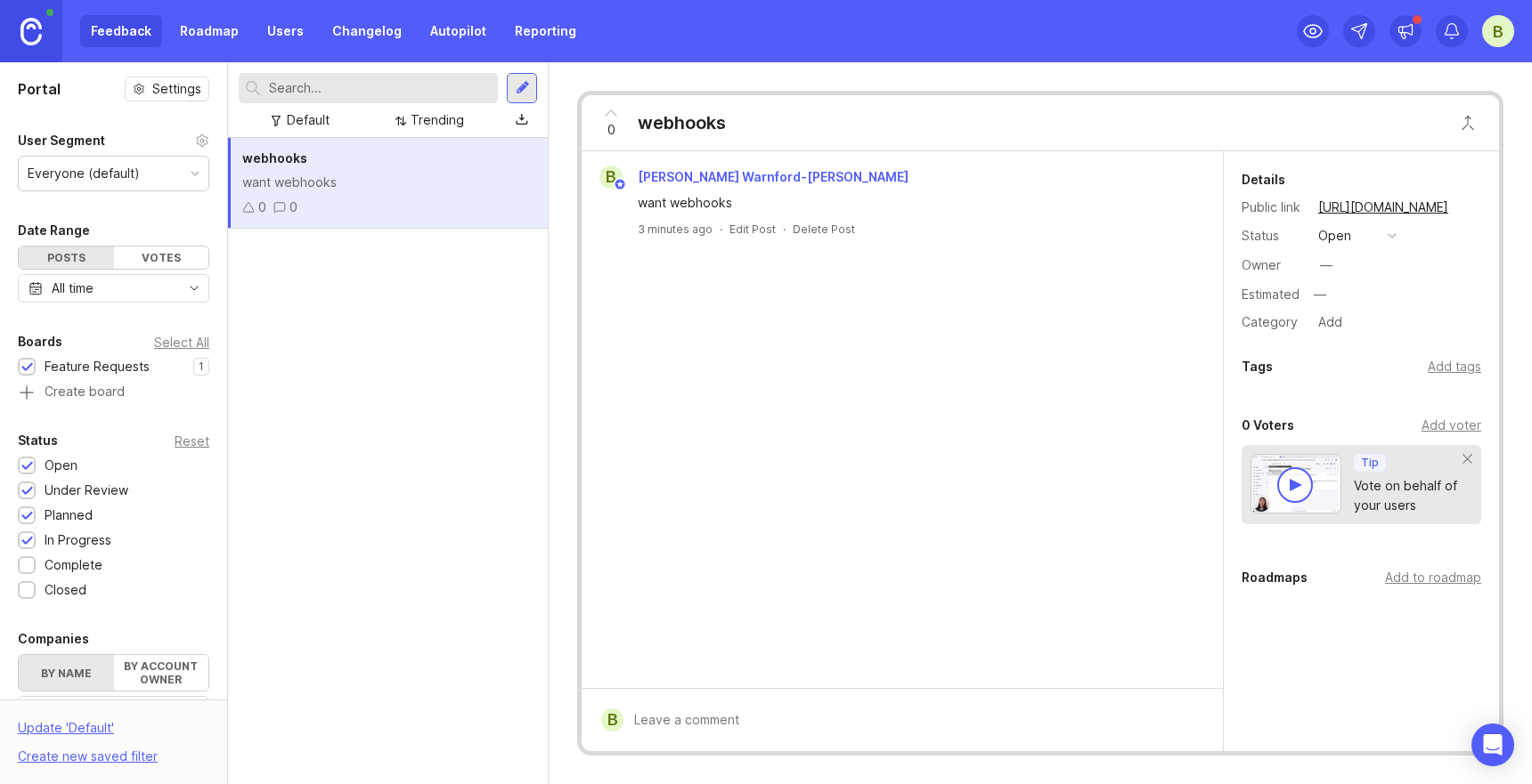
click at [615, 114] on icon at bounding box center [611, 113] width 11 height 5
click at [1386, 227] on button "open" at bounding box center [1357, 236] width 89 height 23
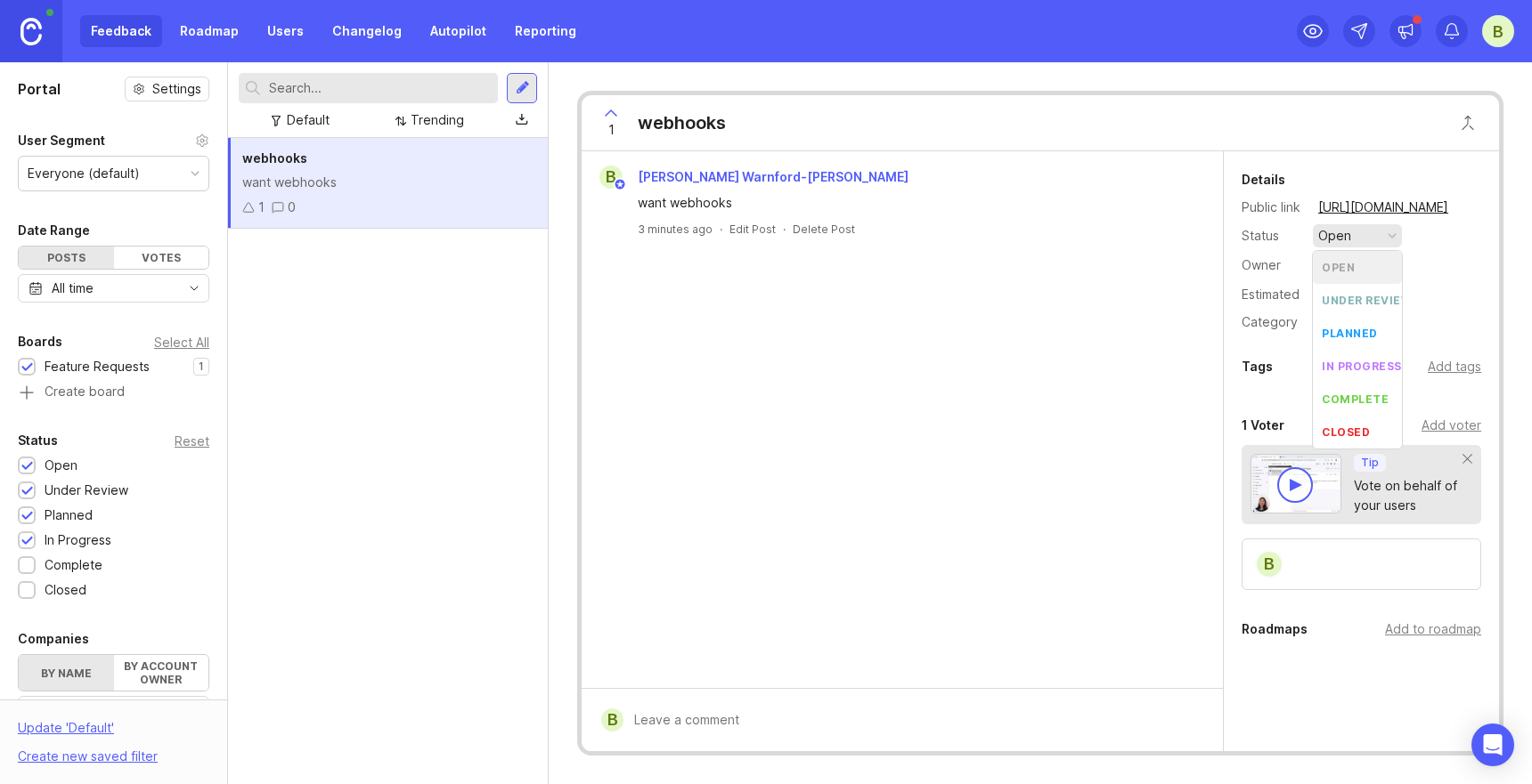
click at [1244, 246] on div "Status open" at bounding box center [1361, 236] width 240 height 23
click at [117, 35] on div "Feedback Roadmap Users Changelog Autopilot Reporting" at bounding box center [333, 31] width 507 height 32
click at [149, 267] on div "Votes" at bounding box center [161, 257] width 95 height 22
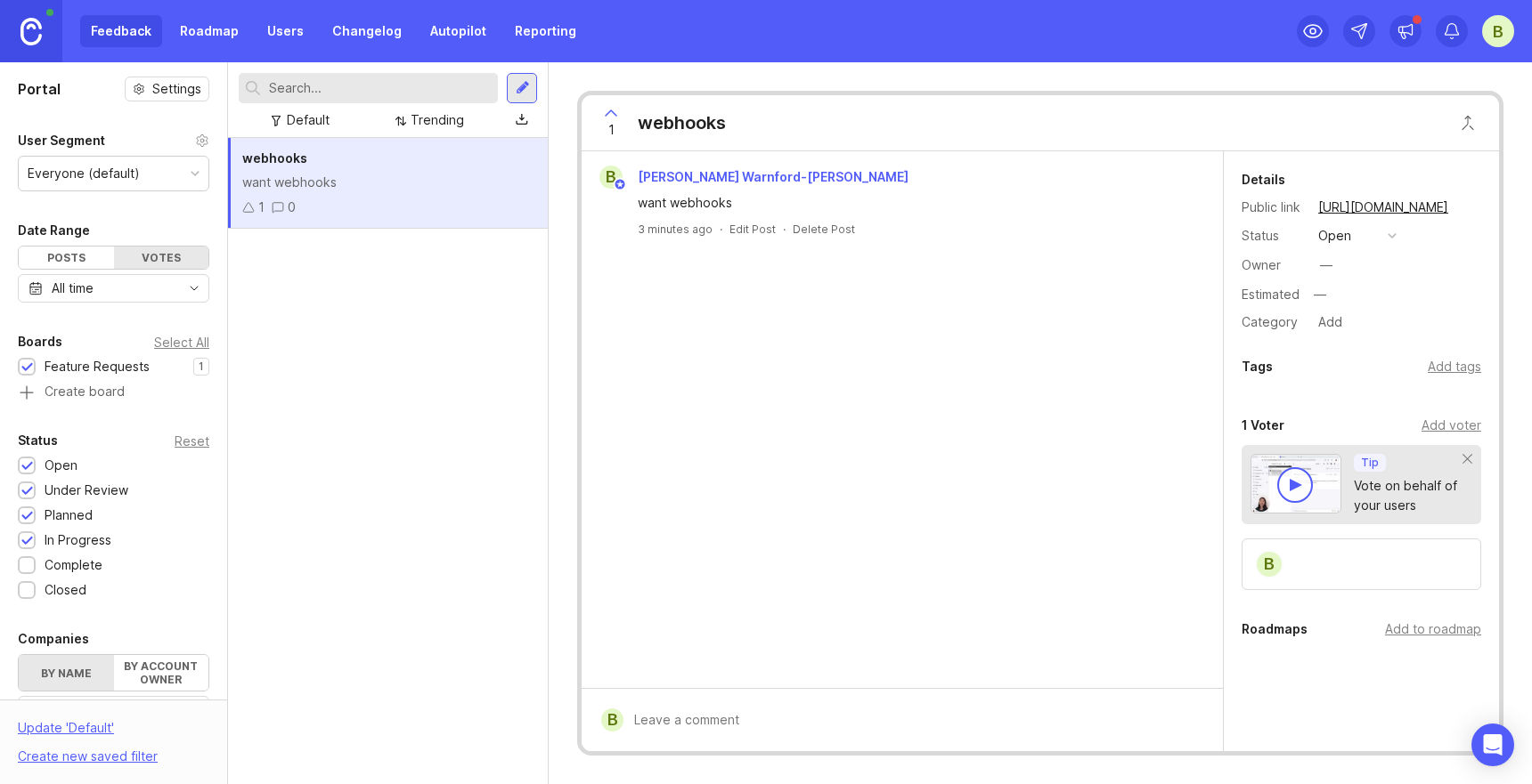
click at [139, 261] on div "Votes" at bounding box center [161, 257] width 95 height 22
click at [280, 37] on link "Users" at bounding box center [285, 31] width 58 height 32
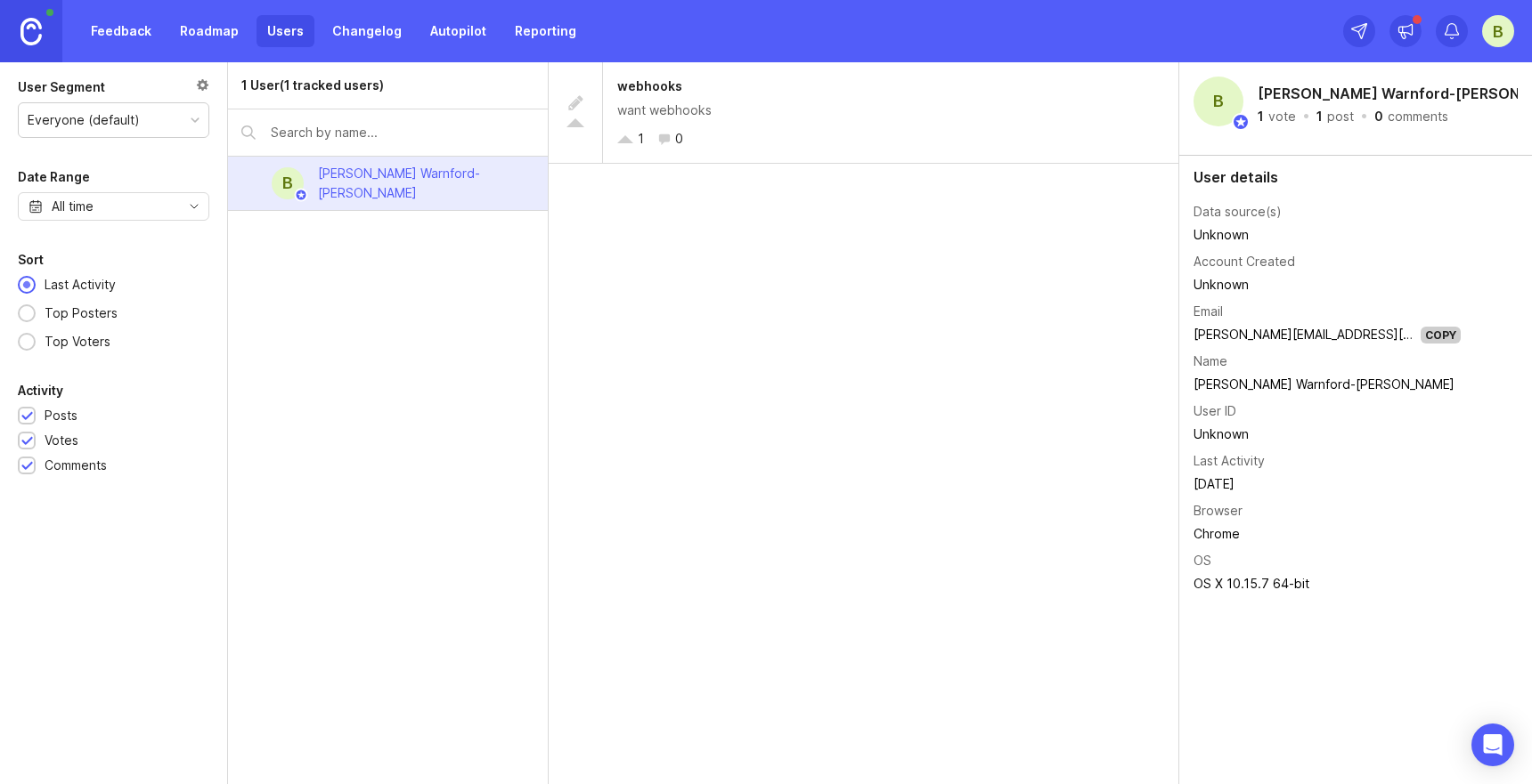
click at [369, 28] on link "Changelog" at bounding box center [367, 31] width 91 height 32
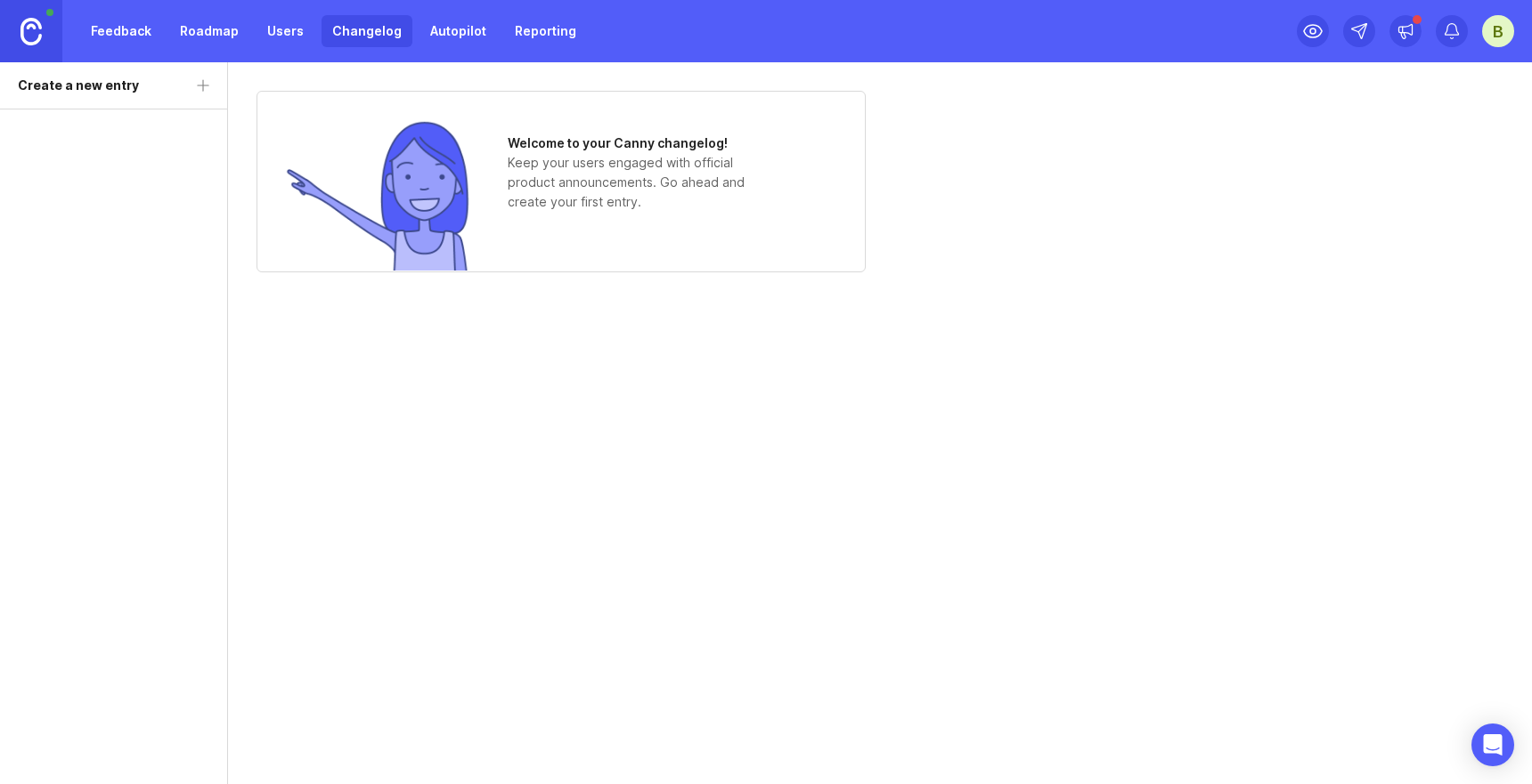
click at [116, 46] on link "Feedback" at bounding box center [121, 31] width 82 height 32
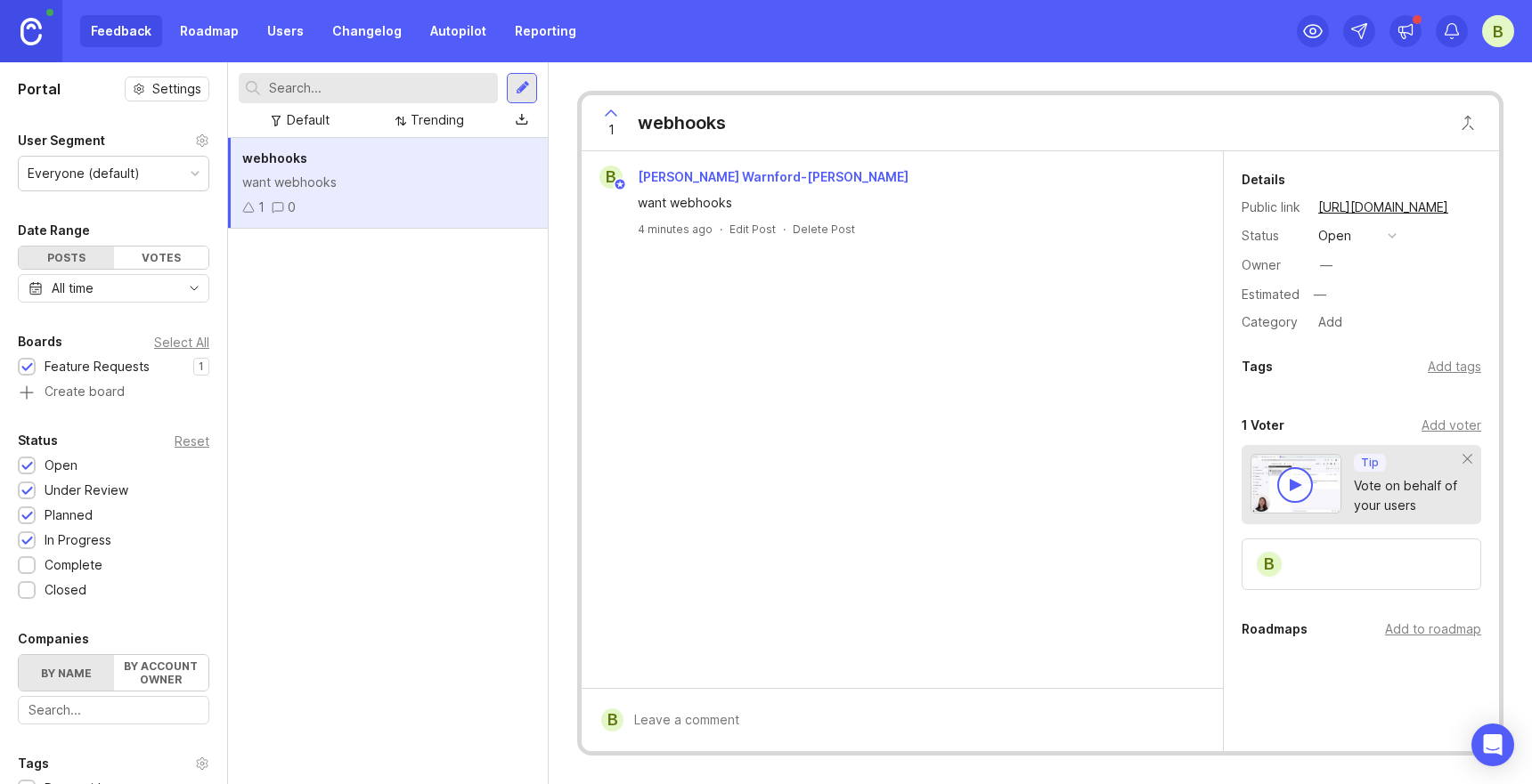
click at [693, 127] on div "webhooks" at bounding box center [682, 123] width 88 height 25
click at [739, 172] on span "[PERSON_NAME] Warnford-[PERSON_NAME]" at bounding box center [774, 176] width 271 height 15
click at [522, 41] on link "Reporting" at bounding box center [545, 31] width 83 height 32
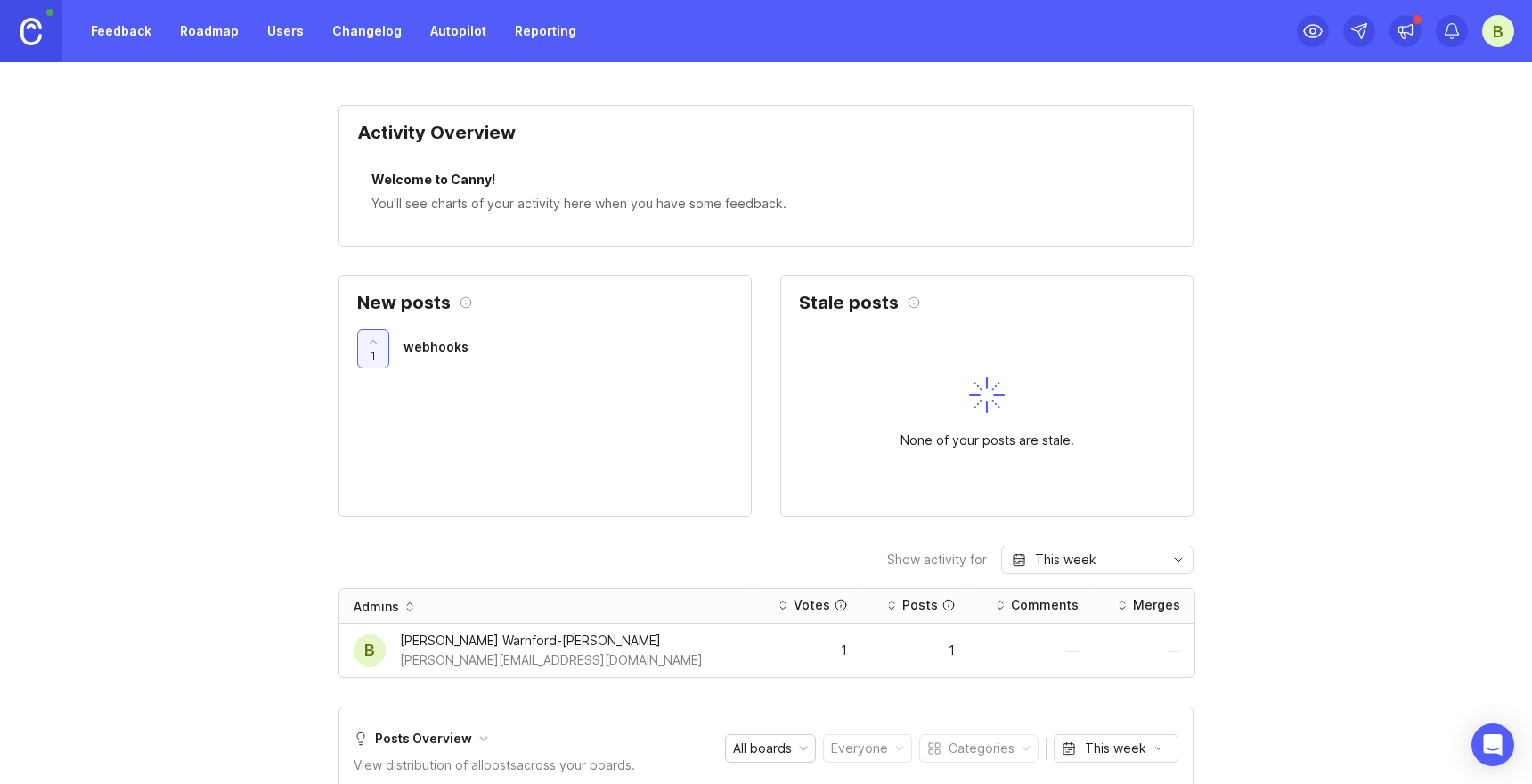
click at [445, 45] on link "Autopilot" at bounding box center [458, 31] width 78 height 32
click at [353, 41] on link "Changelog" at bounding box center [367, 31] width 91 height 32
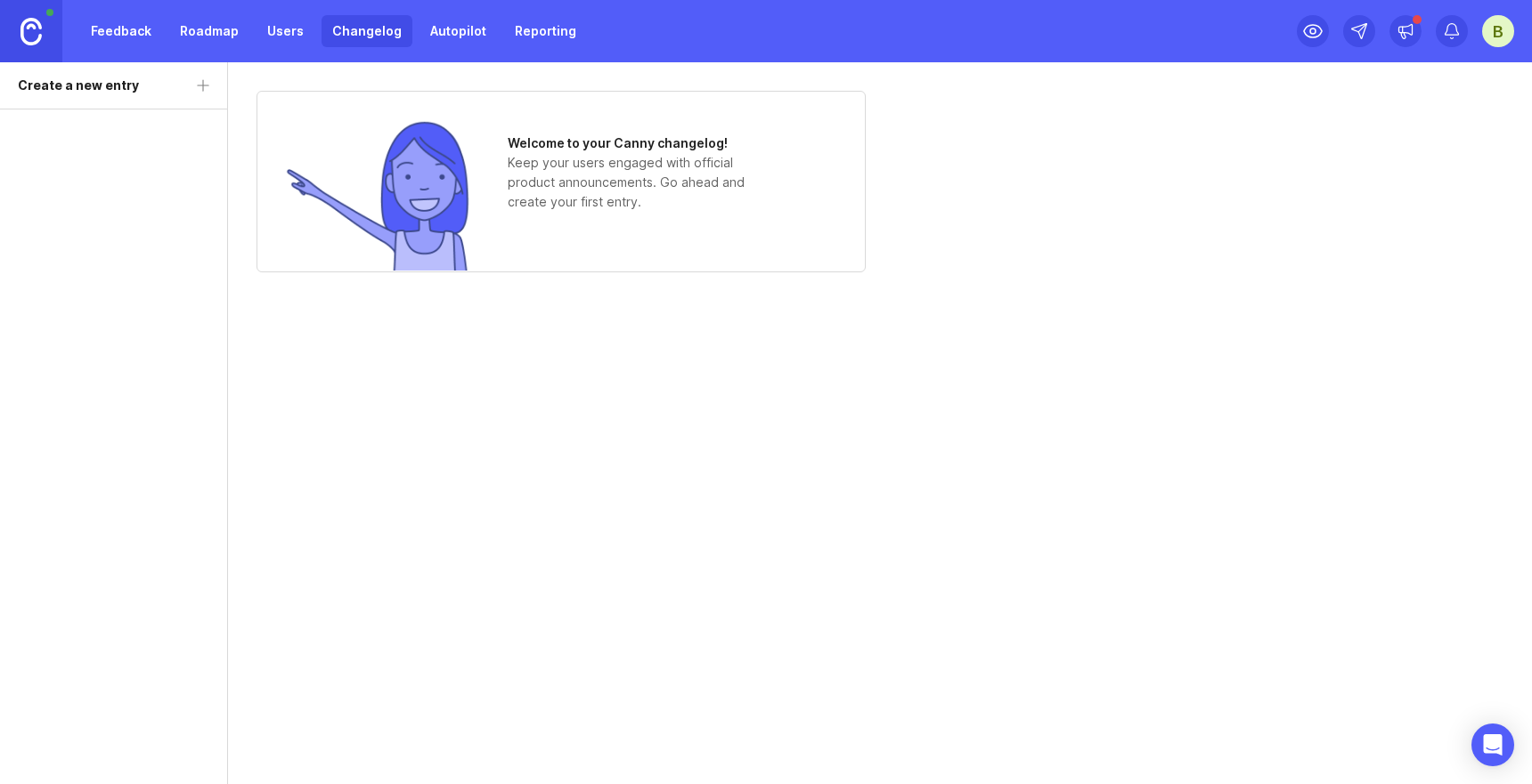
click at [287, 42] on link "Users" at bounding box center [285, 31] width 58 height 32
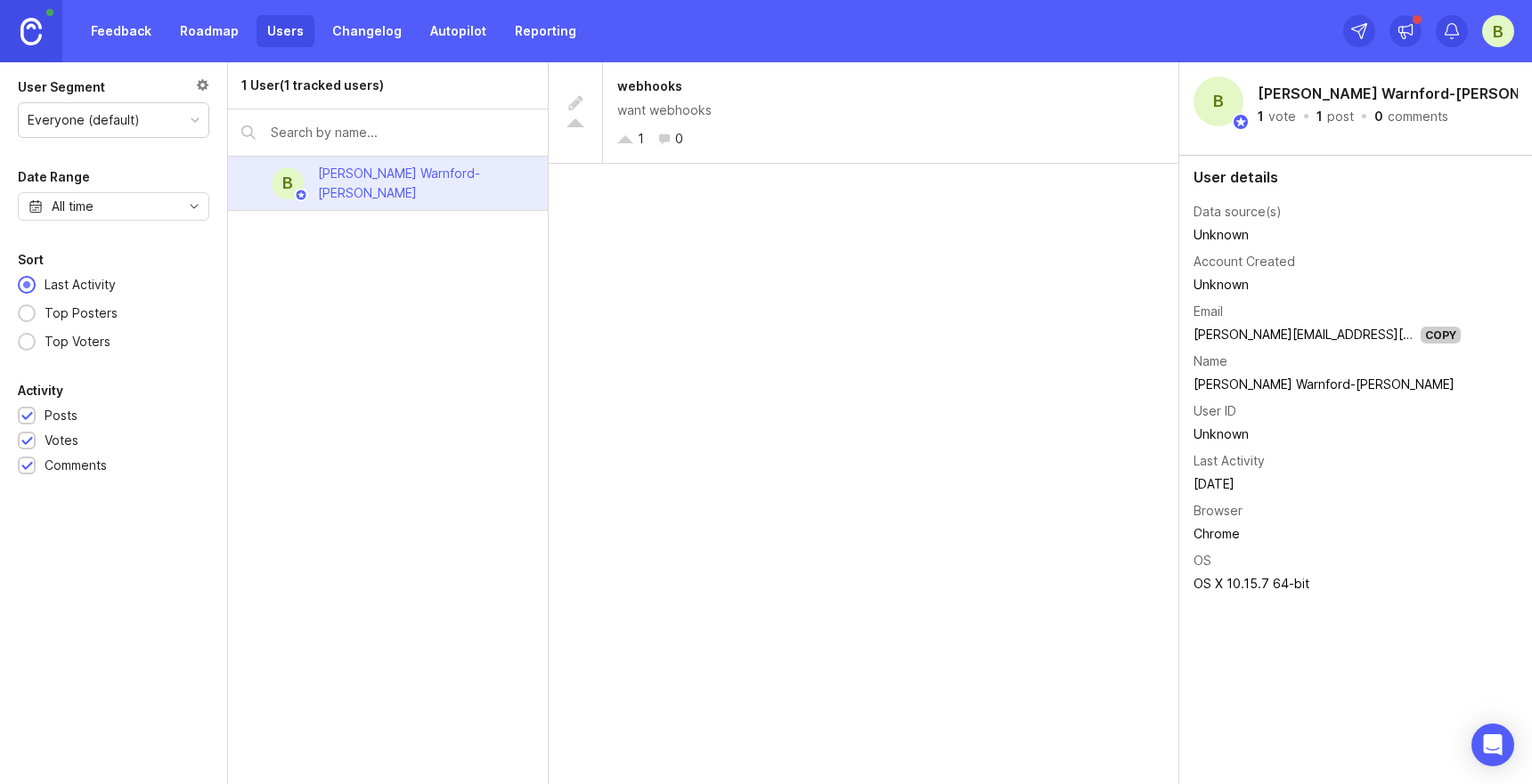
click at [483, 184] on div "B [PERSON_NAME] Warnford-[PERSON_NAME]" at bounding box center [388, 184] width 320 height 54
click at [119, 37] on link "Feedback" at bounding box center [121, 31] width 82 height 32
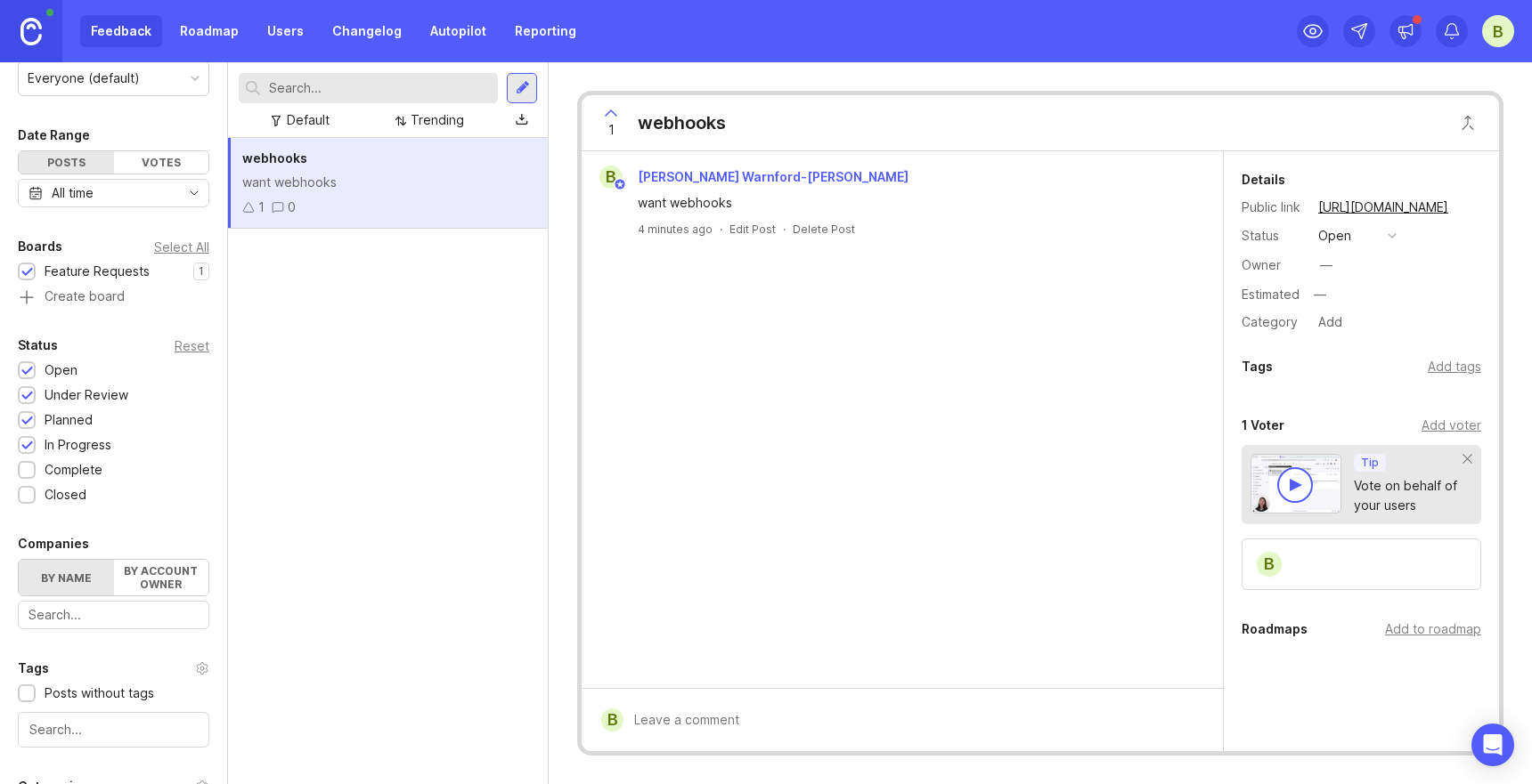
scroll to position [87, 0]
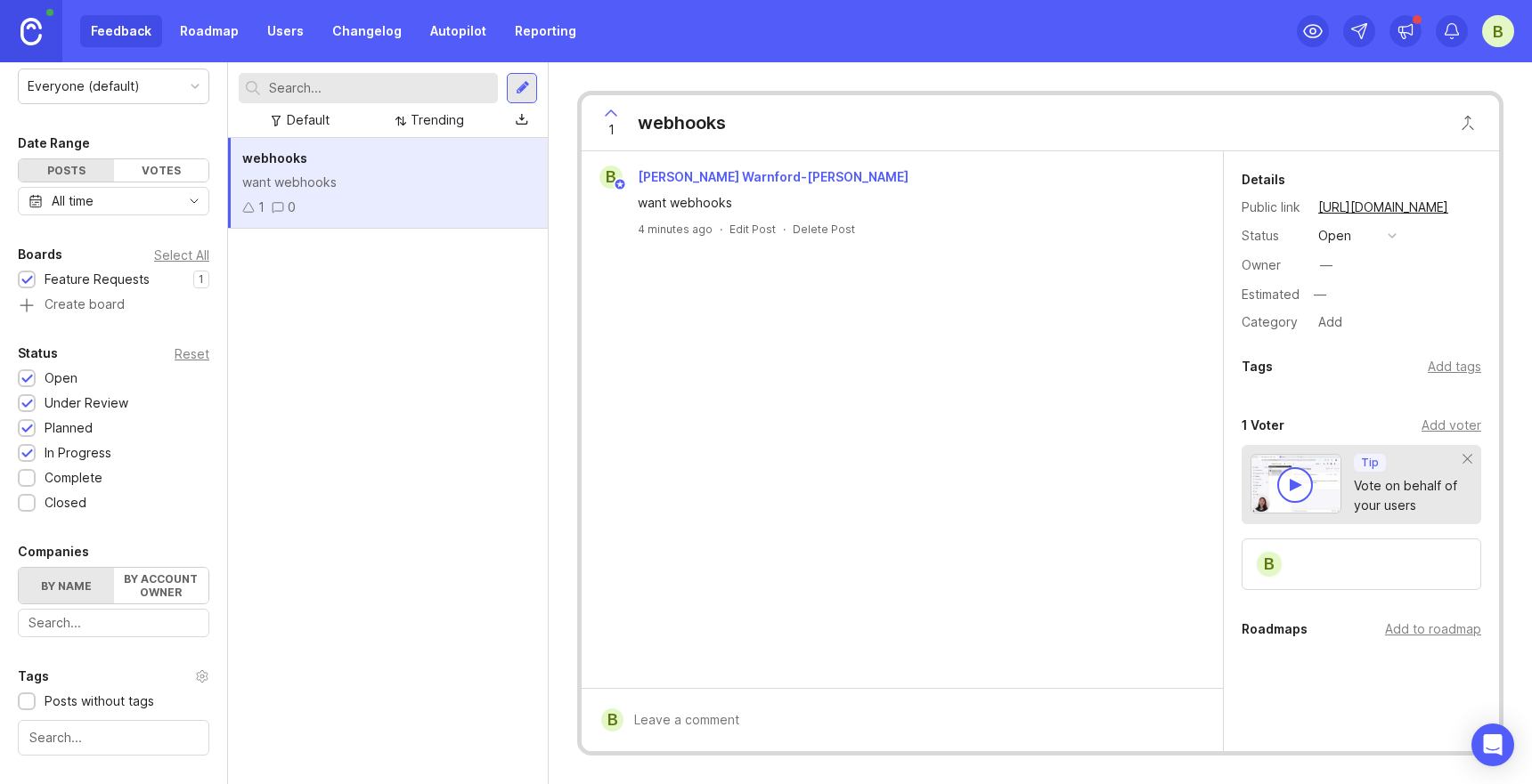
click at [188, 77] on div "Everyone (default)" at bounding box center [113, 86] width 190 height 34
click at [184, 82] on div "Everyone (default)" at bounding box center [113, 86] width 190 height 34
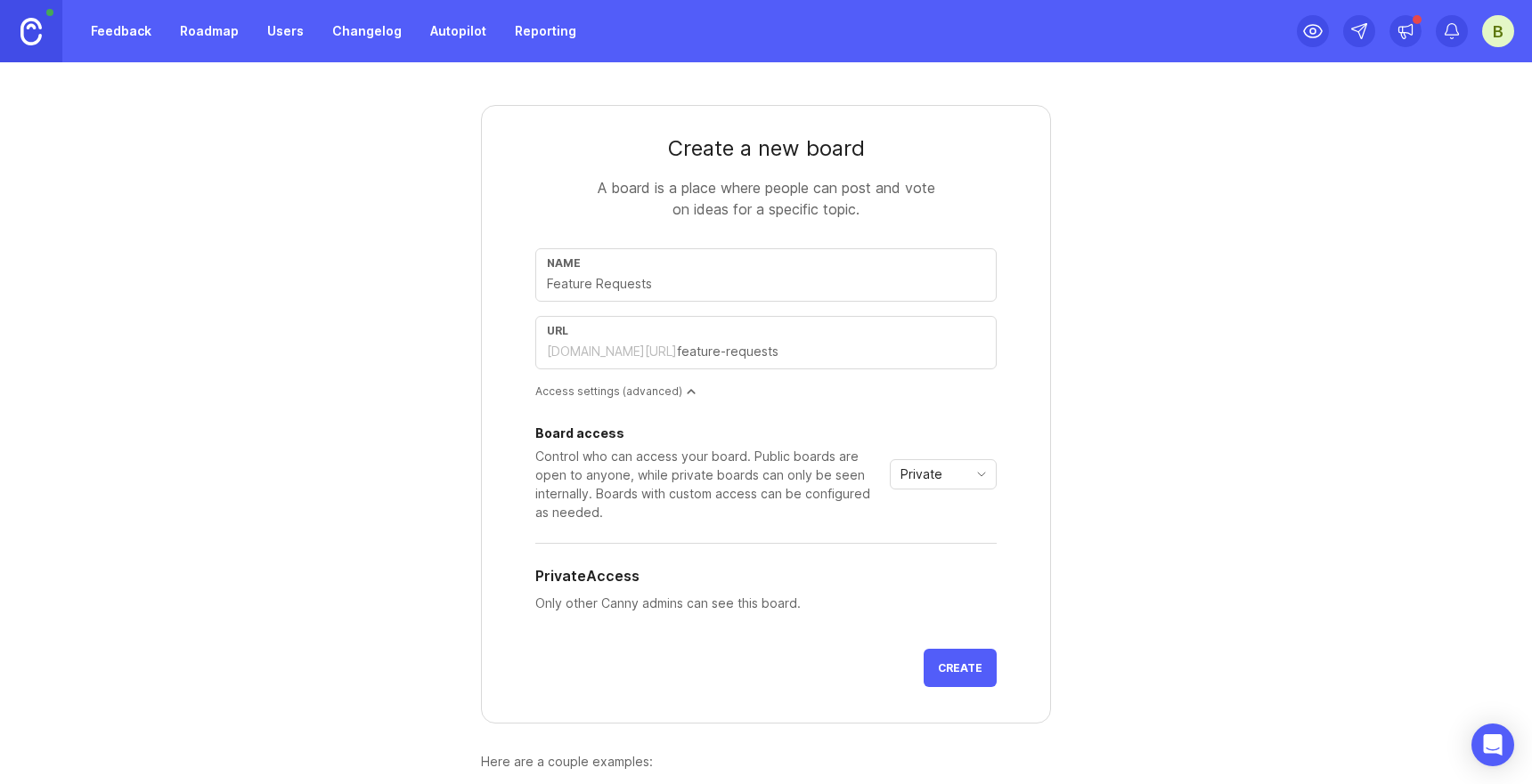
click at [780, 418] on div "Board access Control who can access your board. Public boards are open to anyon…" at bounding box center [766, 524] width 462 height 222
click at [926, 478] on span "Private" at bounding box center [921, 475] width 42 height 20
click at [918, 535] on span "Public" at bounding box center [920, 539] width 36 height 20
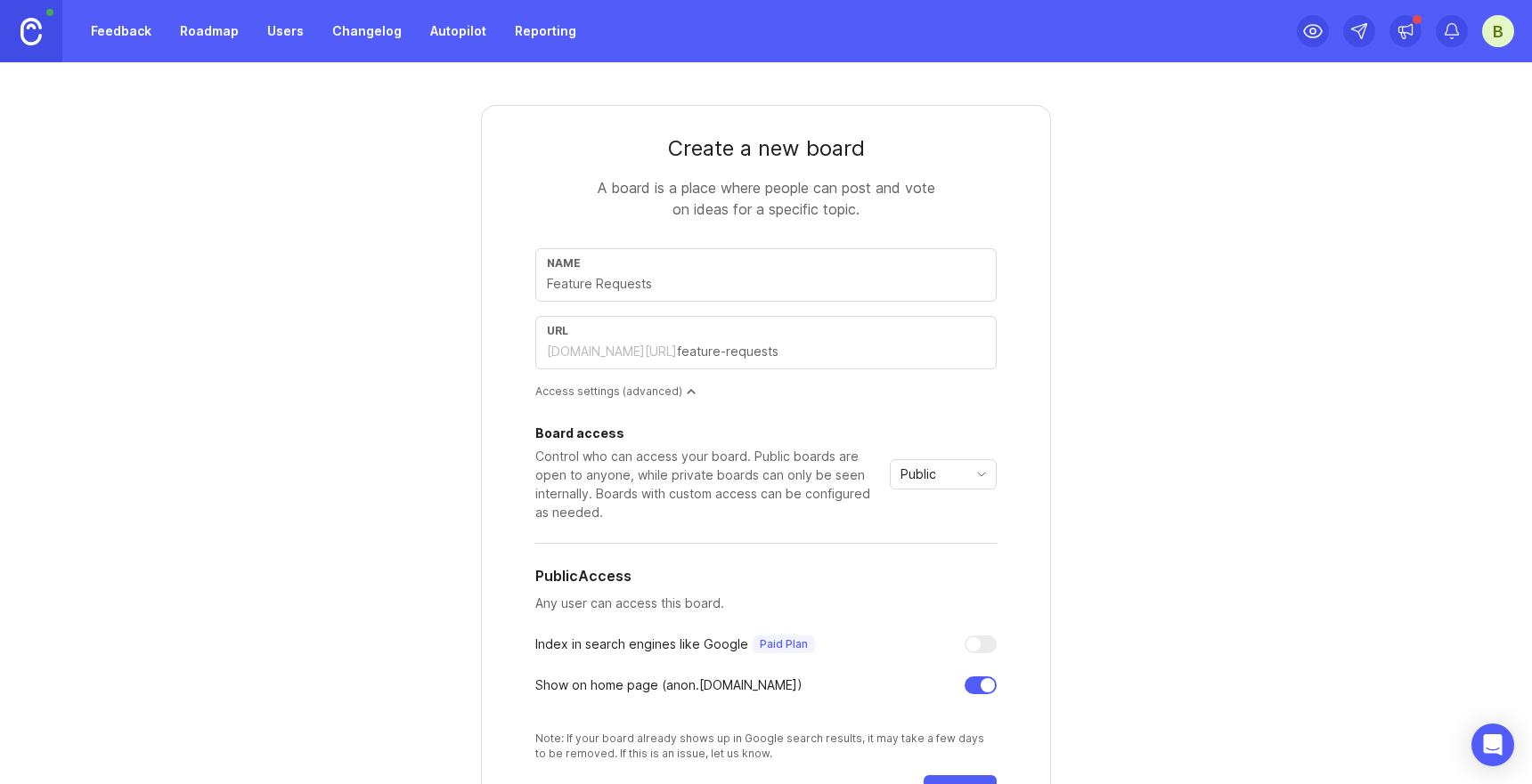
click at [928, 478] on span "Public" at bounding box center [918, 475] width 36 height 20
click at [832, 449] on div "Control who can access your board. Public boards are open to anyone, while priv…" at bounding box center [709, 485] width 348 height 75
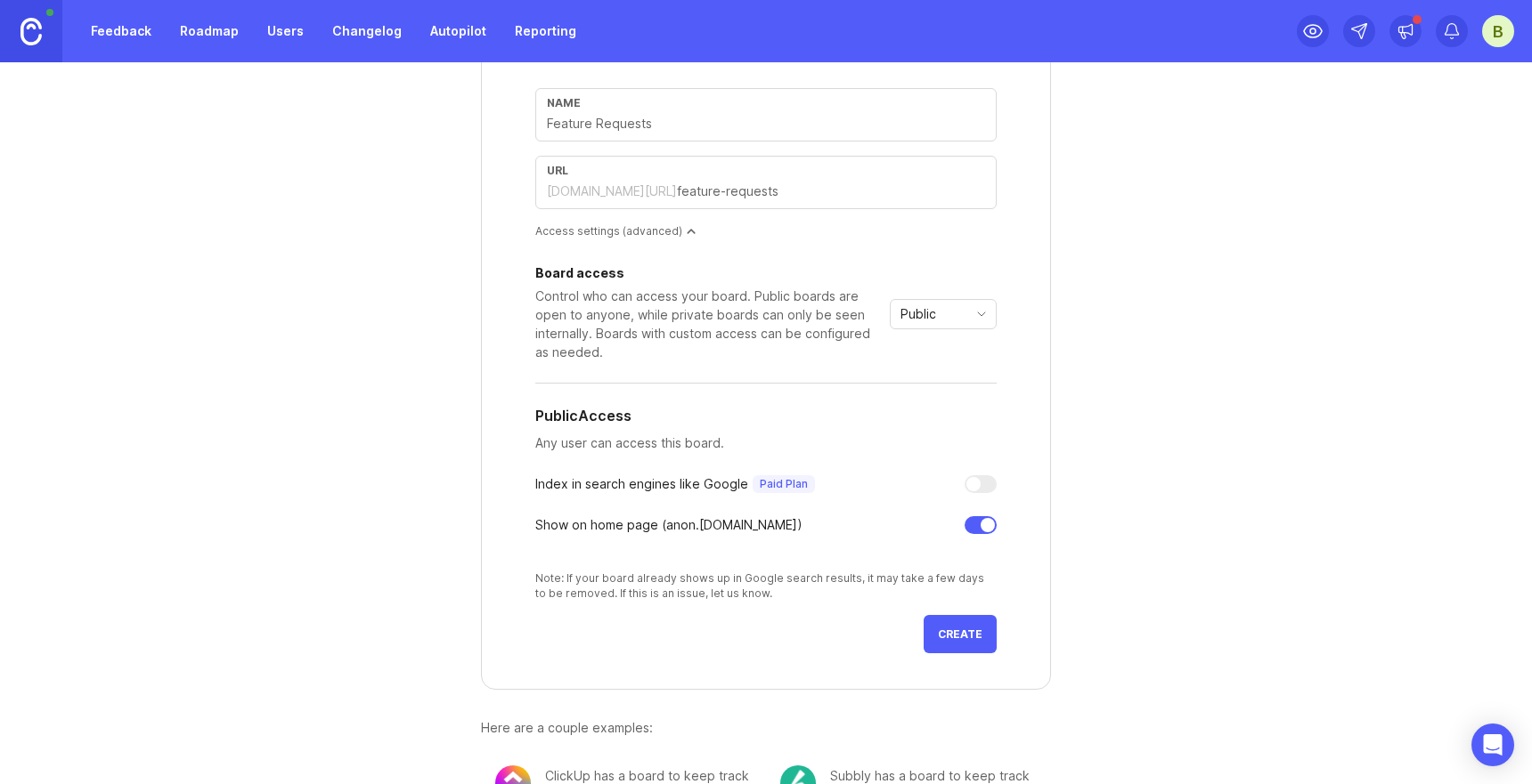
scroll to position [231, 0]
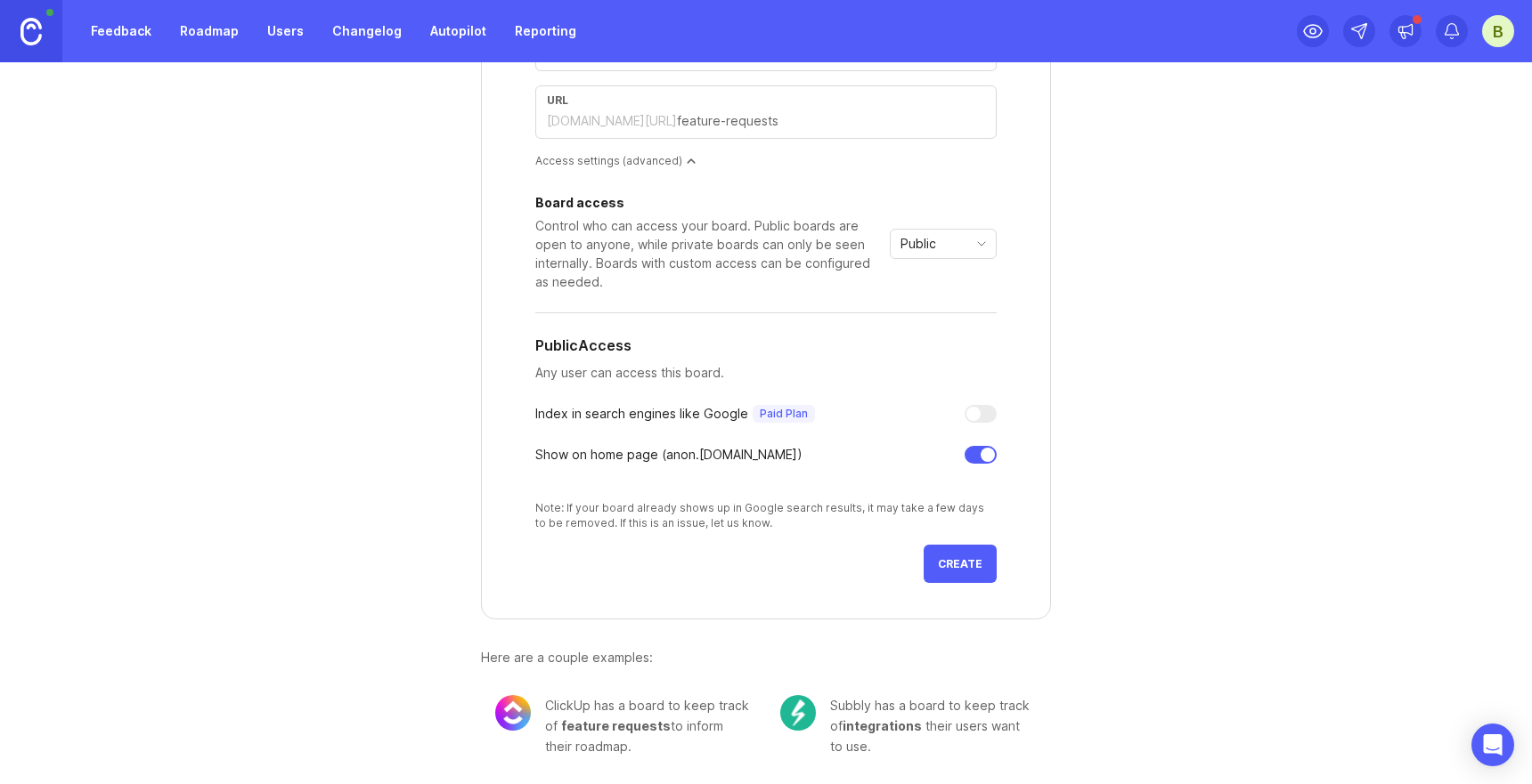
click at [119, 35] on link "Feedback" at bounding box center [121, 31] width 82 height 32
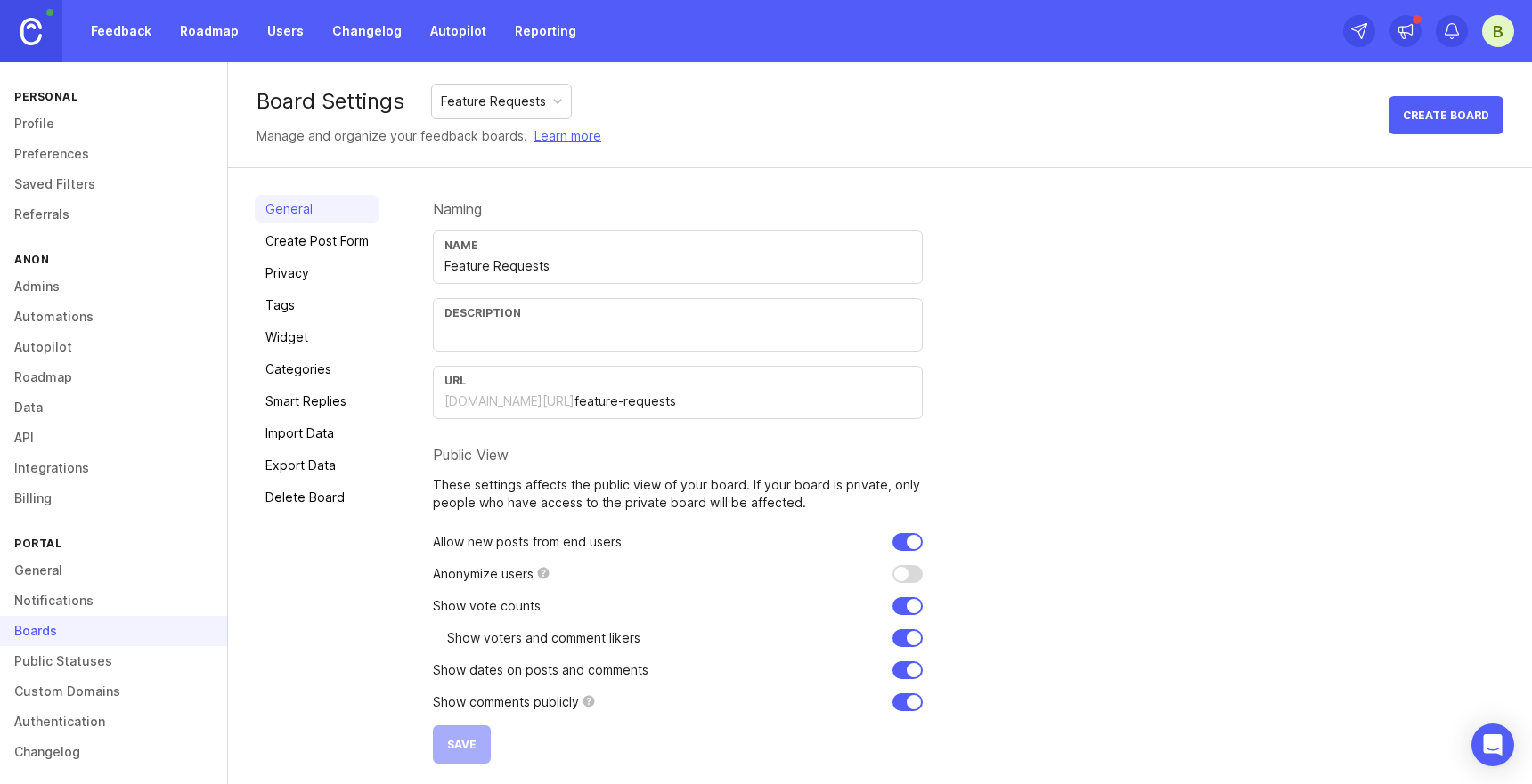
click at [310, 236] on link "Create Post Form" at bounding box center [317, 241] width 125 height 29
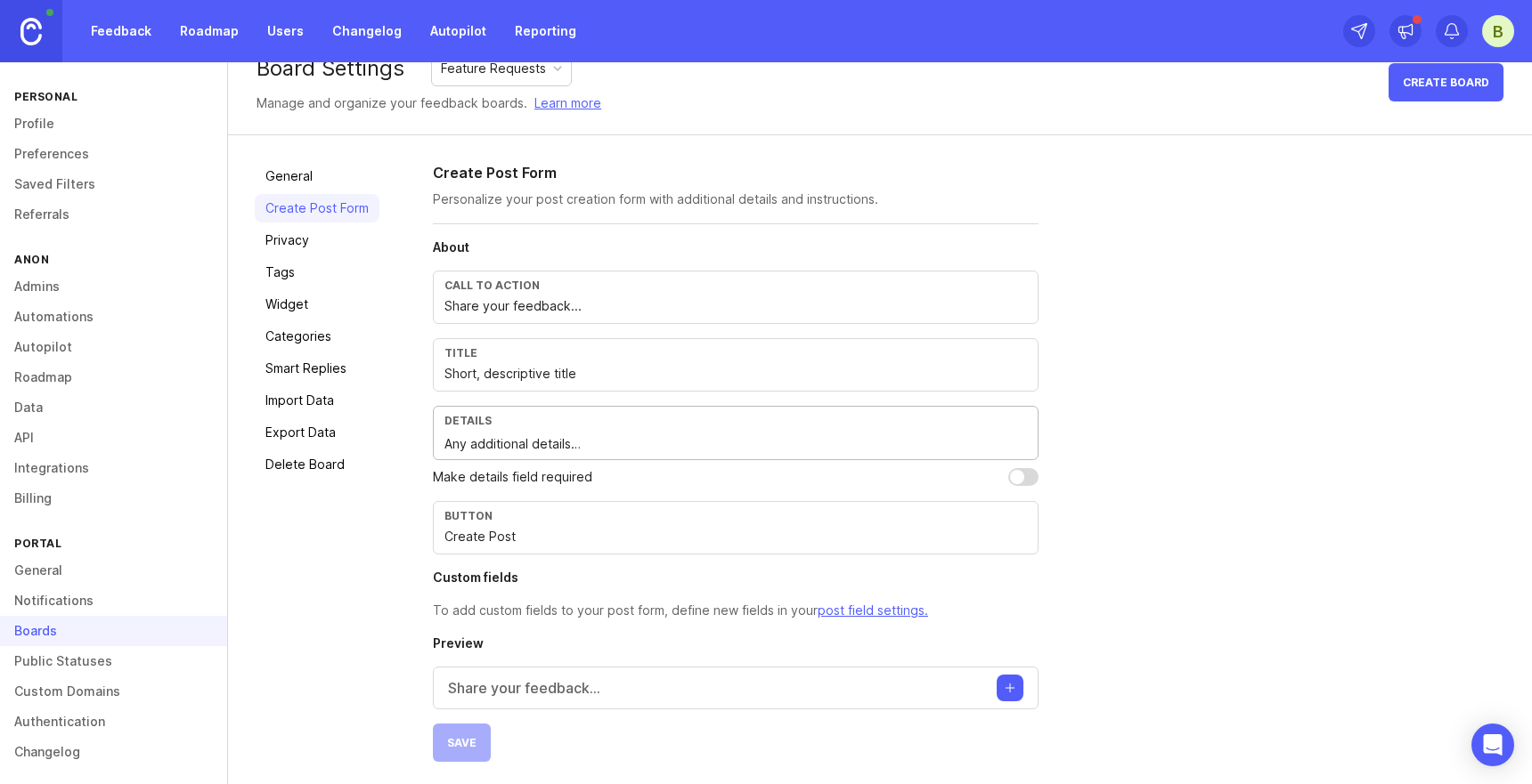
scroll to position [37, 0]
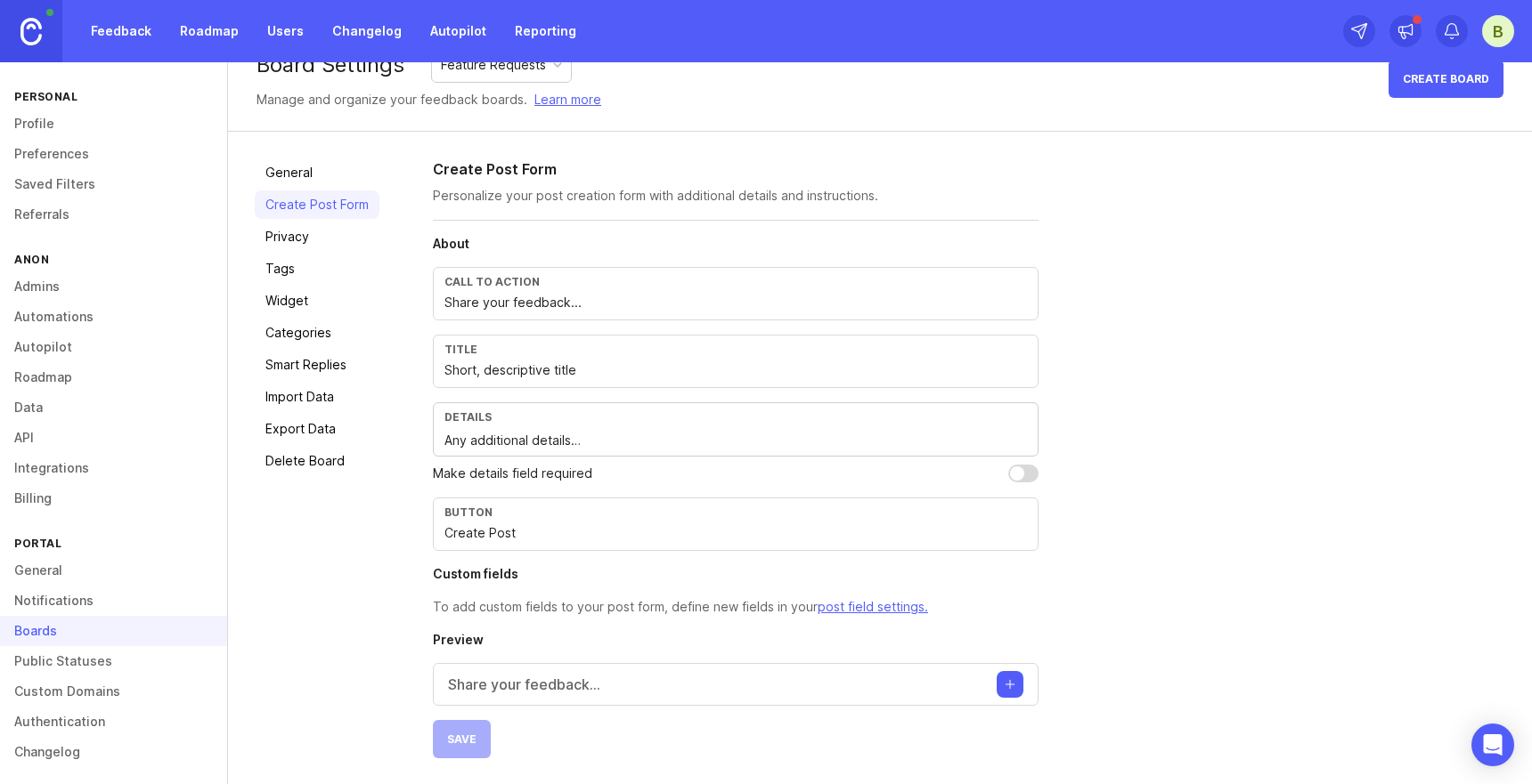
click at [1004, 688] on button "Create post" at bounding box center [1010, 684] width 27 height 27
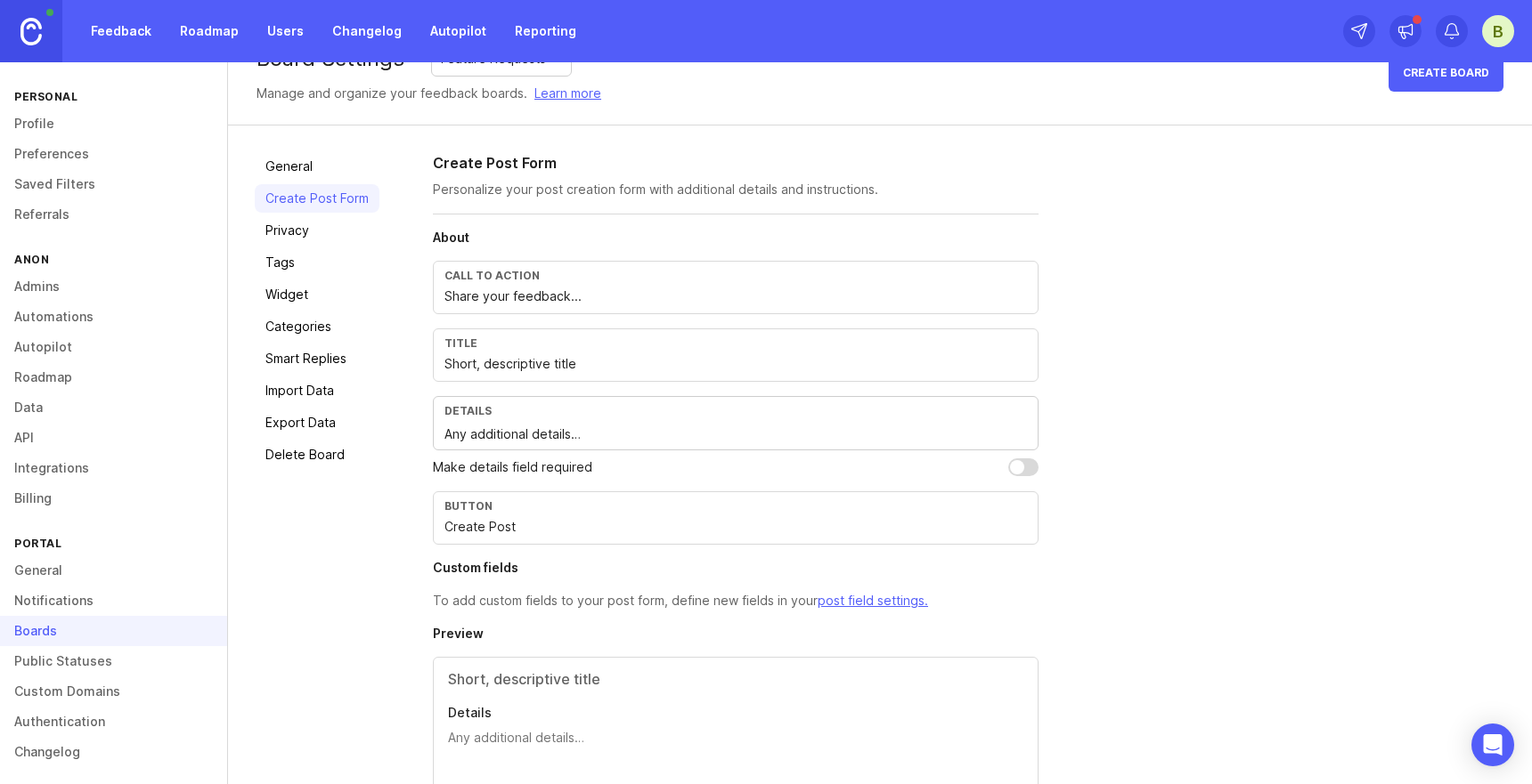
scroll to position [37, 0]
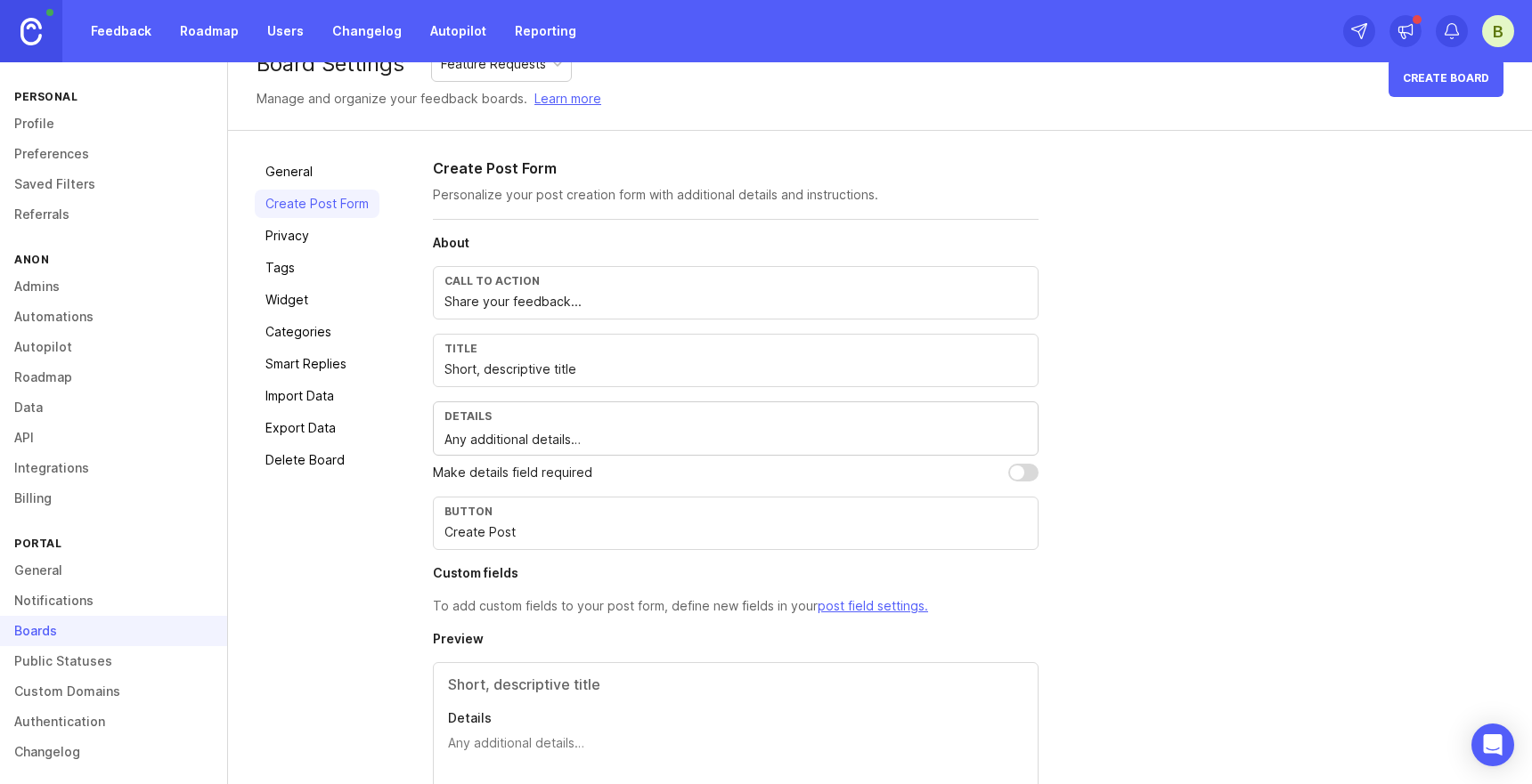
click at [340, 242] on link "Privacy" at bounding box center [317, 236] width 125 height 29
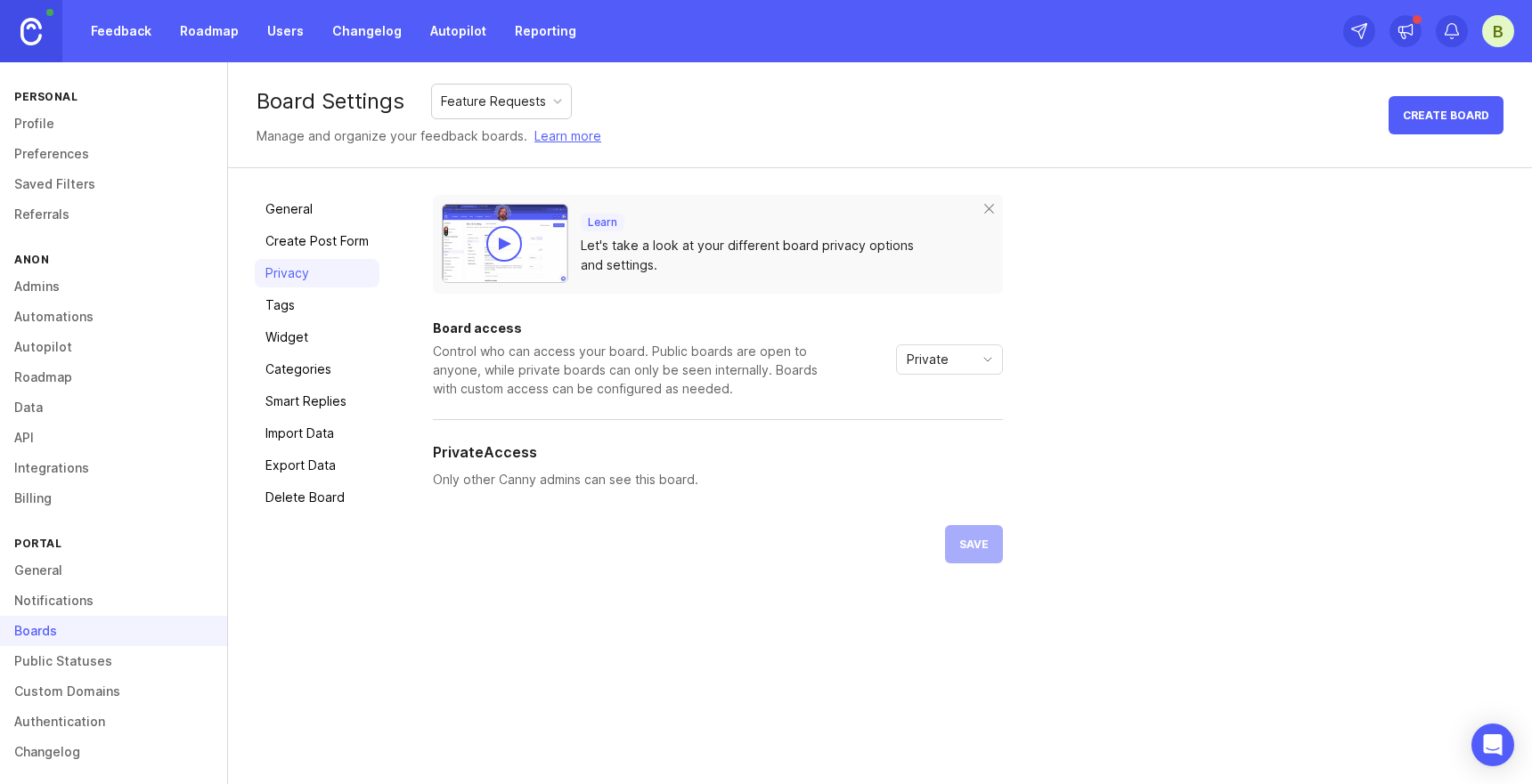
click at [301, 308] on link "Tags" at bounding box center [317, 306] width 125 height 29
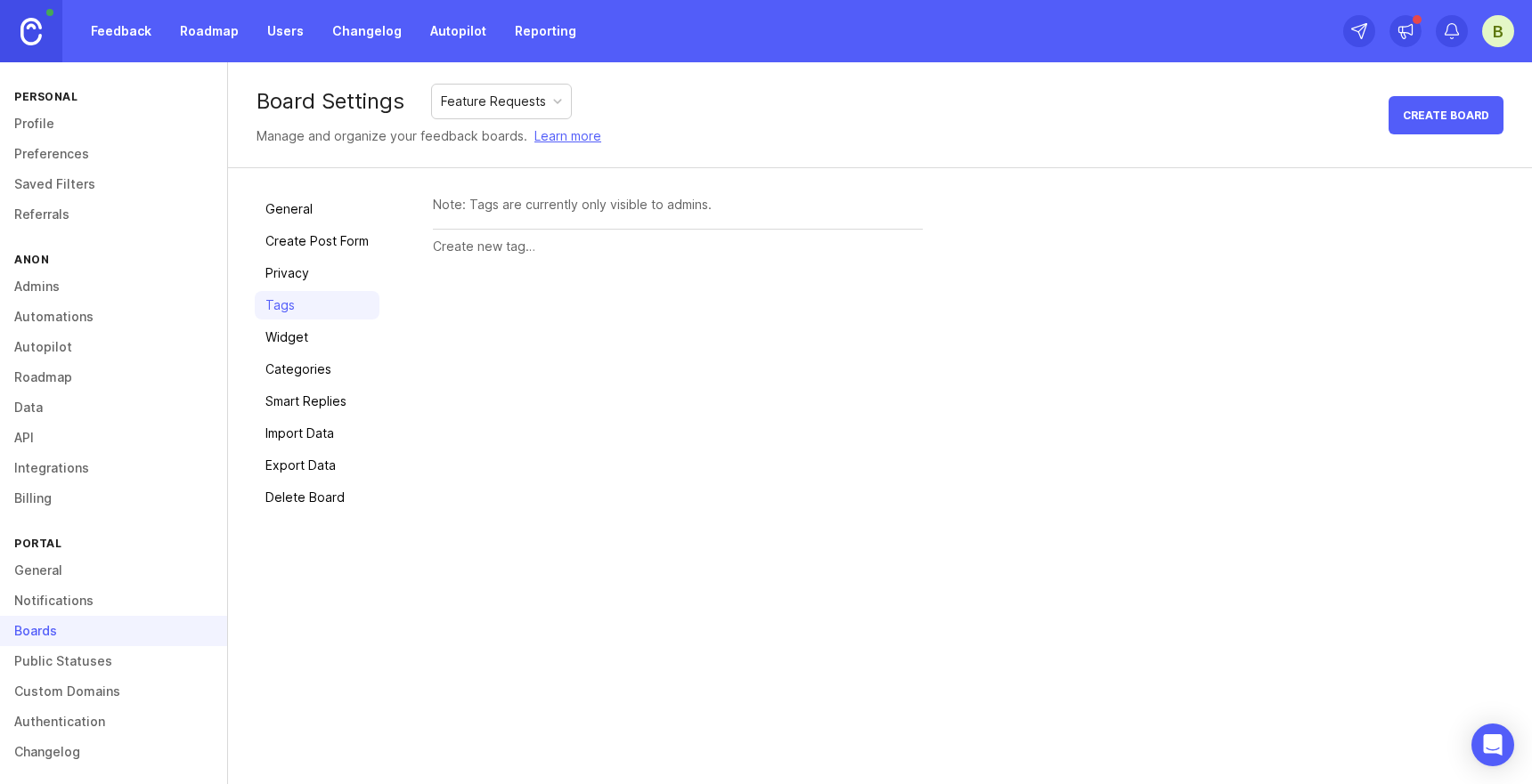
click at [475, 259] on div at bounding box center [678, 247] width 490 height 34
type input "Deal Breaker"
click at [865, 237] on button "Create" at bounding box center [888, 248] width 70 height 31
click at [643, 255] on div "Deal Breaker (0 posts) Rename Delete" at bounding box center [678, 253] width 490 height 47
click at [593, 304] on div at bounding box center [643, 294] width 421 height 34
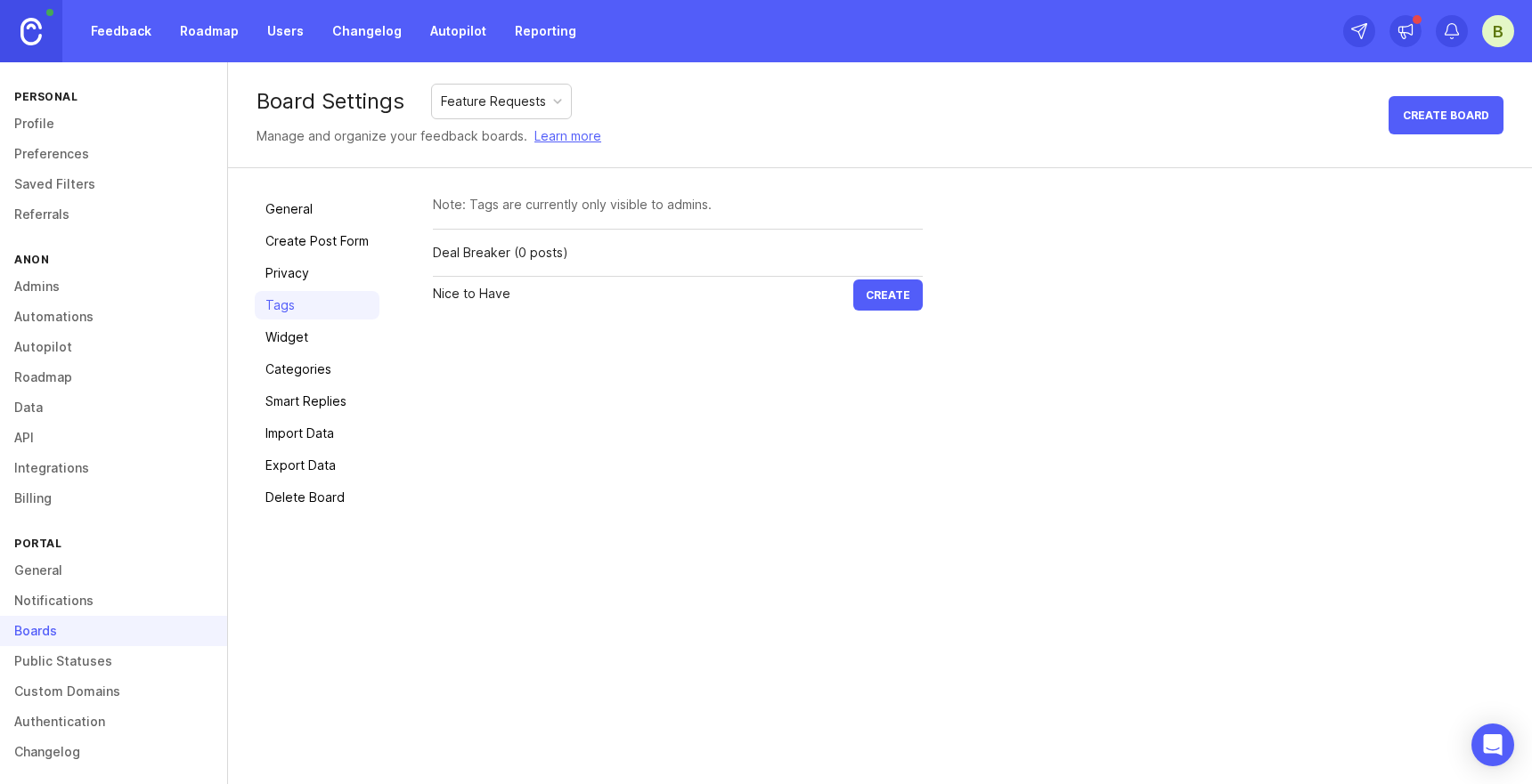
type input "Nice to Have"
click at [877, 306] on button "Create" at bounding box center [888, 295] width 70 height 31
click at [307, 342] on link "Widget" at bounding box center [317, 338] width 125 height 29
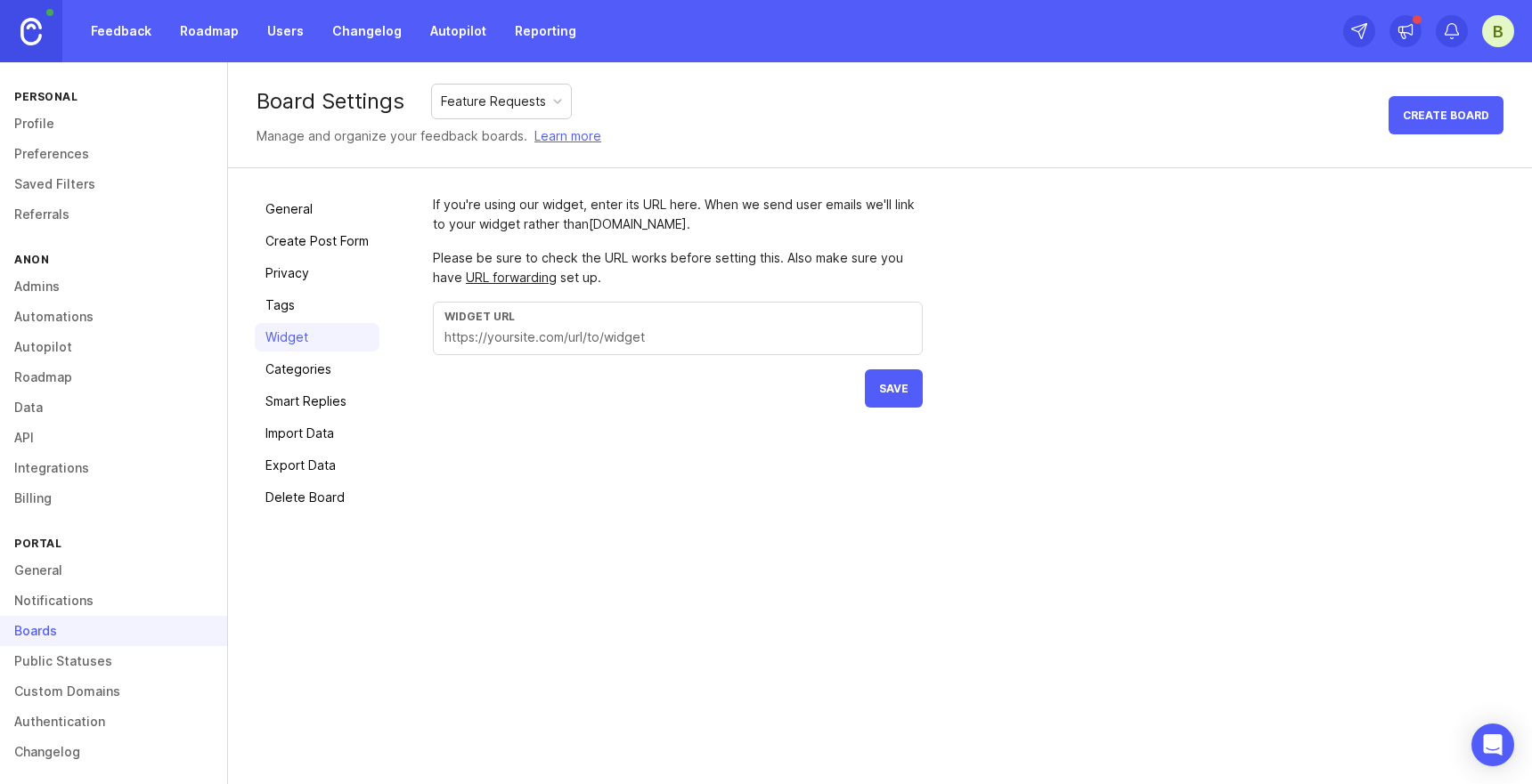
click at [306, 365] on link "Categories" at bounding box center [317, 370] width 125 height 29
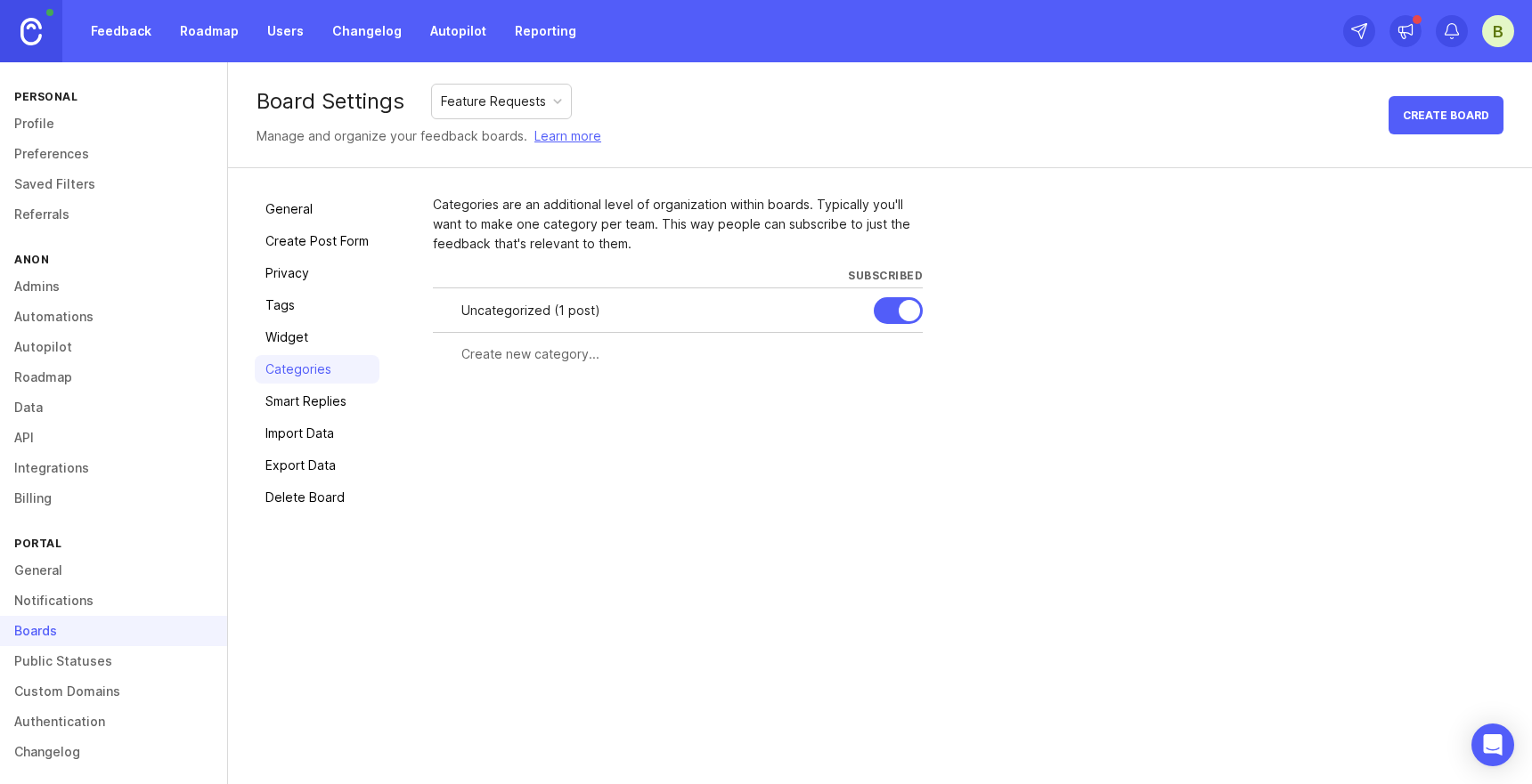
click at [320, 389] on link "Smart Replies" at bounding box center [317, 402] width 125 height 29
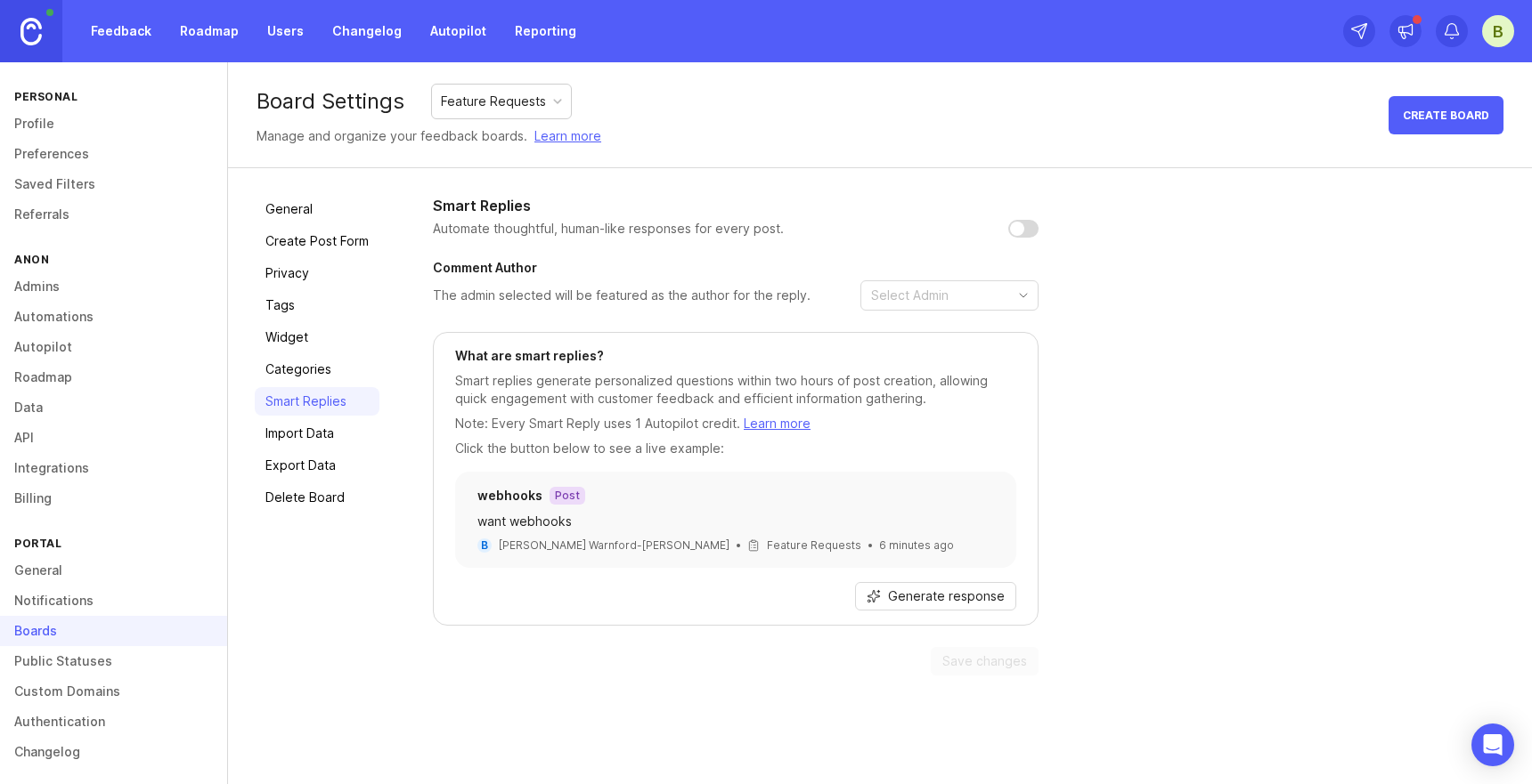
click at [315, 422] on link "Import Data" at bounding box center [317, 434] width 125 height 29
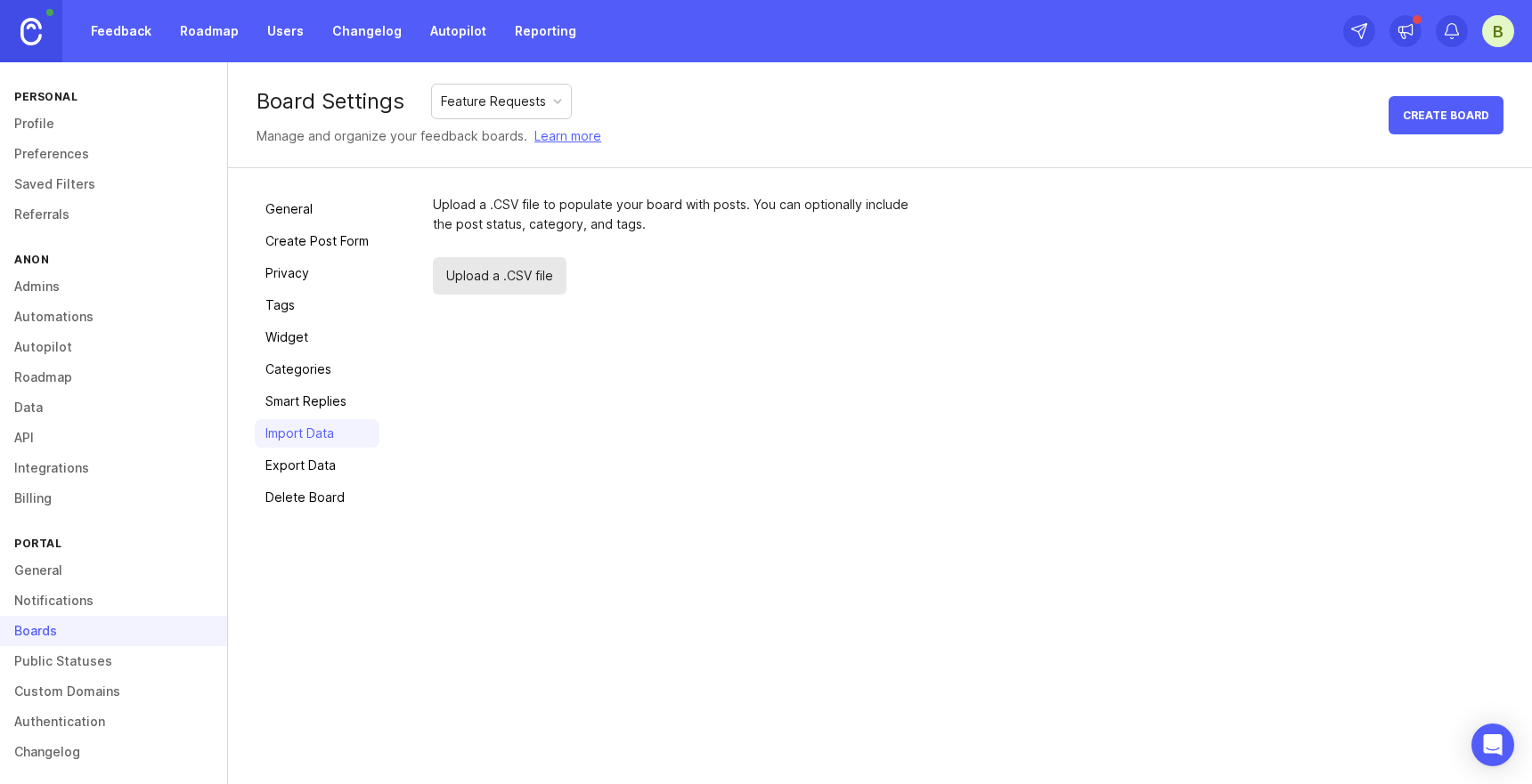
click at [326, 457] on link "Export Data" at bounding box center [317, 466] width 125 height 29
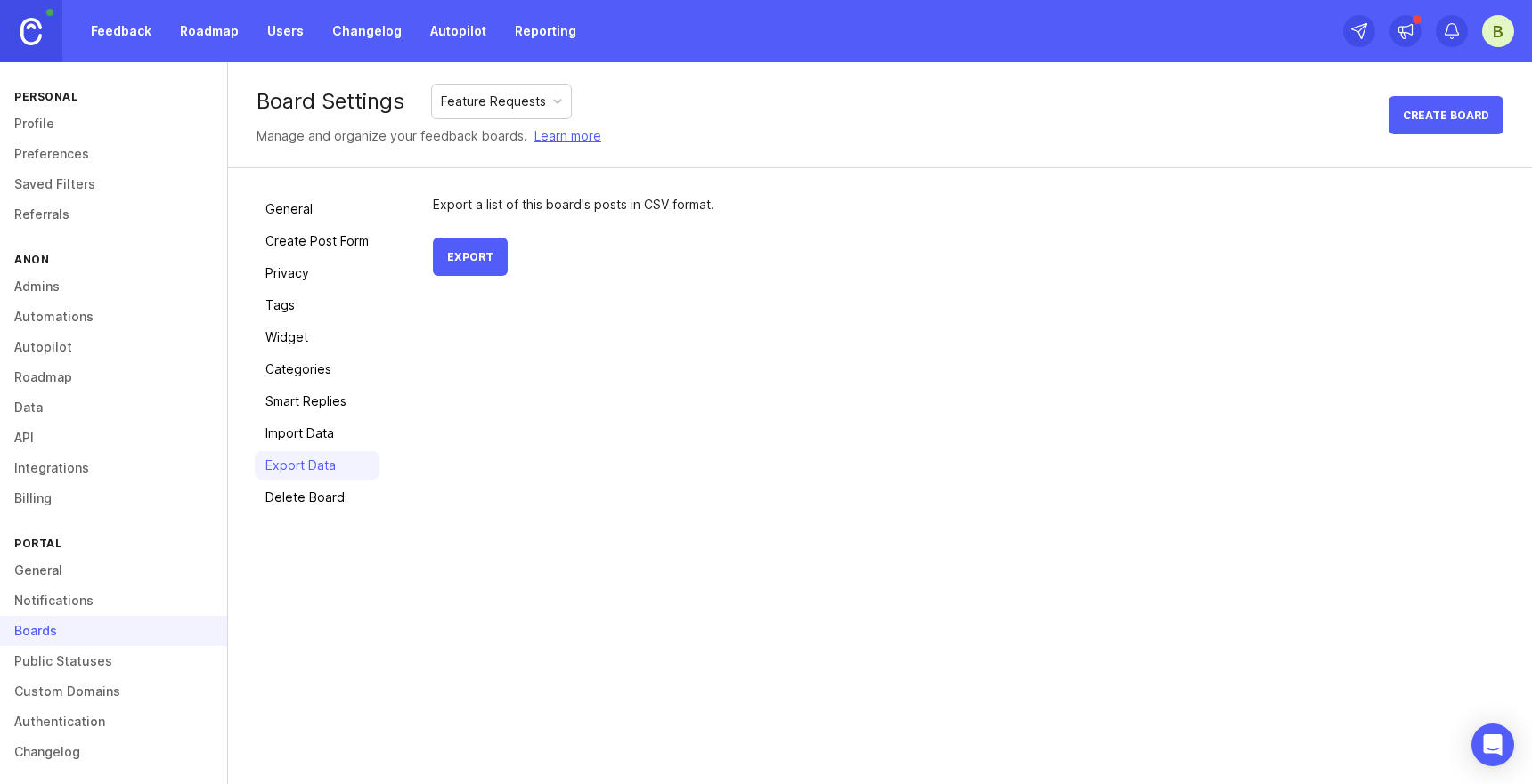
click at [307, 204] on link "General" at bounding box center [317, 209] width 125 height 29
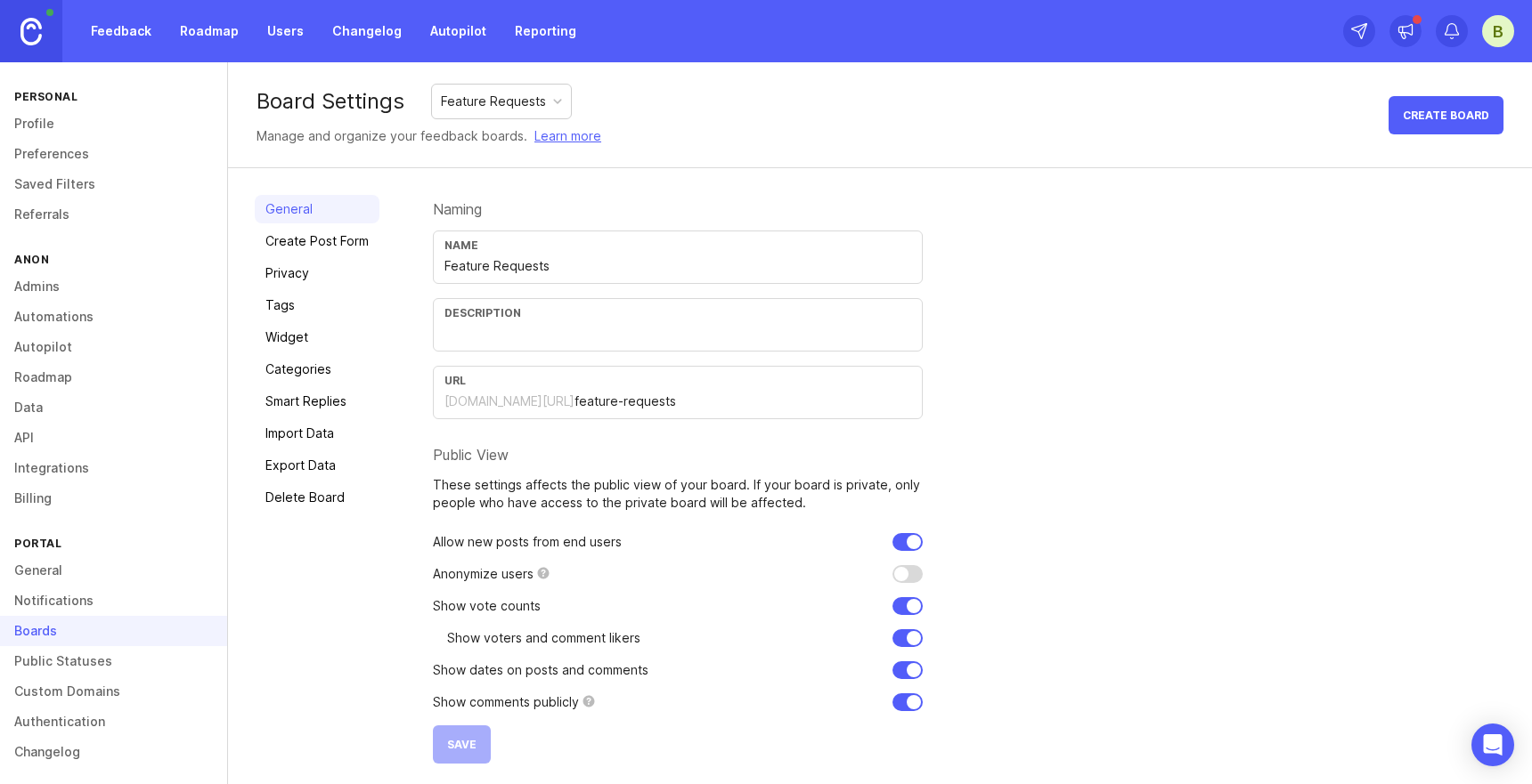
click at [534, 94] on div "Feature Requests" at bounding box center [494, 102] width 105 height 20
click at [674, 100] on div "Board Settings Feature Requests Manage and organize your feedback boards. Learn…" at bounding box center [880, 115] width 1304 height 106
click at [53, 569] on link "General" at bounding box center [113, 571] width 227 height 30
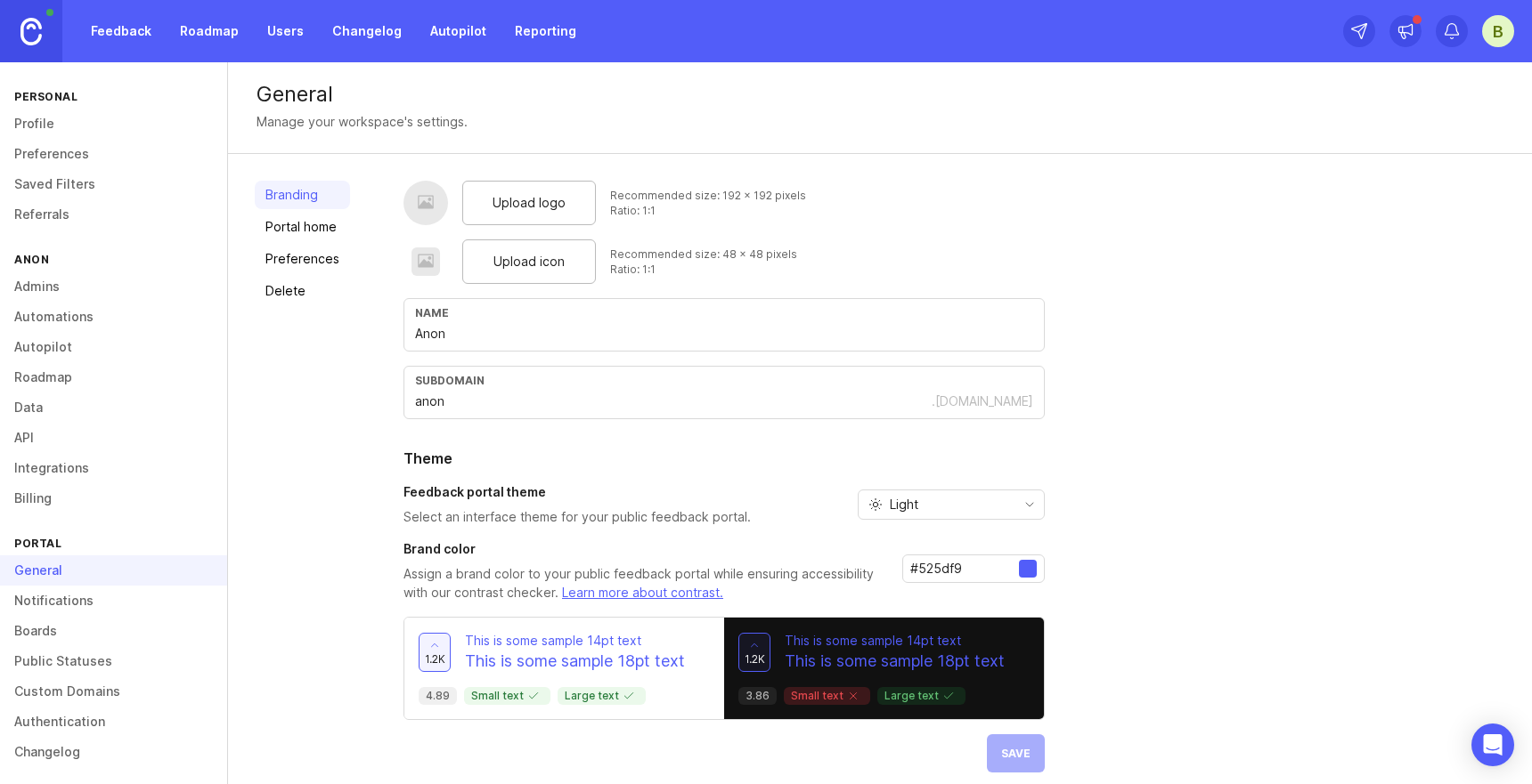
click at [46, 292] on link "Admins" at bounding box center [113, 287] width 227 height 30
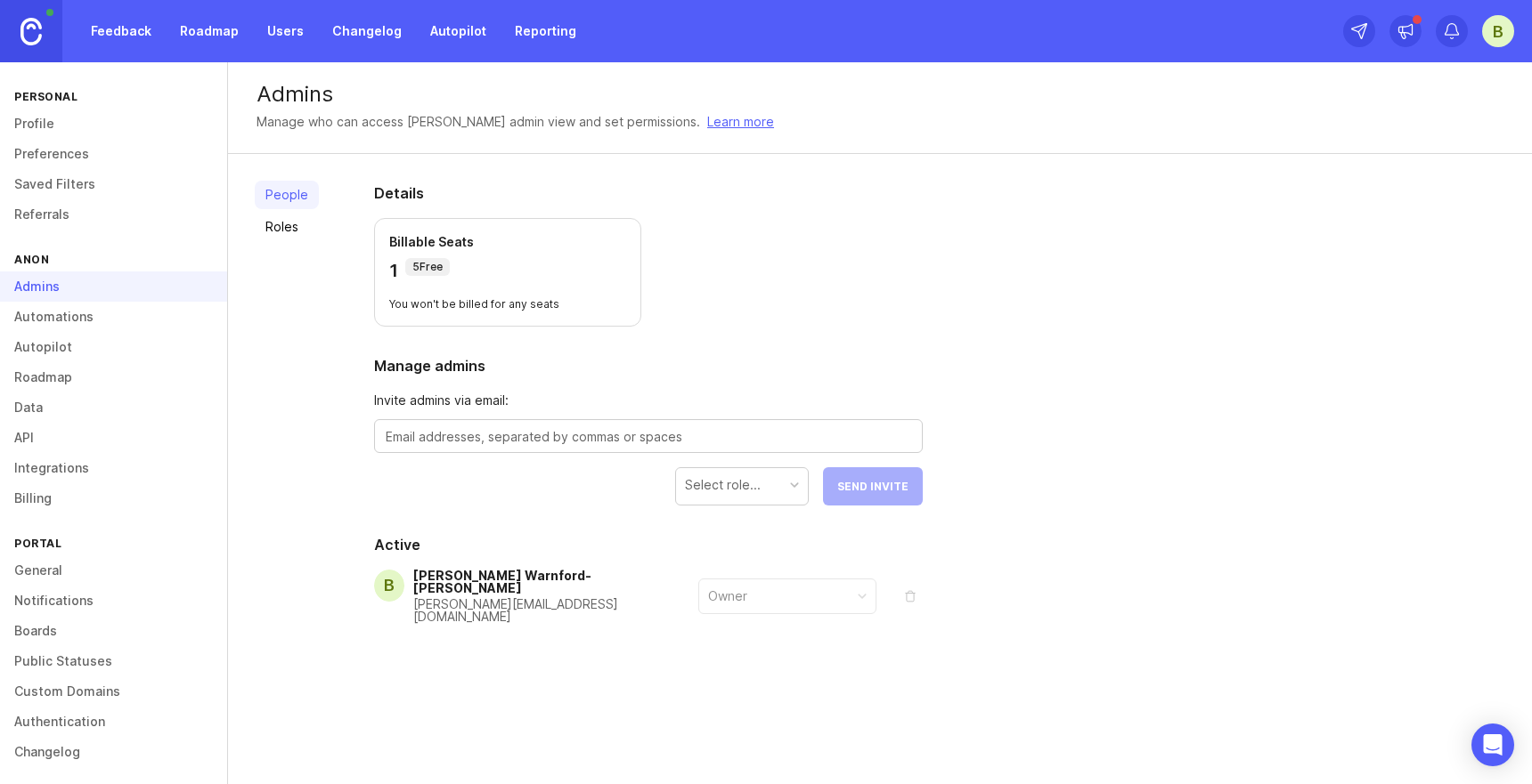
click at [141, 27] on link "Feedback" at bounding box center [121, 31] width 82 height 32
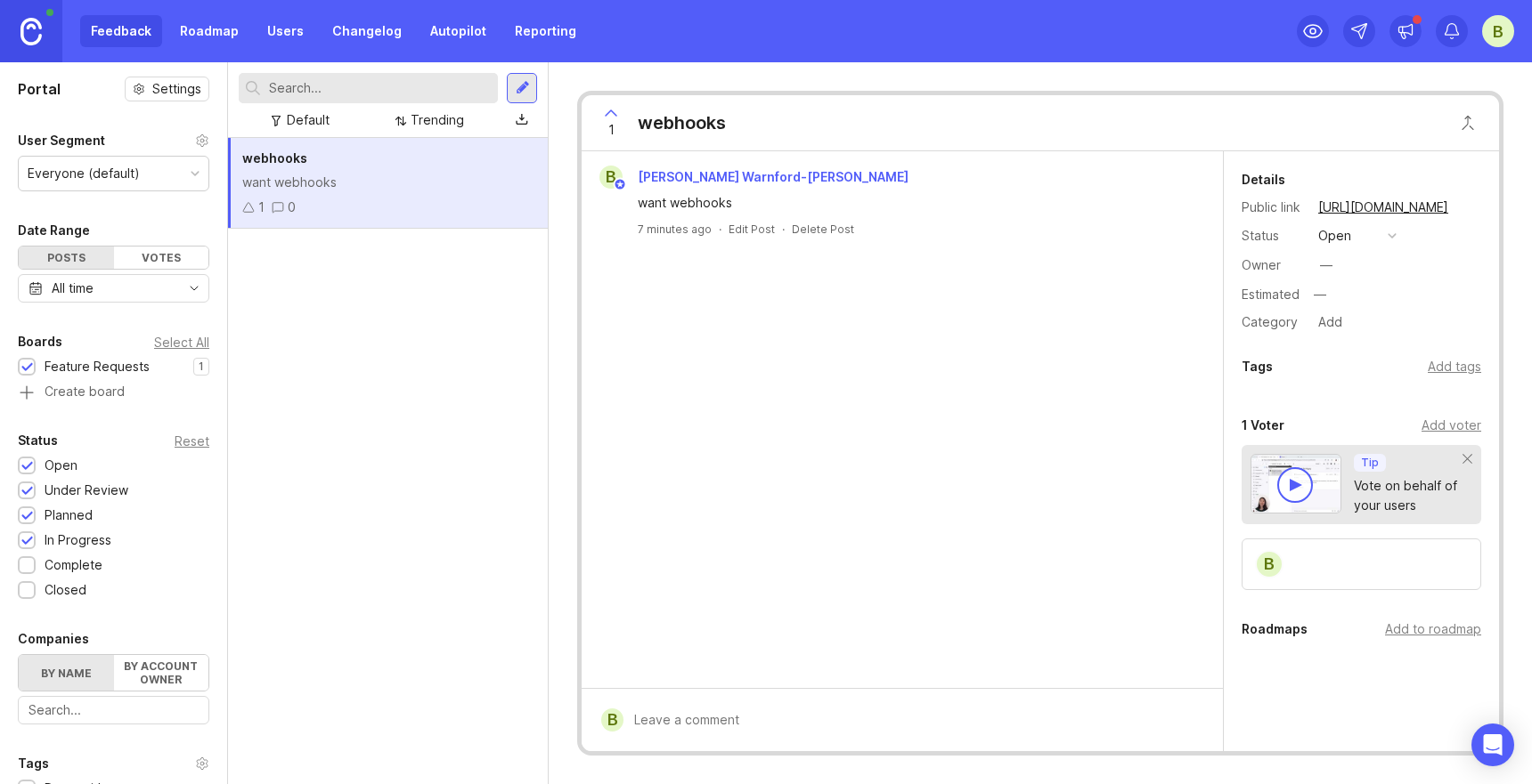
click at [361, 259] on div "webhooks want webhooks 1 0" at bounding box center [388, 461] width 320 height 647
click at [527, 118] on div at bounding box center [522, 120] width 12 height 14
click at [521, 95] on div at bounding box center [523, 88] width 14 height 16
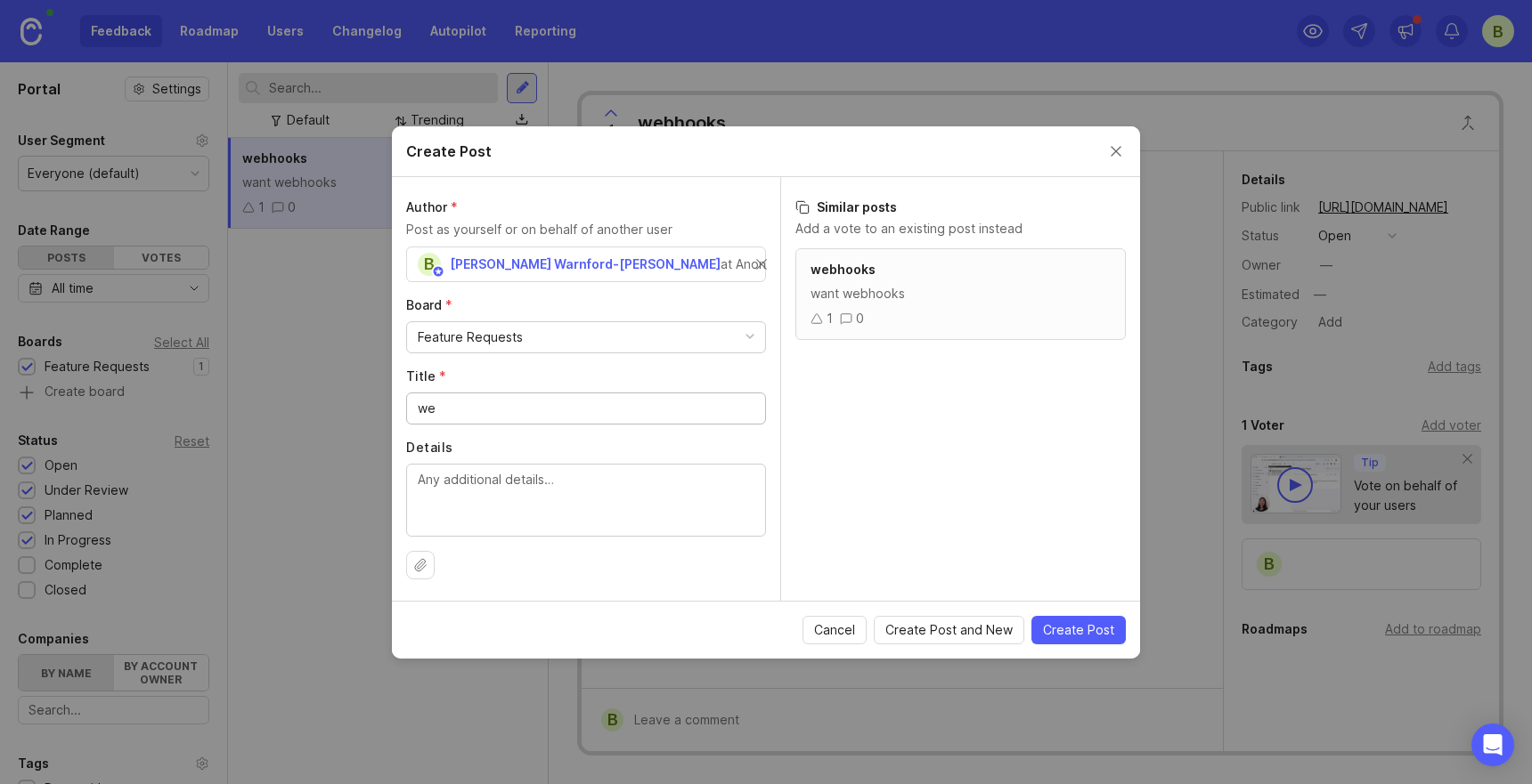
type input "w"
click at [542, 481] on textarea "Details" at bounding box center [586, 500] width 337 height 59
click at [835, 626] on span "Cancel" at bounding box center [834, 631] width 41 height 18
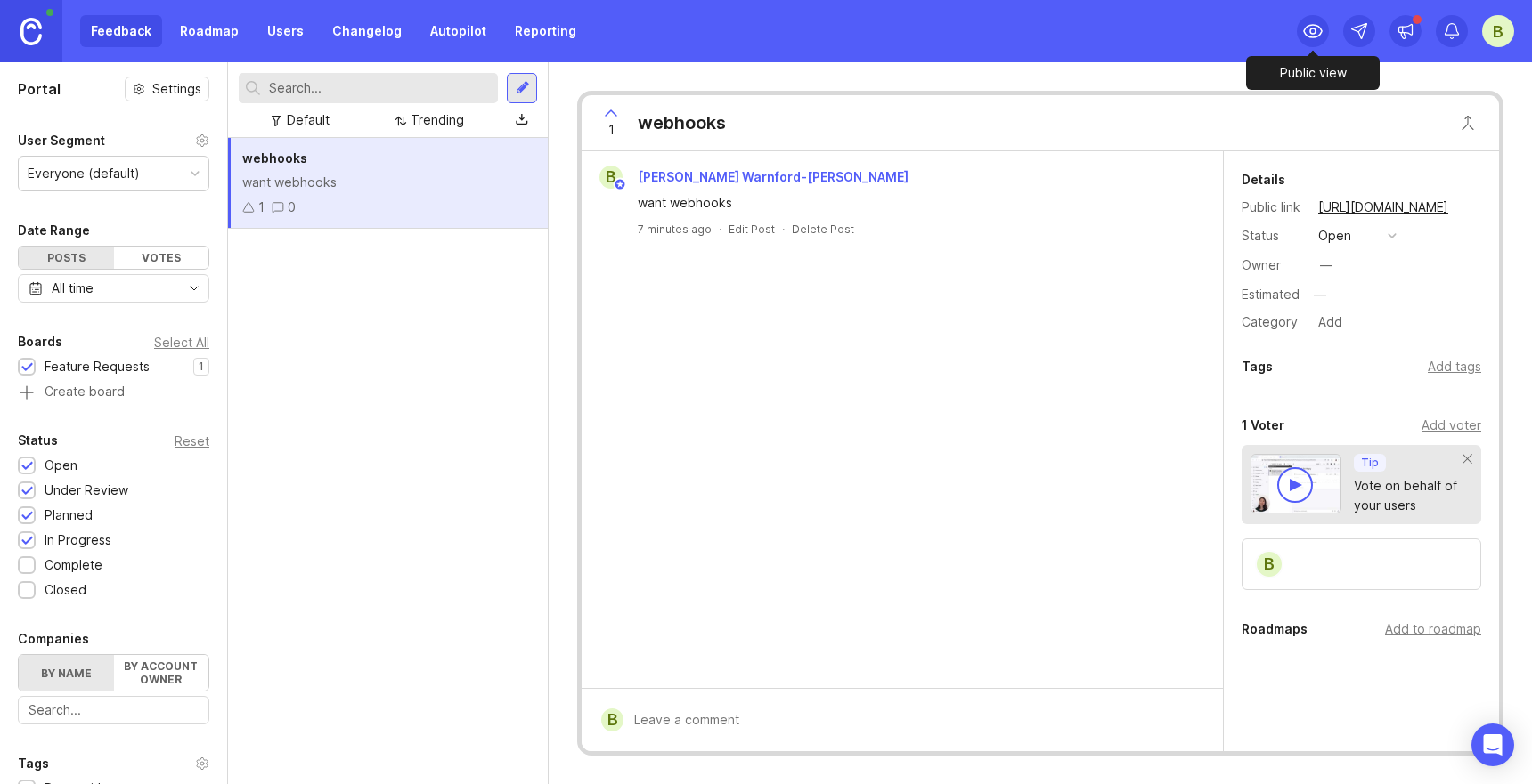
click at [1315, 33] on icon at bounding box center [1313, 31] width 21 height 21
click at [1349, 41] on div at bounding box center [1359, 31] width 32 height 32
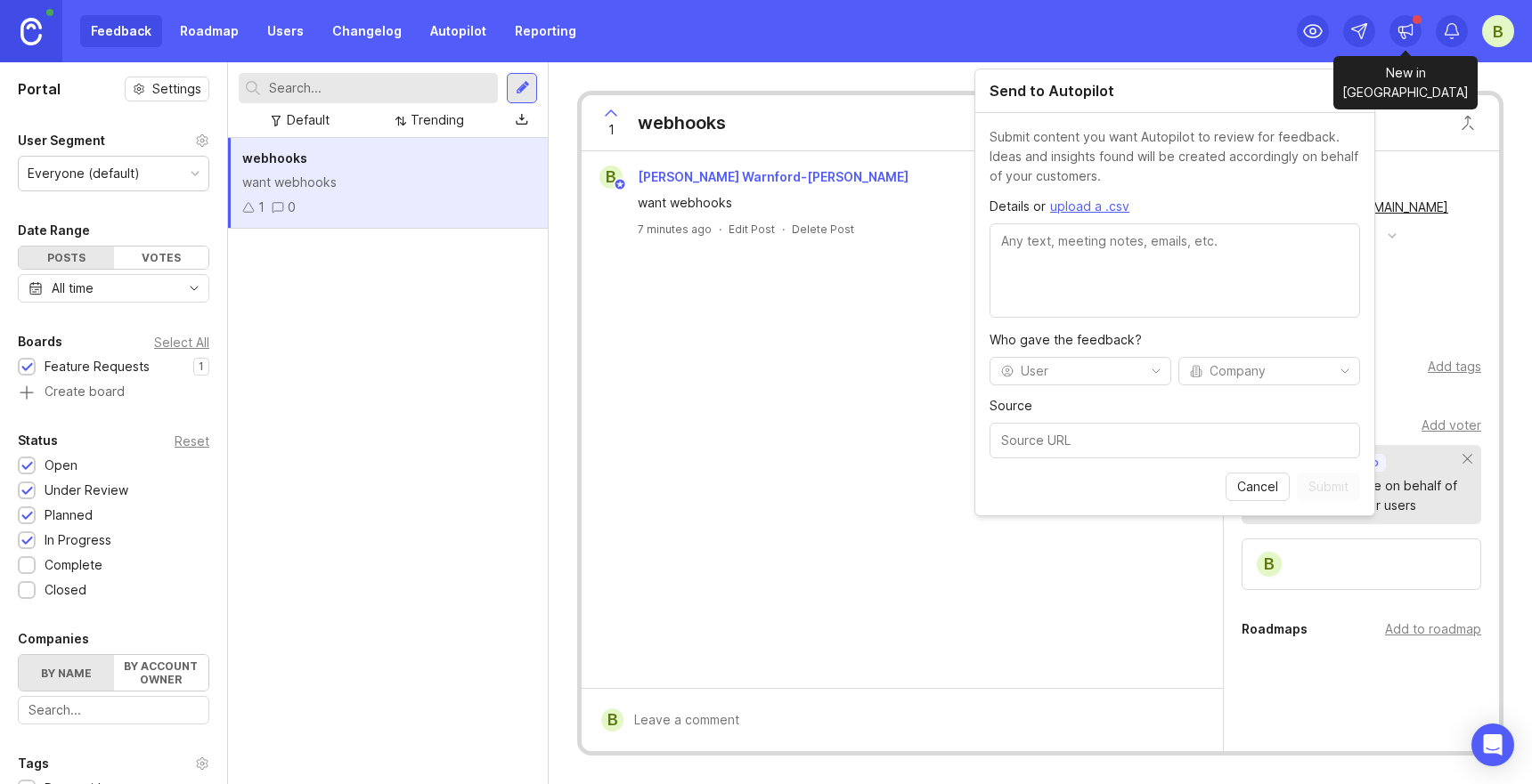
click at [1403, 30] on icon at bounding box center [1403, 29] width 0 height 6
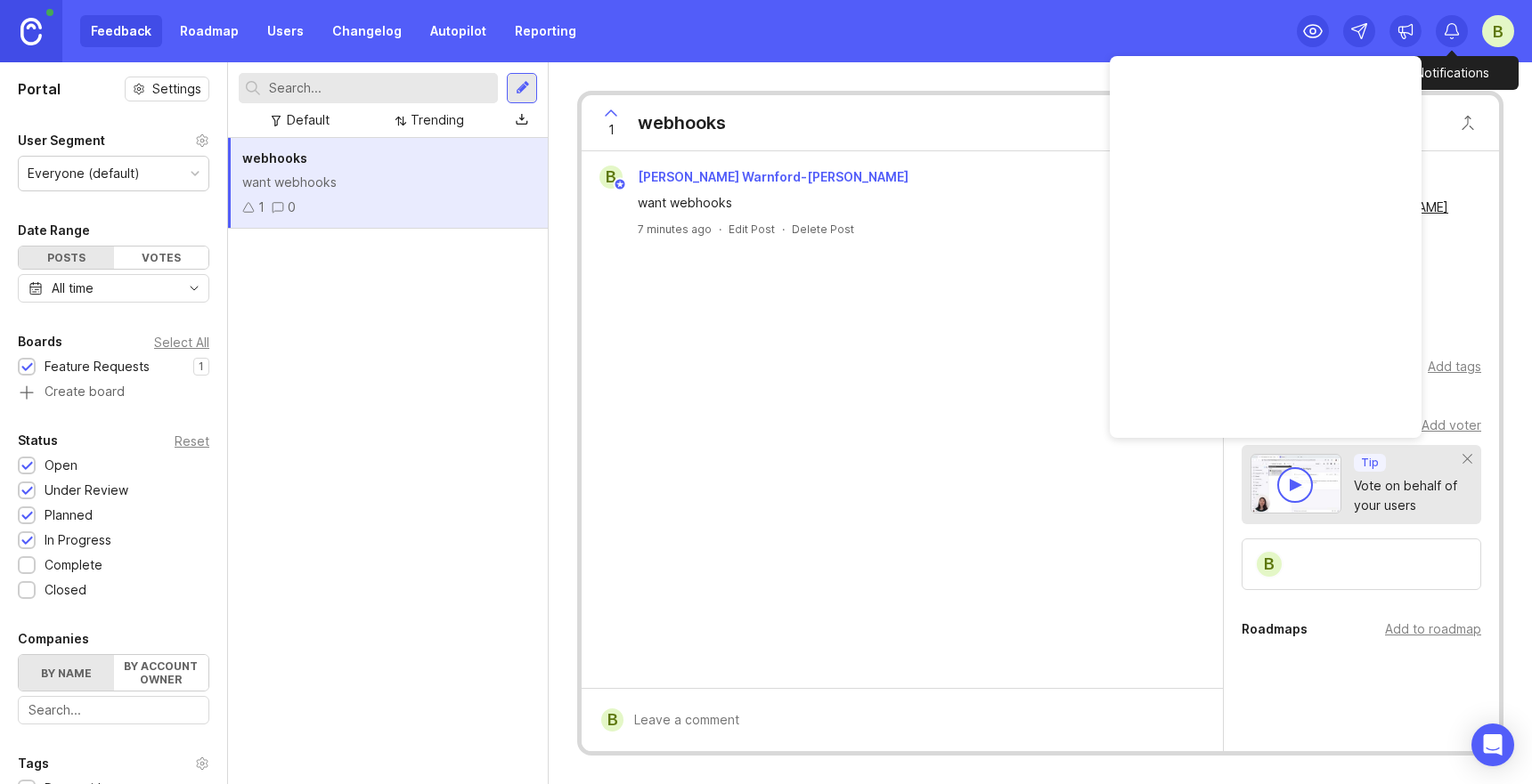
click at [1444, 28] on icon at bounding box center [1452, 31] width 18 height 18
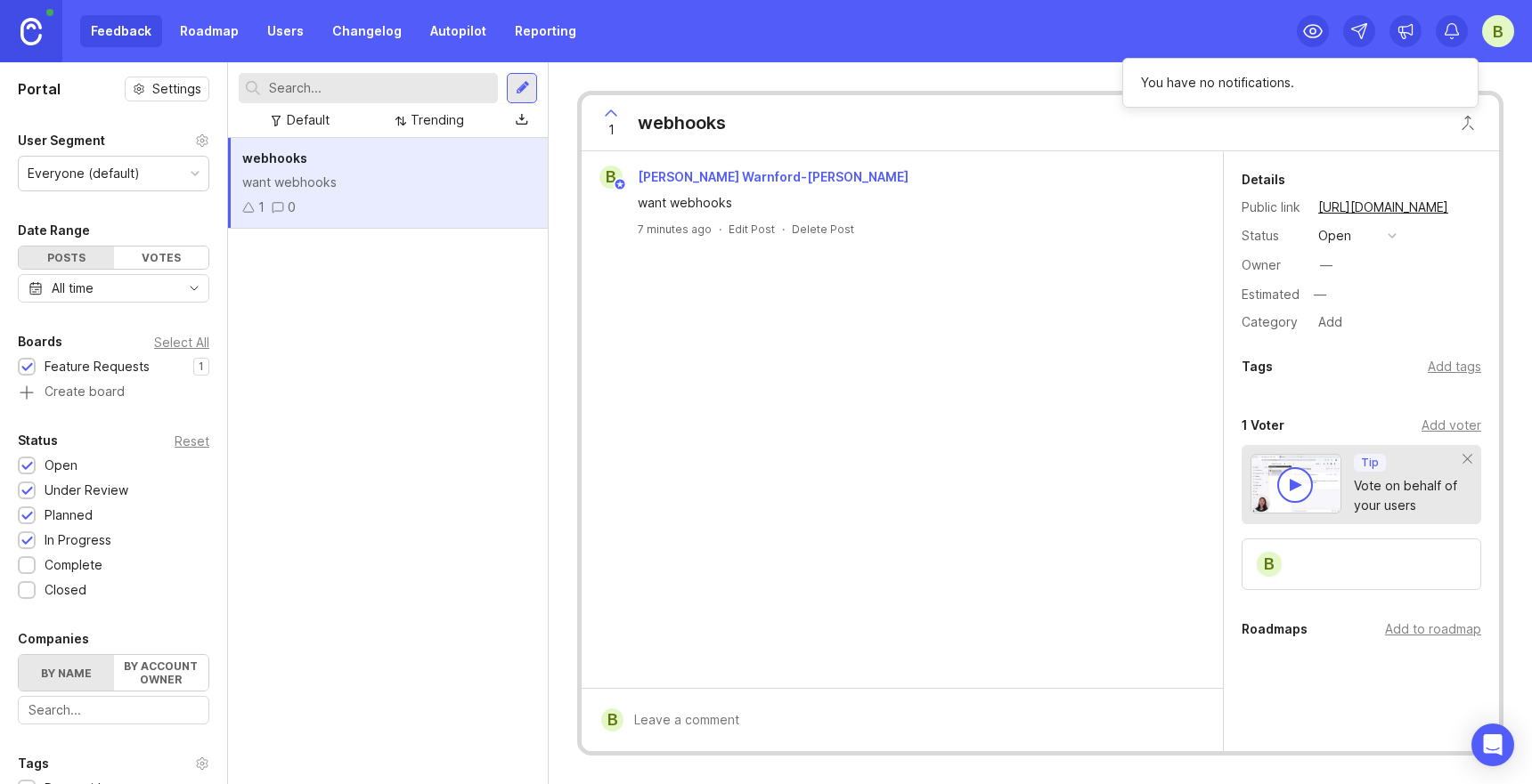
click at [1444, 28] on icon at bounding box center [1452, 31] width 18 height 18
click at [1489, 29] on div "B" at bounding box center [1498, 31] width 32 height 32
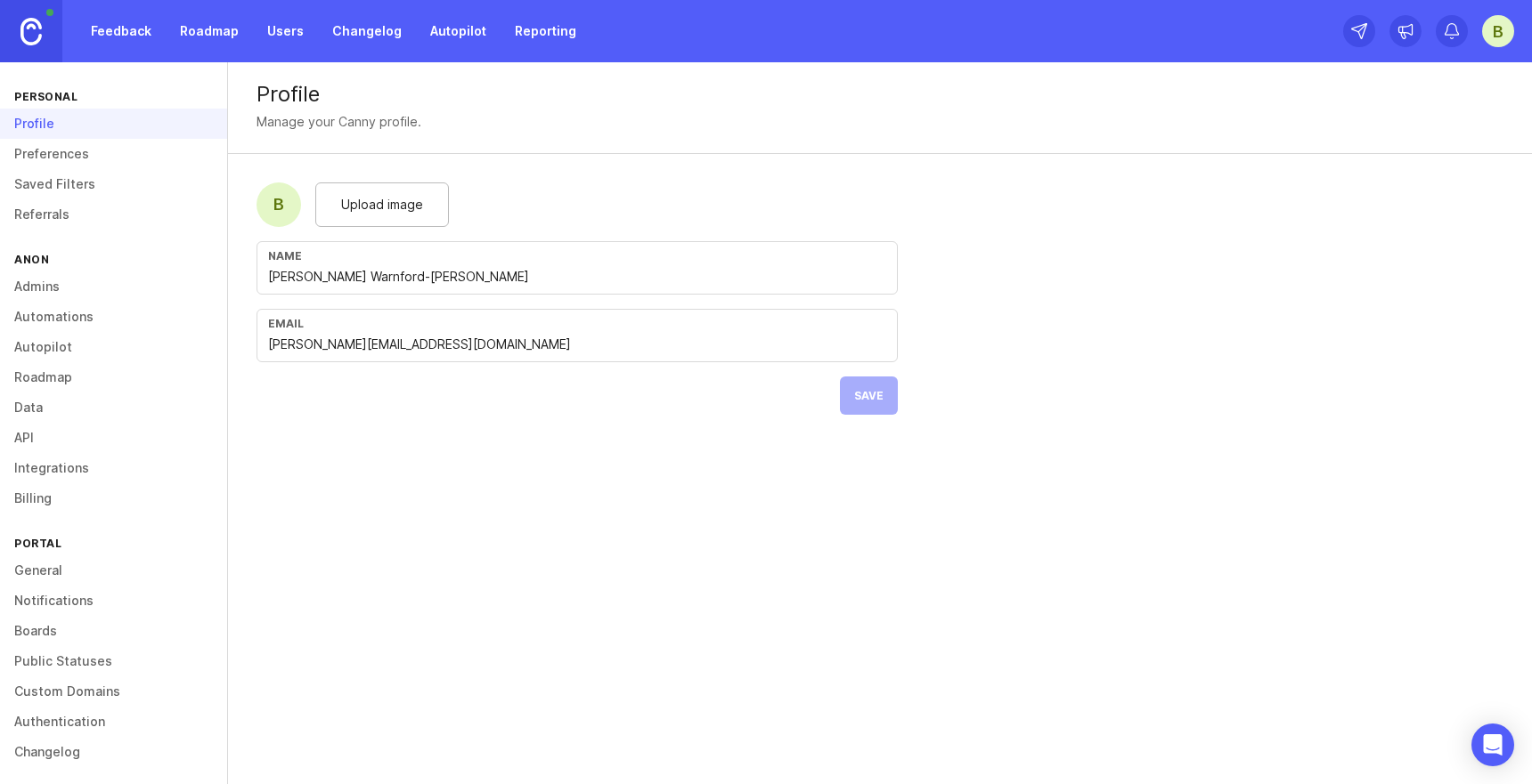
scroll to position [5, 0]
click at [66, 564] on link "General" at bounding box center [113, 566] width 227 height 30
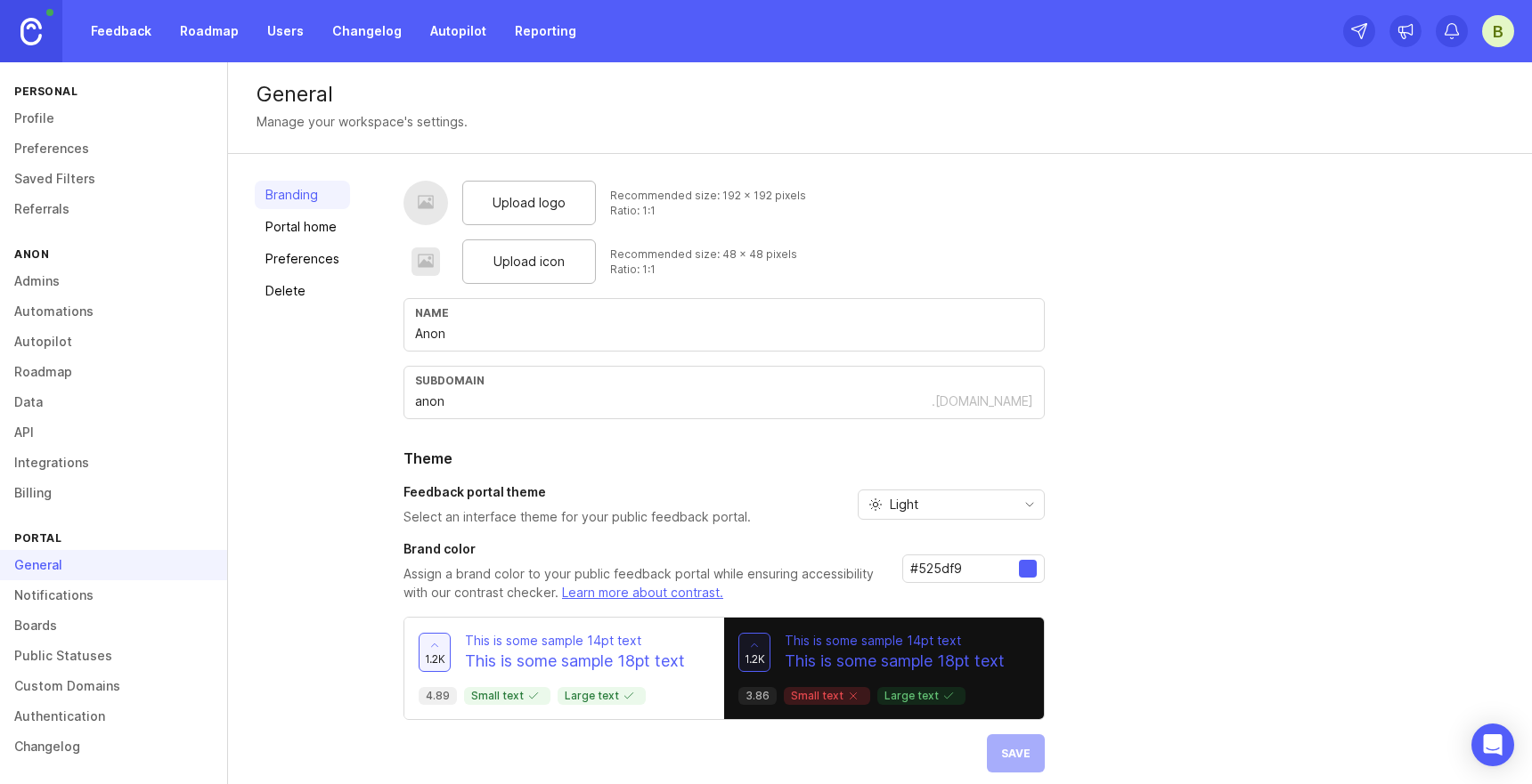
click at [71, 597] on link "Notifications" at bounding box center [113, 596] width 227 height 30
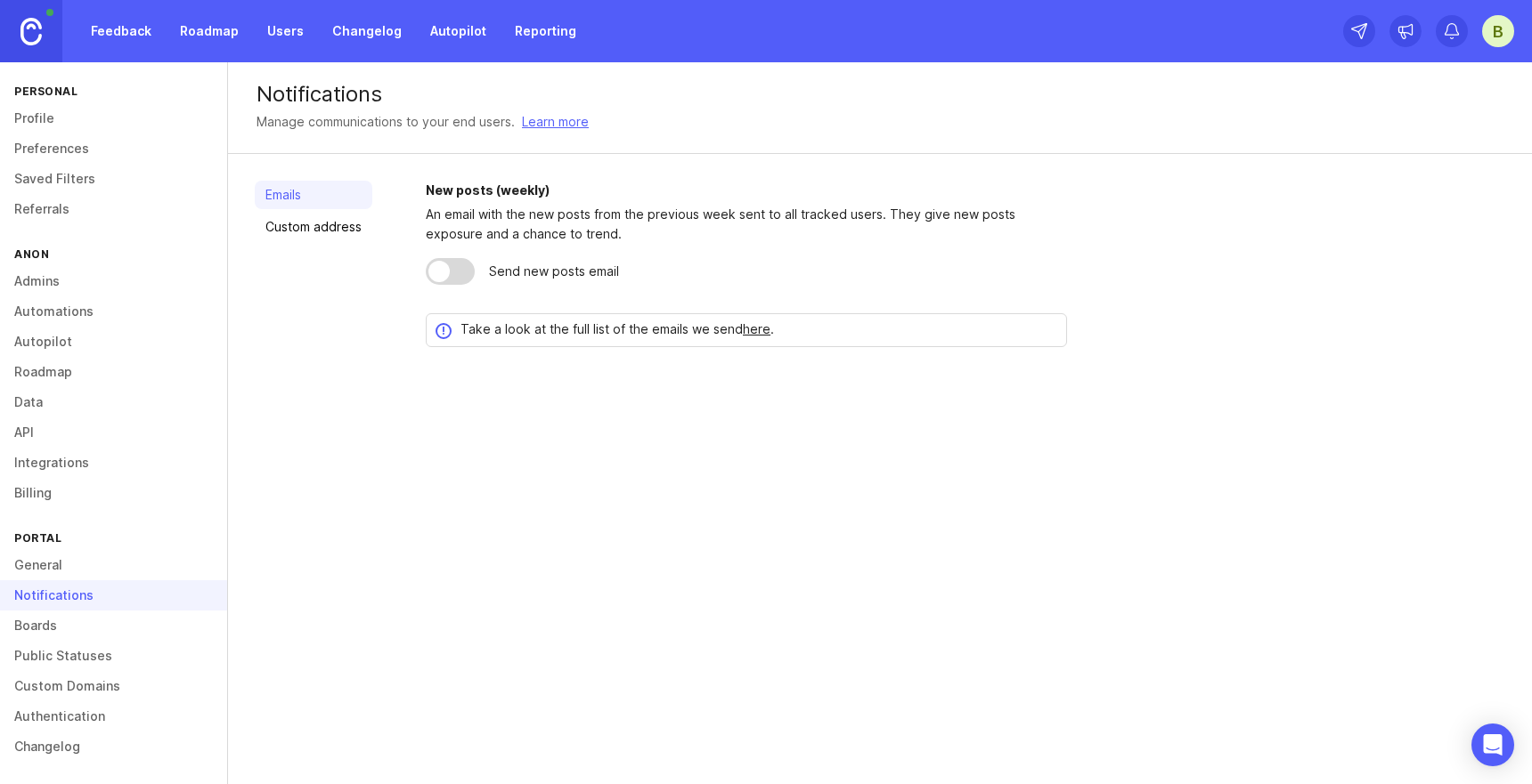
click at [70, 631] on link "Boards" at bounding box center [113, 626] width 227 height 30
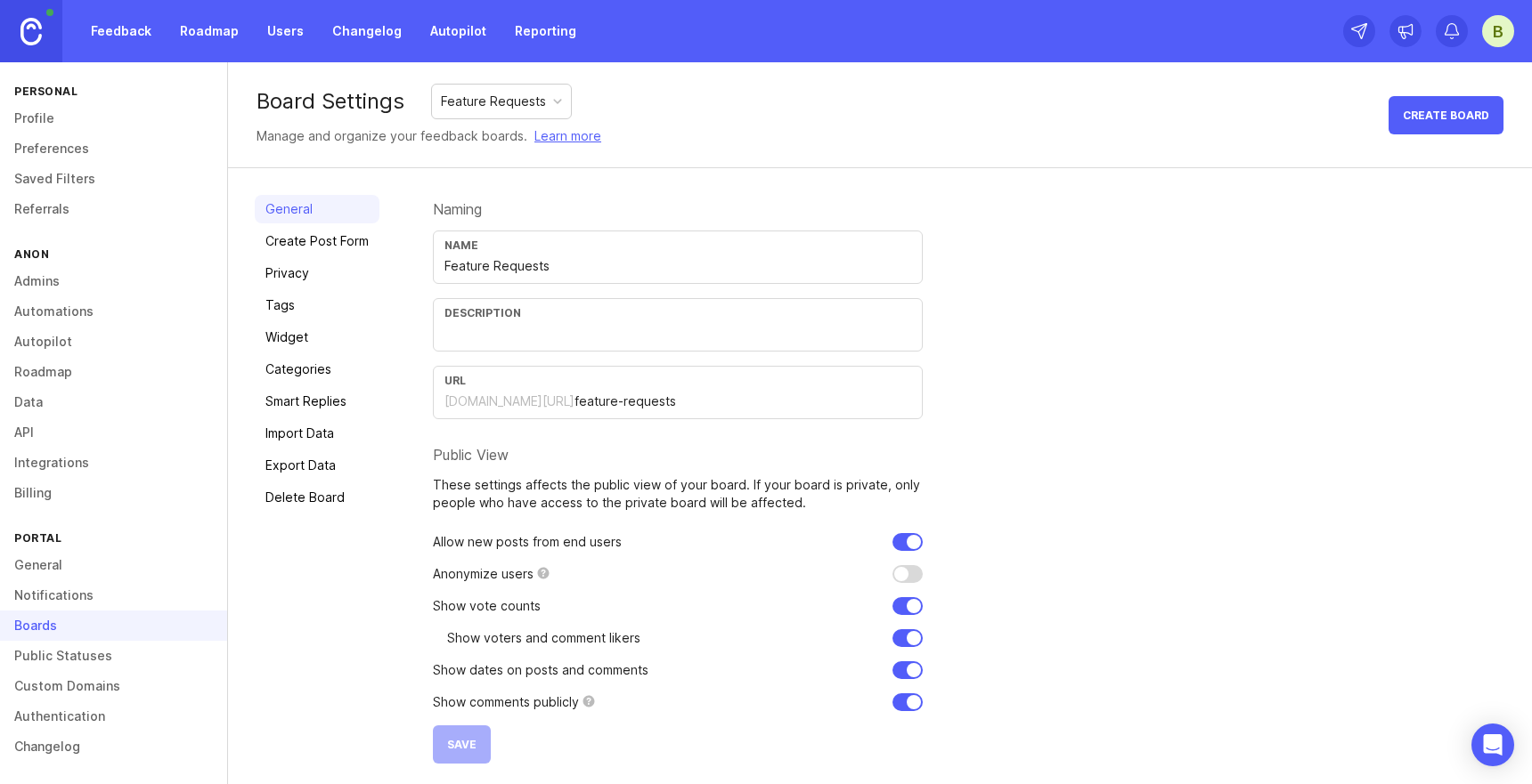
click at [52, 152] on link "Preferences" at bounding box center [113, 149] width 227 height 30
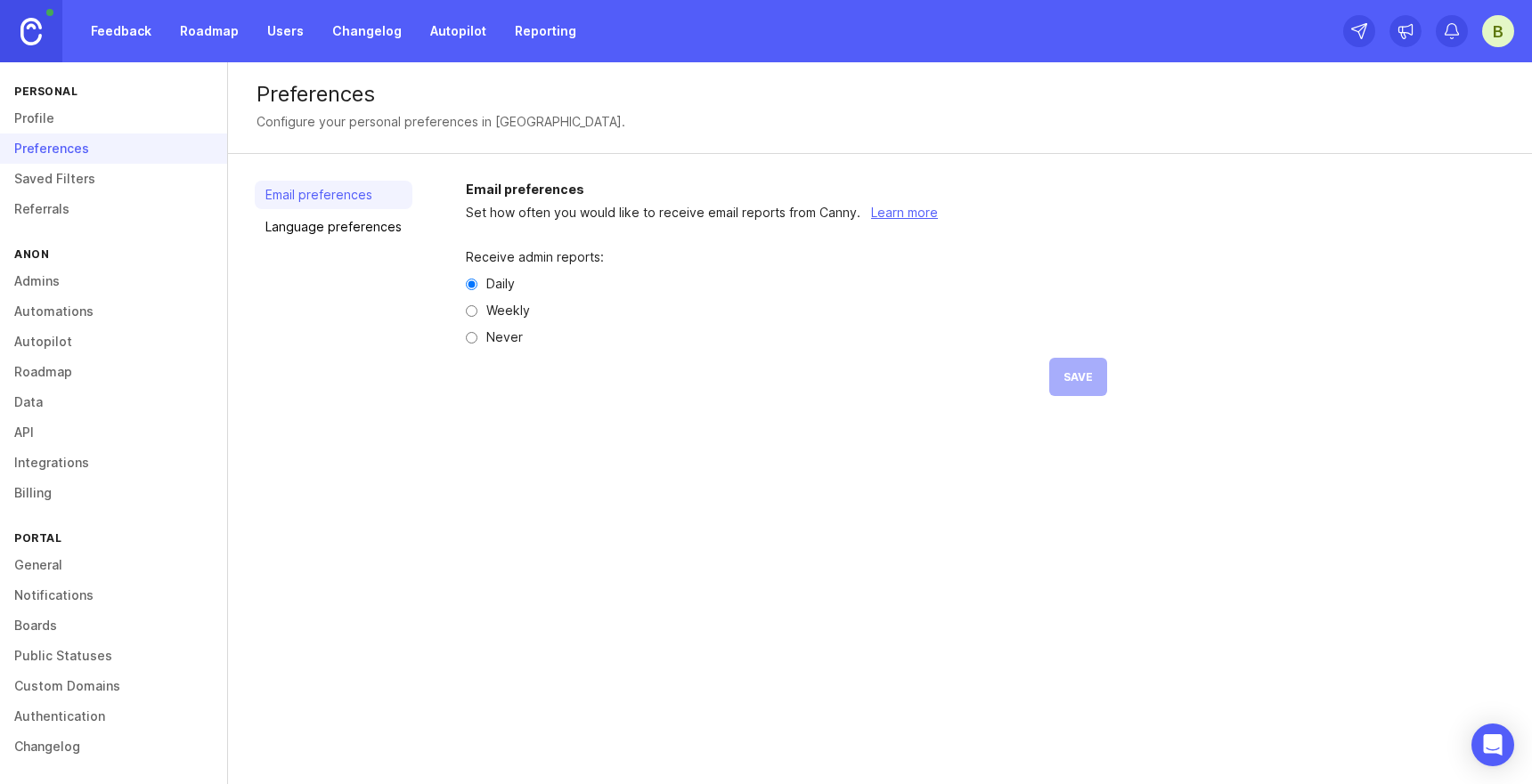
click at [69, 174] on link "Saved Filters" at bounding box center [113, 179] width 227 height 30
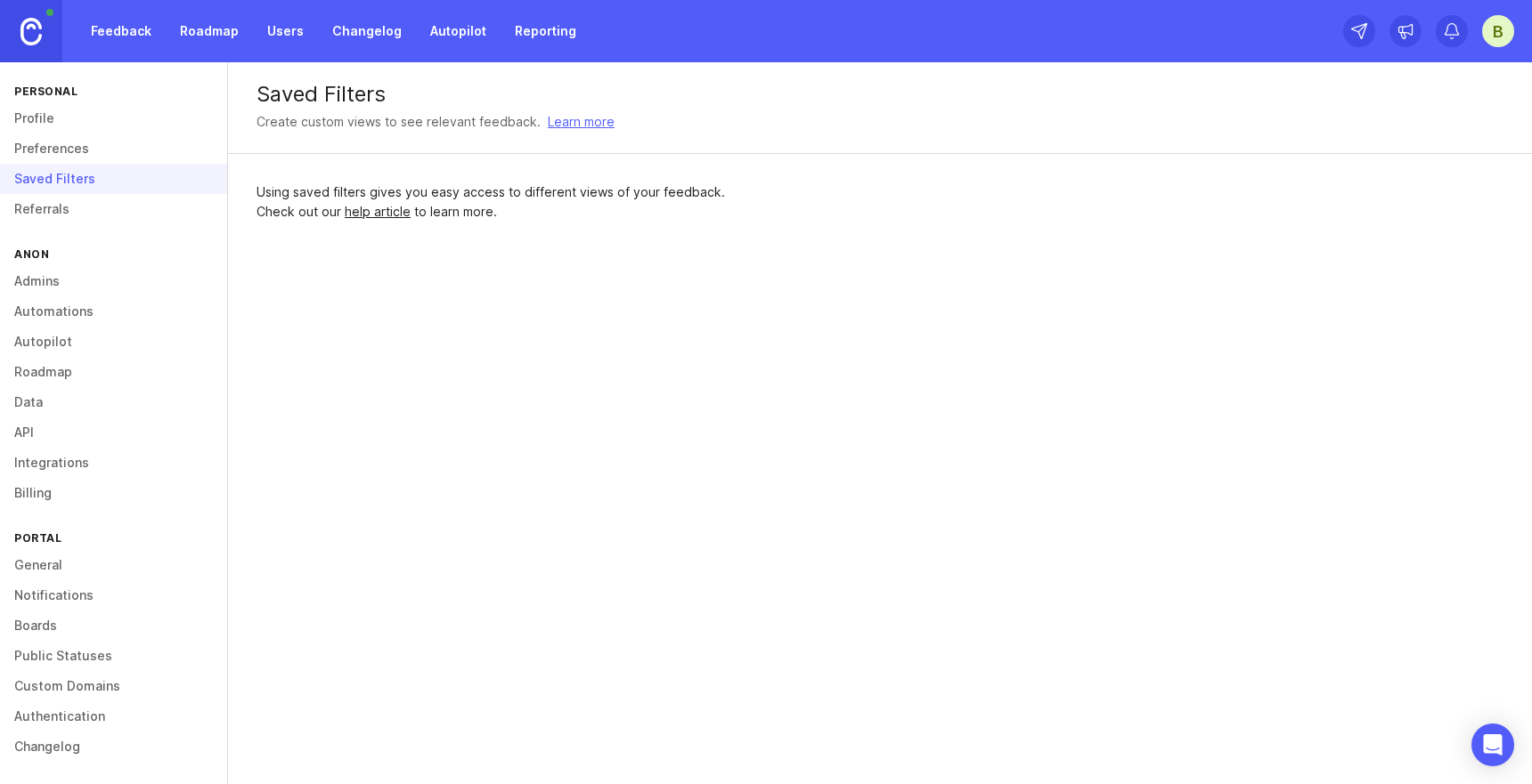
click at [78, 217] on link "Referrals" at bounding box center [113, 209] width 227 height 30
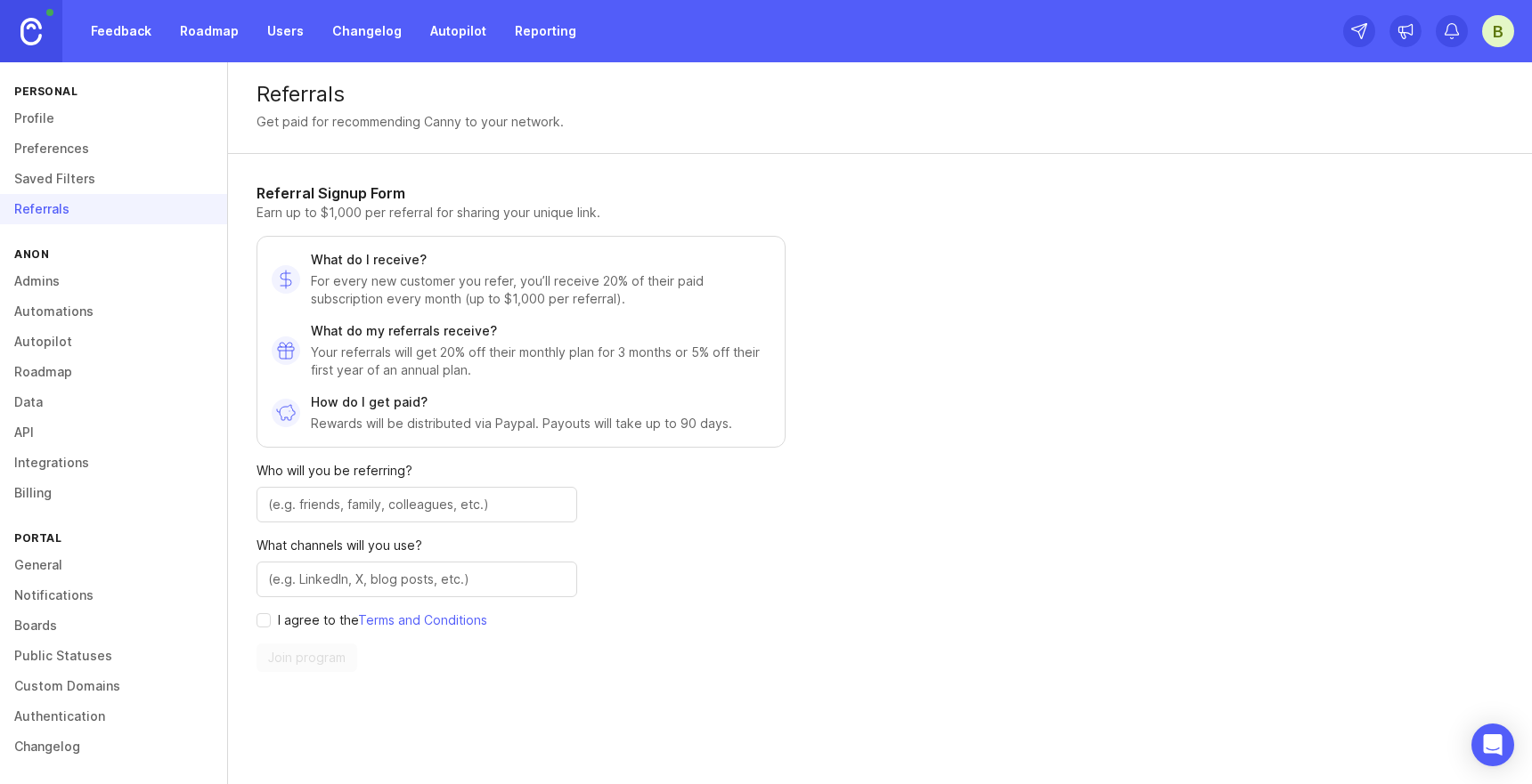
click at [1493, 22] on div "B" at bounding box center [1498, 31] width 32 height 32
click at [1426, 260] on div "Logout" at bounding box center [1435, 260] width 178 height 29
